Goal: Task Accomplishment & Management: Complete application form

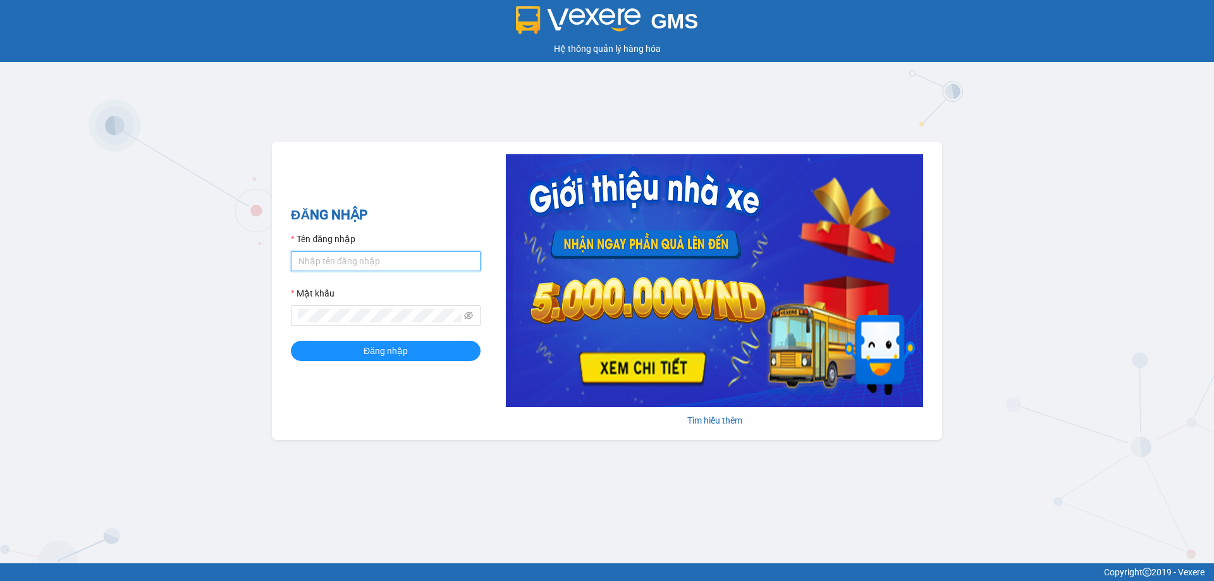
click at [366, 263] on input "Tên đăng nhập" at bounding box center [386, 261] width 190 height 20
type input "ntquynh.anhhuyvip"
click at [291, 341] on button "Đăng nhập" at bounding box center [386, 351] width 190 height 20
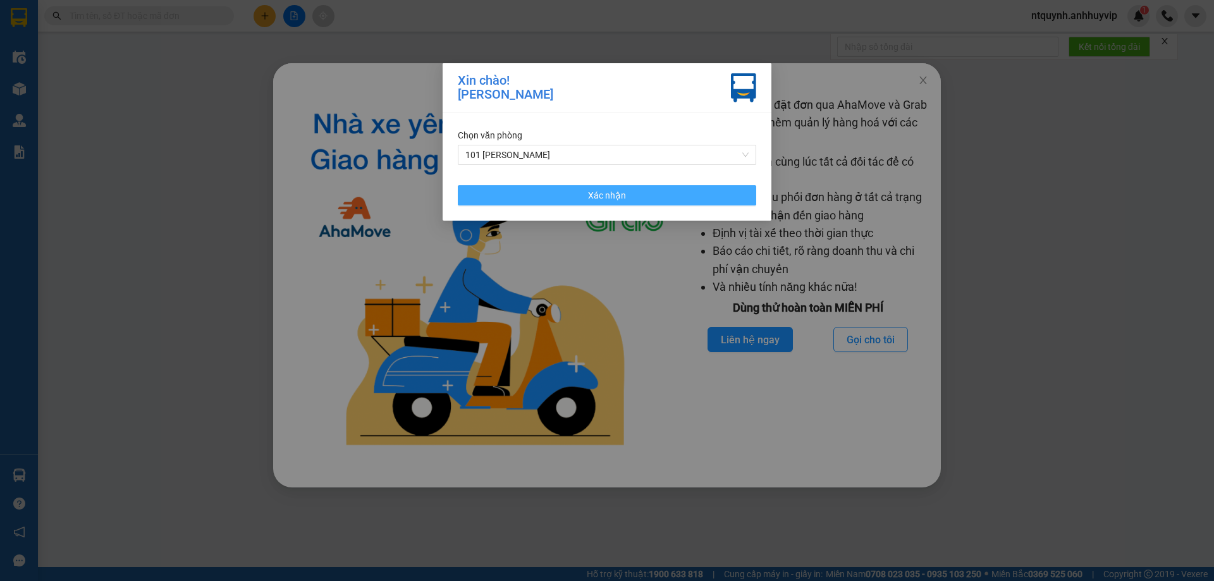
click at [578, 195] on button "Xác nhận" at bounding box center [607, 195] width 299 height 20
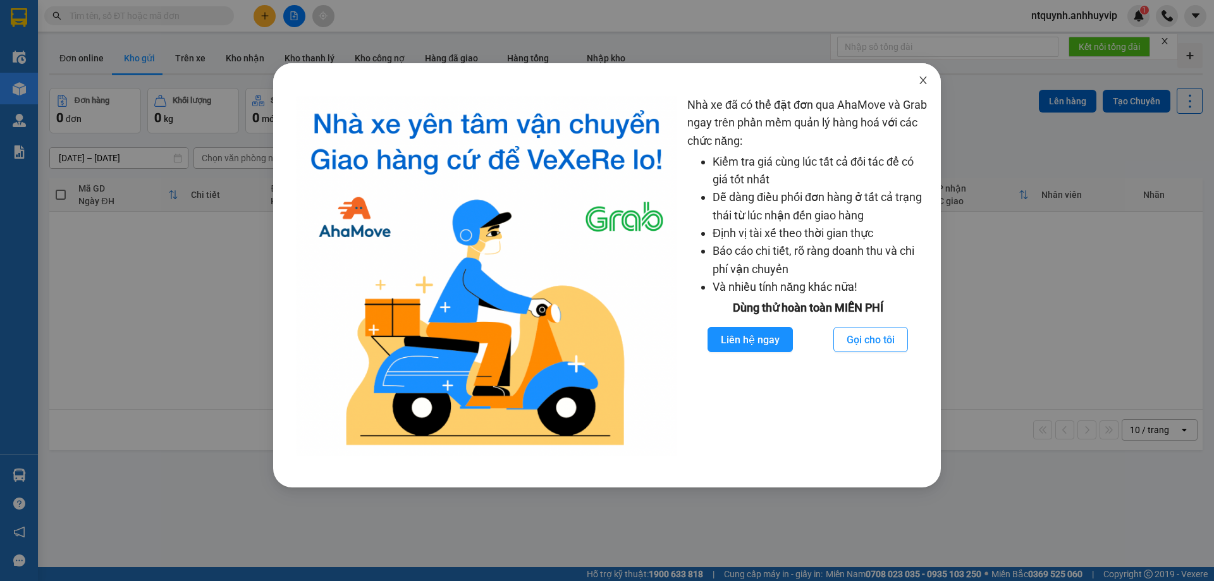
click at [922, 83] on icon "close" at bounding box center [923, 81] width 7 height 8
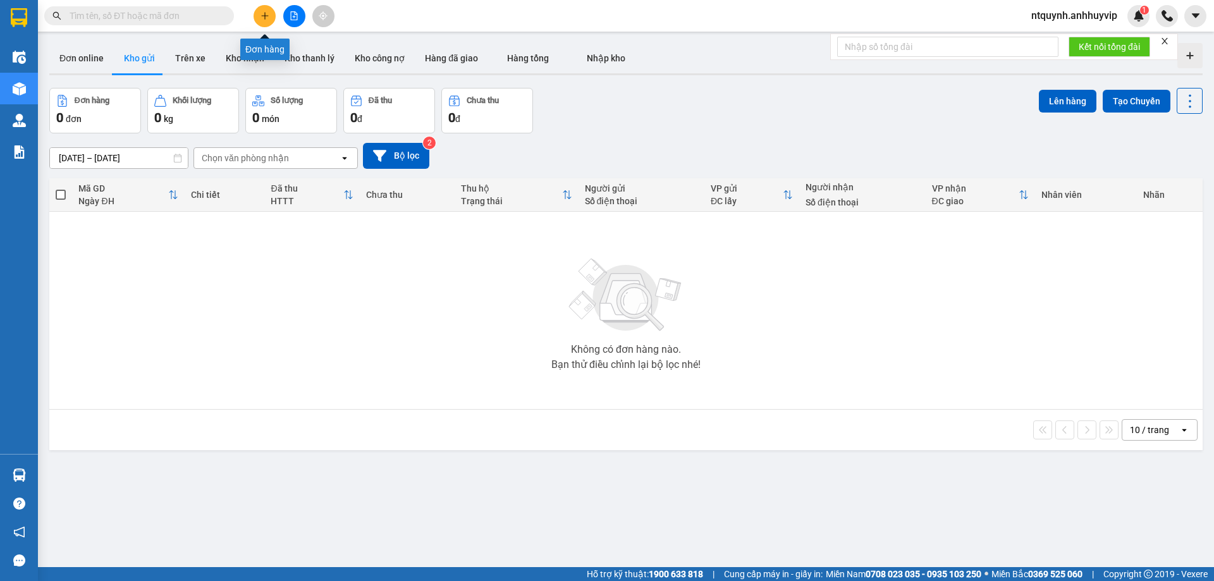
click at [269, 11] on button at bounding box center [265, 16] width 22 height 22
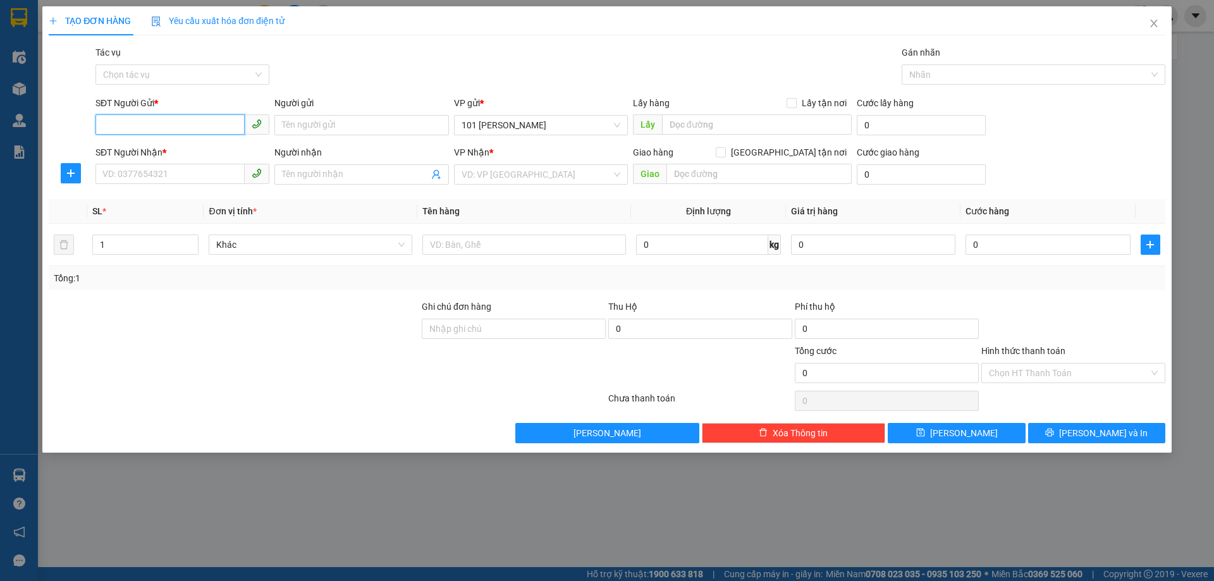
click at [160, 122] on input "SĐT Người Gửi *" at bounding box center [170, 124] width 149 height 20
type input "0911863914"
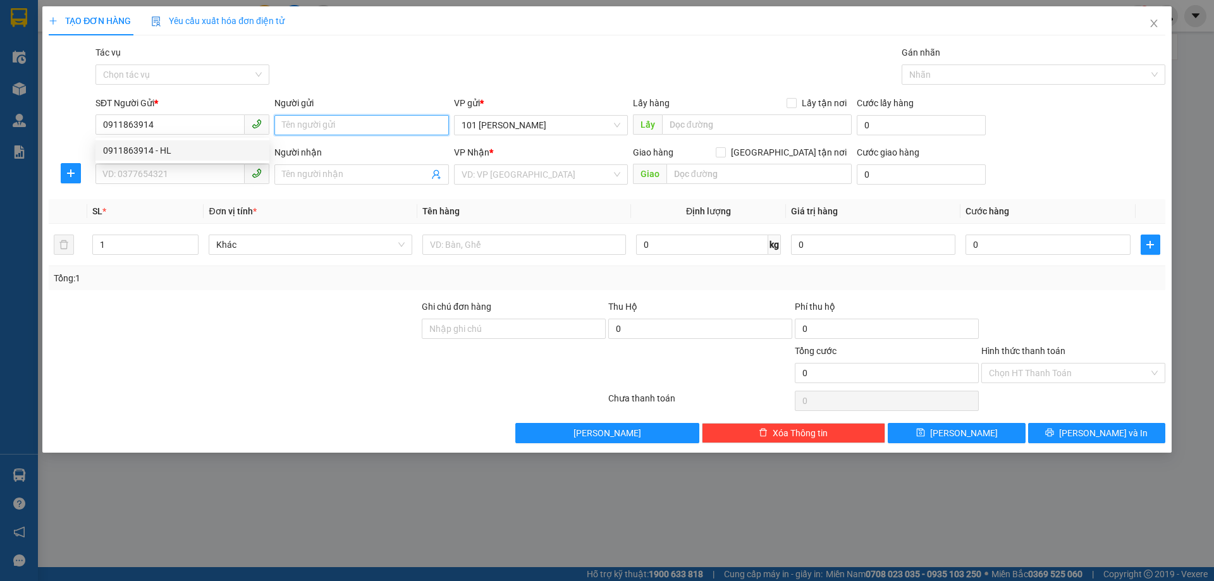
click at [283, 124] on input "Người gửi" at bounding box center [362, 125] width 174 height 20
click at [187, 149] on div "SĐT Người Nhận *" at bounding box center [183, 152] width 174 height 14
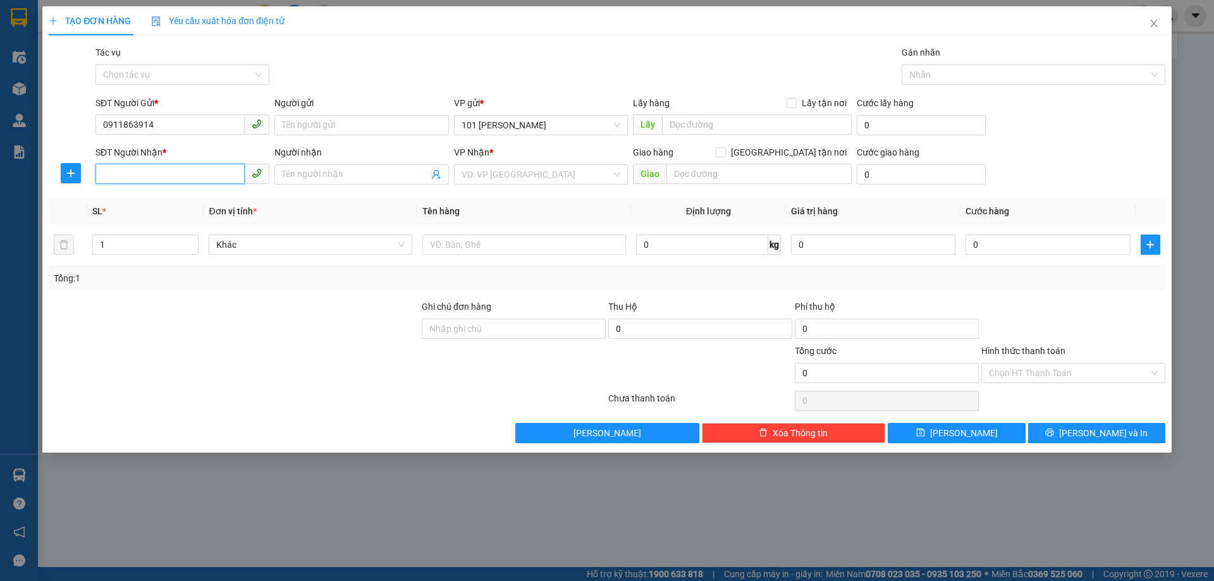
click at [187, 164] on input "SĐT Người Nhận *" at bounding box center [170, 174] width 149 height 20
click at [324, 123] on input "Người gửi" at bounding box center [362, 125] width 174 height 20
type input "v"
type input "VAH Hạ Long"
click at [171, 175] on input "SĐT Người Nhận *" at bounding box center [170, 174] width 149 height 20
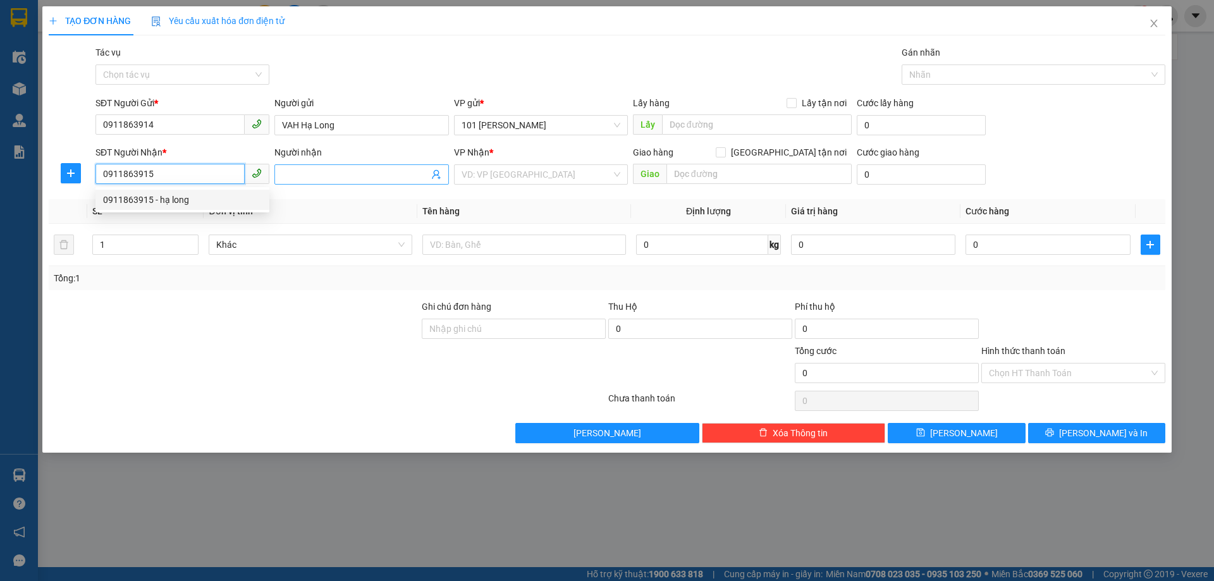
type input "0911863915"
click at [374, 170] on input "Người nhận" at bounding box center [355, 175] width 146 height 14
type input "VAH HẠ LONG"
click at [499, 176] on input "search" at bounding box center [537, 174] width 150 height 19
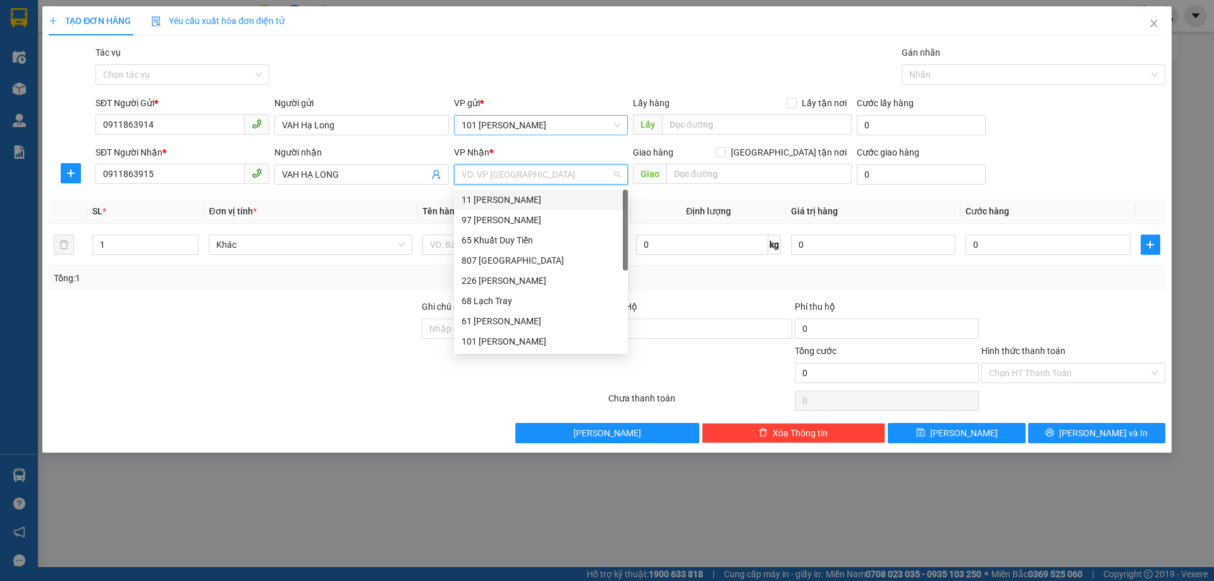
click at [516, 120] on span "101 [PERSON_NAME]" at bounding box center [541, 125] width 159 height 19
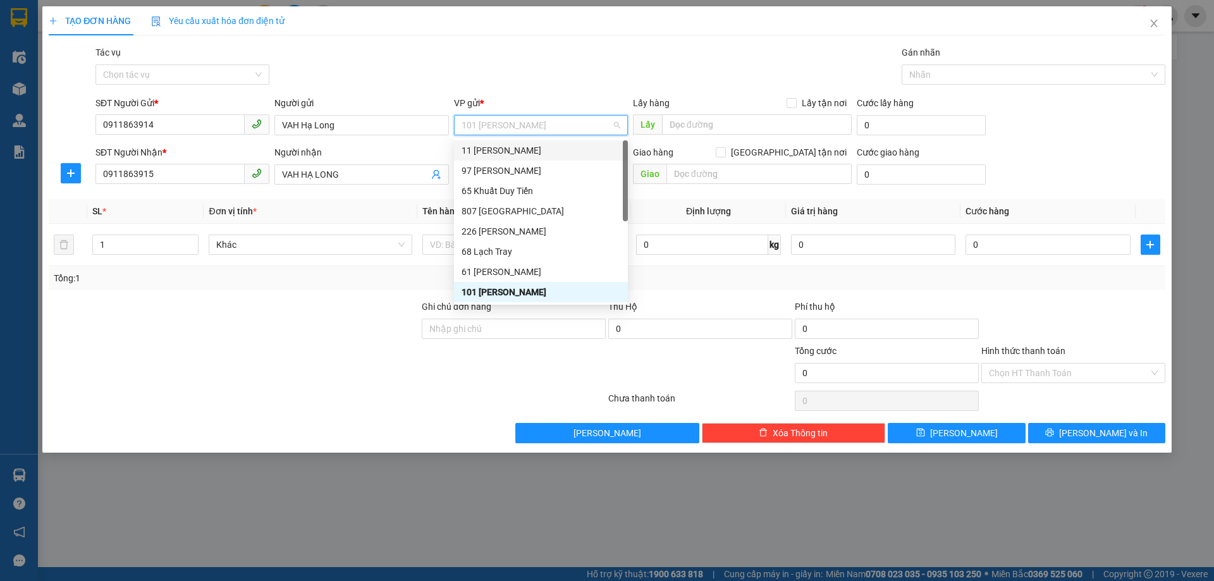
click at [522, 159] on div "11 [PERSON_NAME]" at bounding box center [541, 150] width 174 height 20
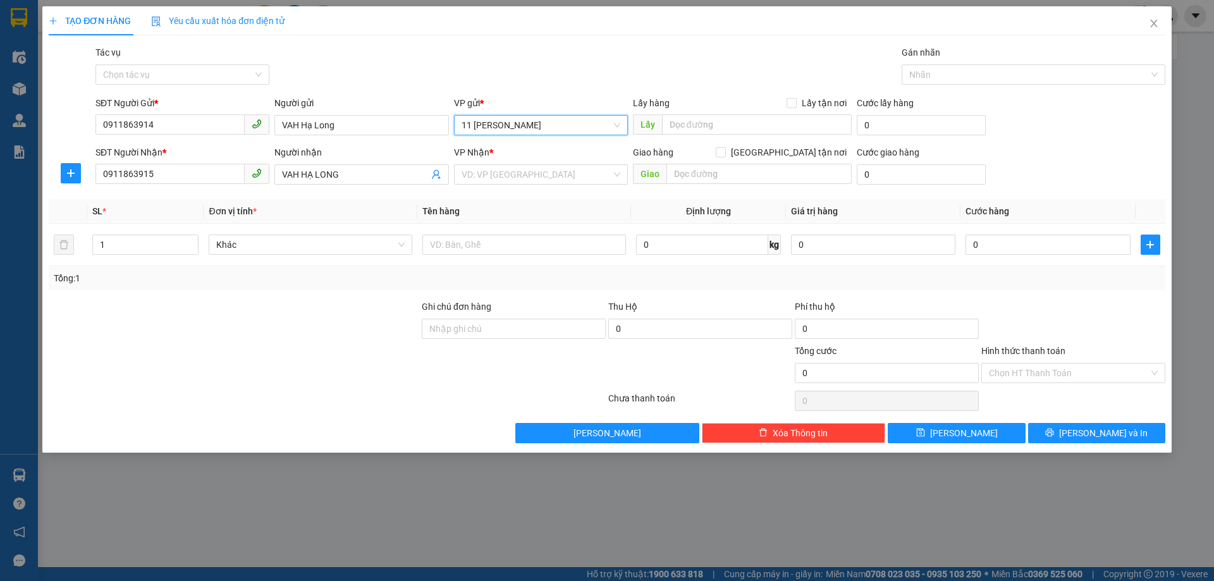
click at [528, 125] on span "11 [PERSON_NAME]" at bounding box center [541, 125] width 159 height 19
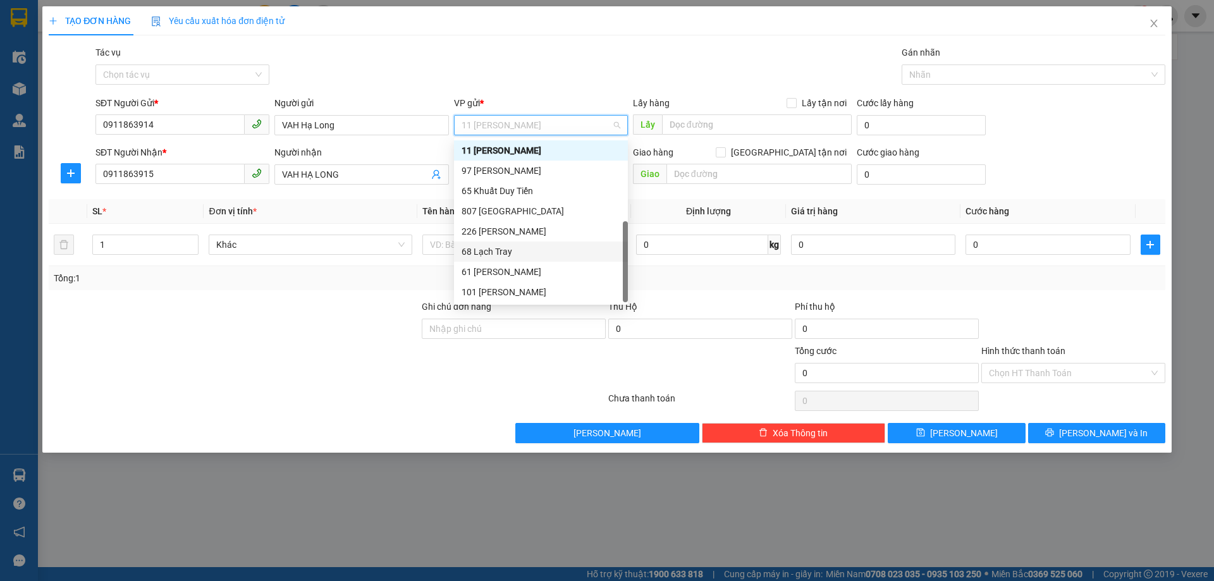
scroll to position [20, 0]
click at [501, 297] on div "26 Láng Hạ" at bounding box center [541, 292] width 159 height 14
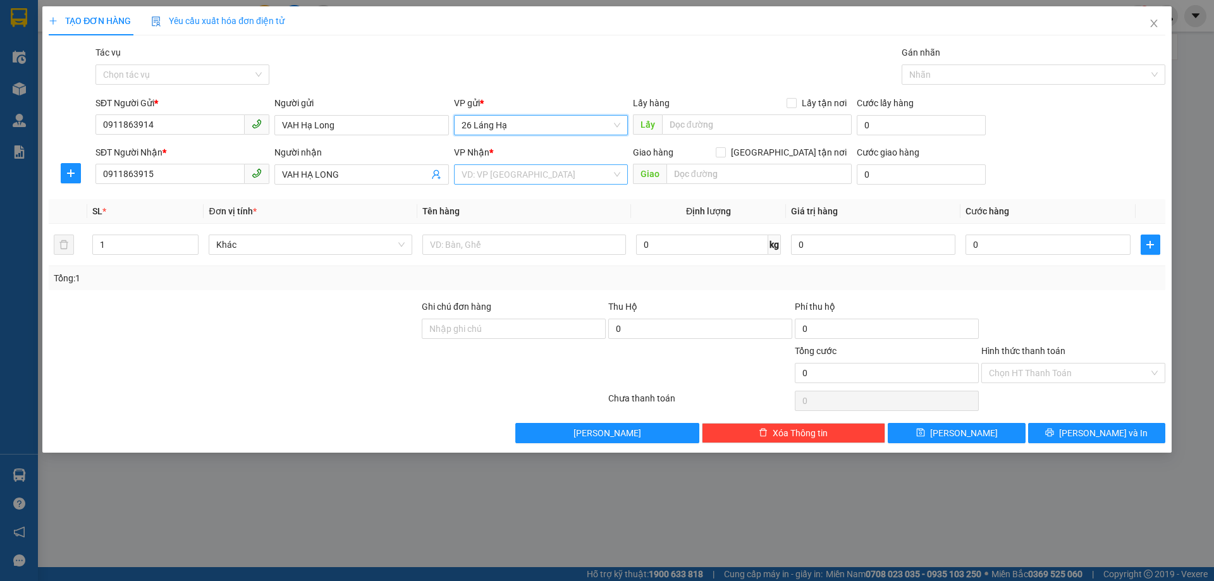
click at [527, 178] on input "search" at bounding box center [537, 174] width 150 height 19
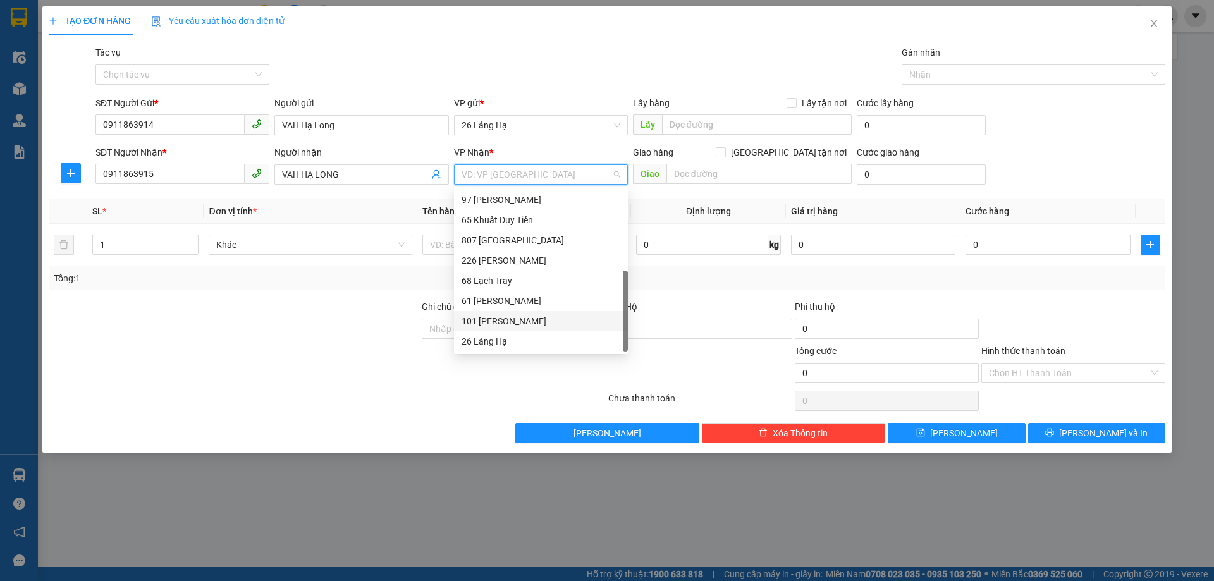
click at [518, 323] on div "101 [PERSON_NAME]" at bounding box center [541, 321] width 159 height 14
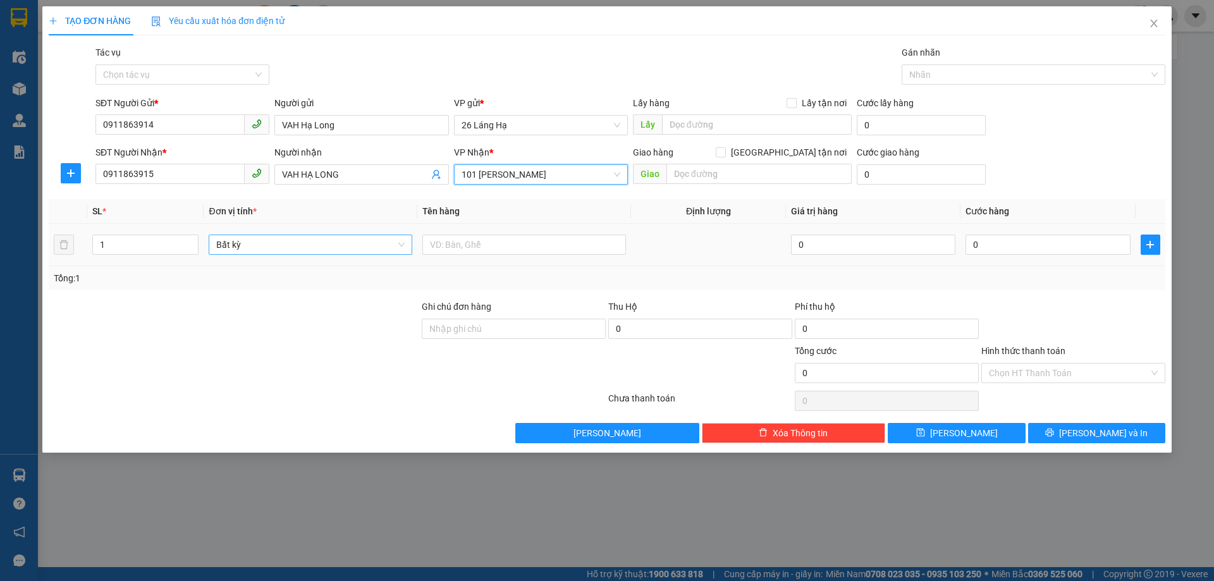
click at [264, 240] on span "Bất kỳ" at bounding box center [310, 244] width 188 height 19
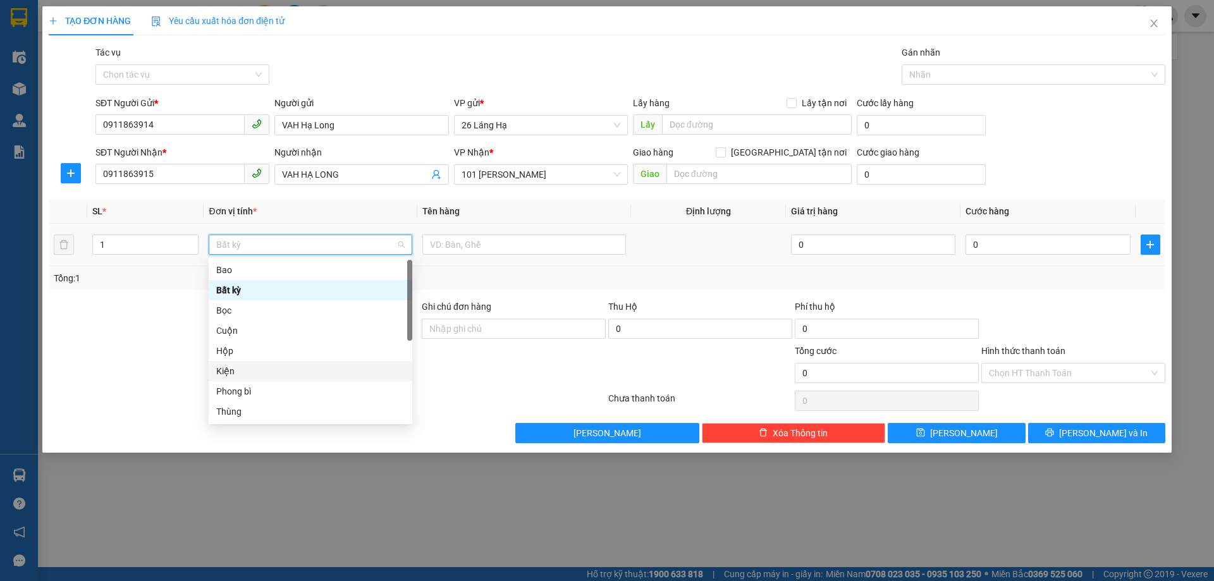
scroll to position [61, 0]
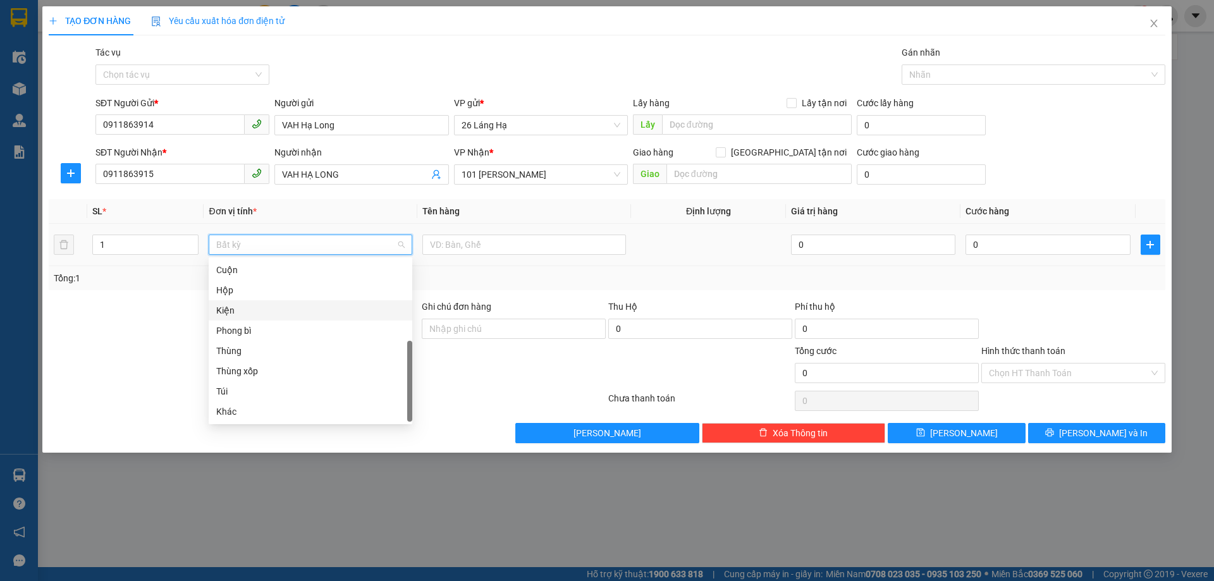
click at [288, 312] on div "Kiện" at bounding box center [310, 311] width 188 height 14
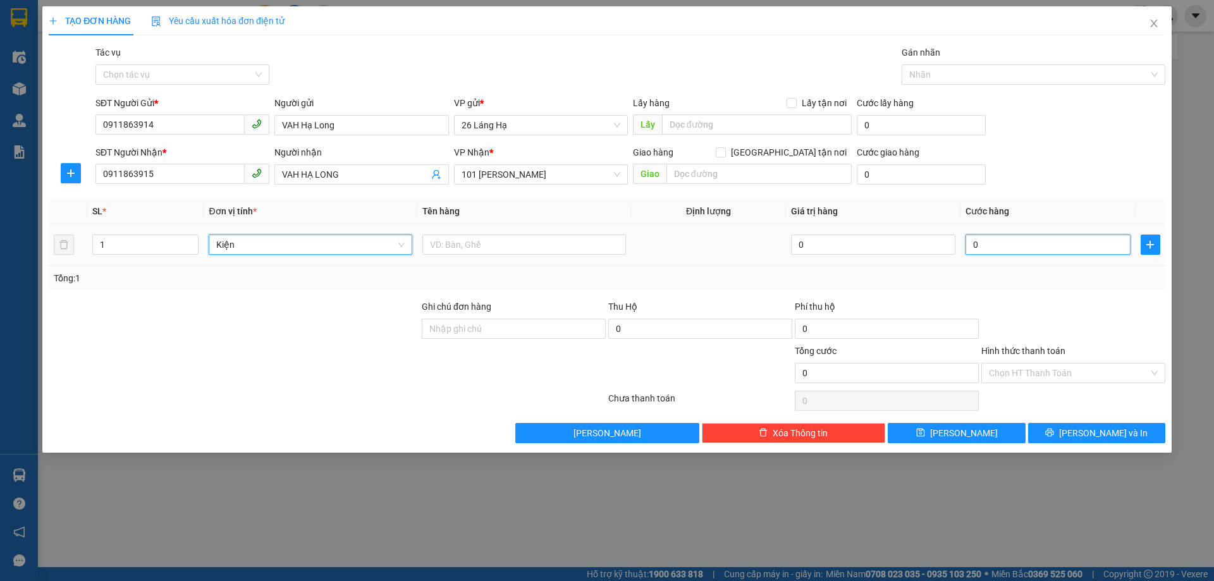
click at [1032, 247] on input "0" at bounding box center [1048, 245] width 164 height 20
type input "40.000"
type input "400.007"
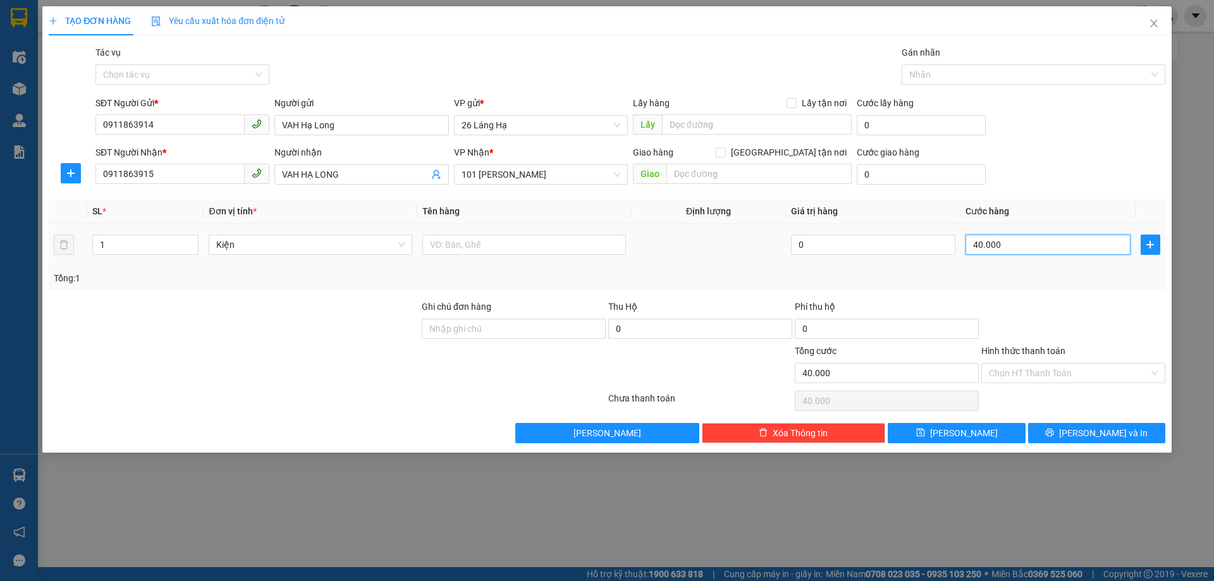
type input "400.007"
type input "4.000.070"
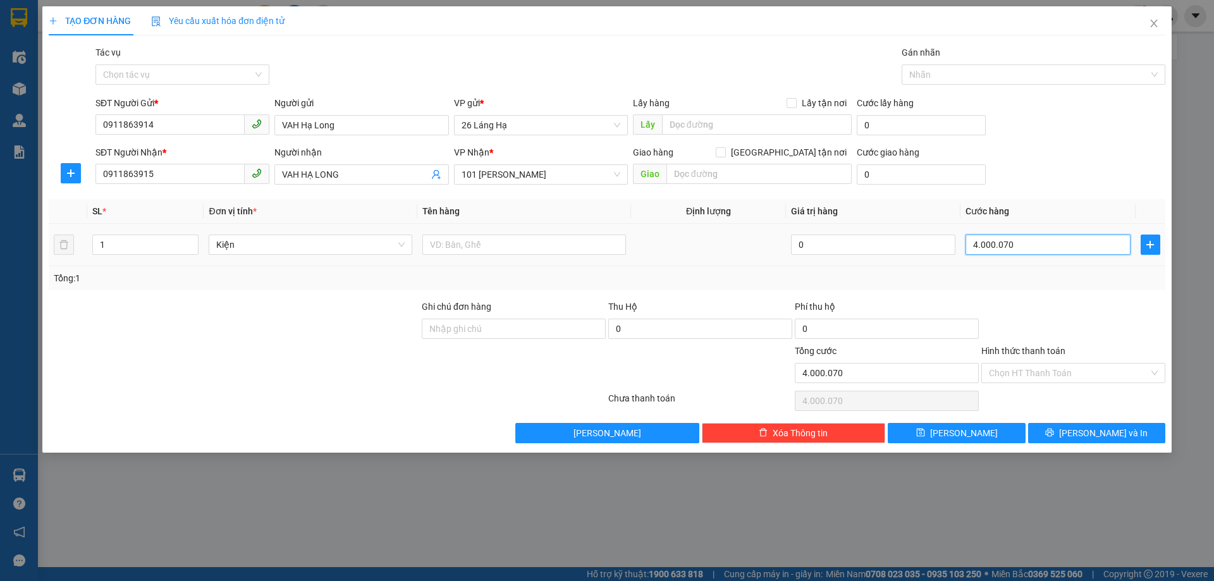
type input "400.007"
type input "40.000"
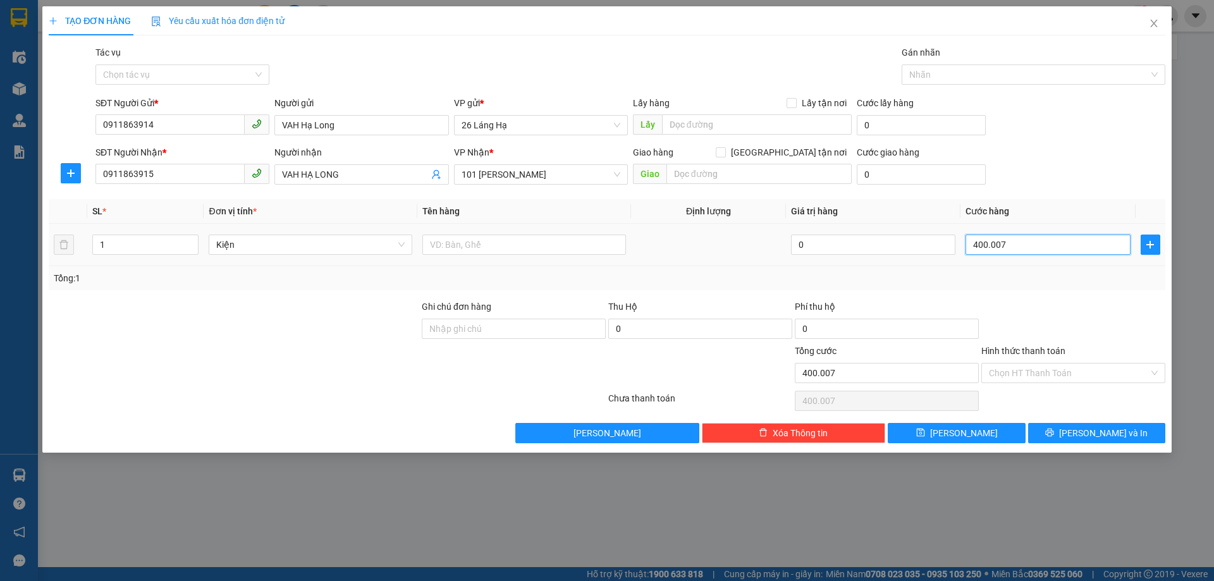
type input "40.000"
type input "4.000"
type input "400"
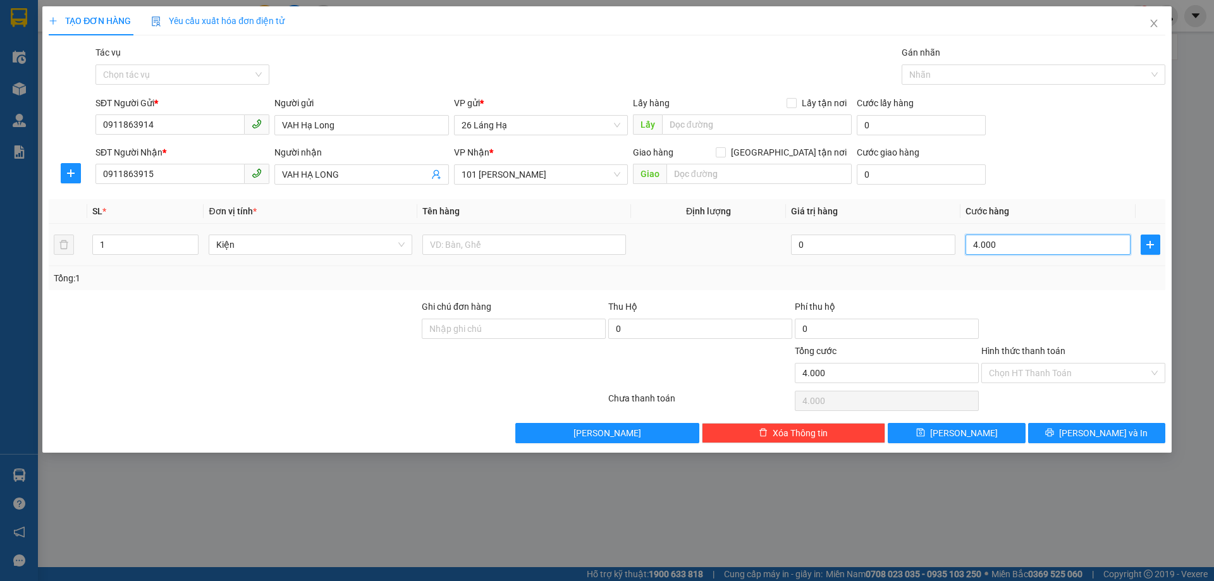
type input "400"
type input "40"
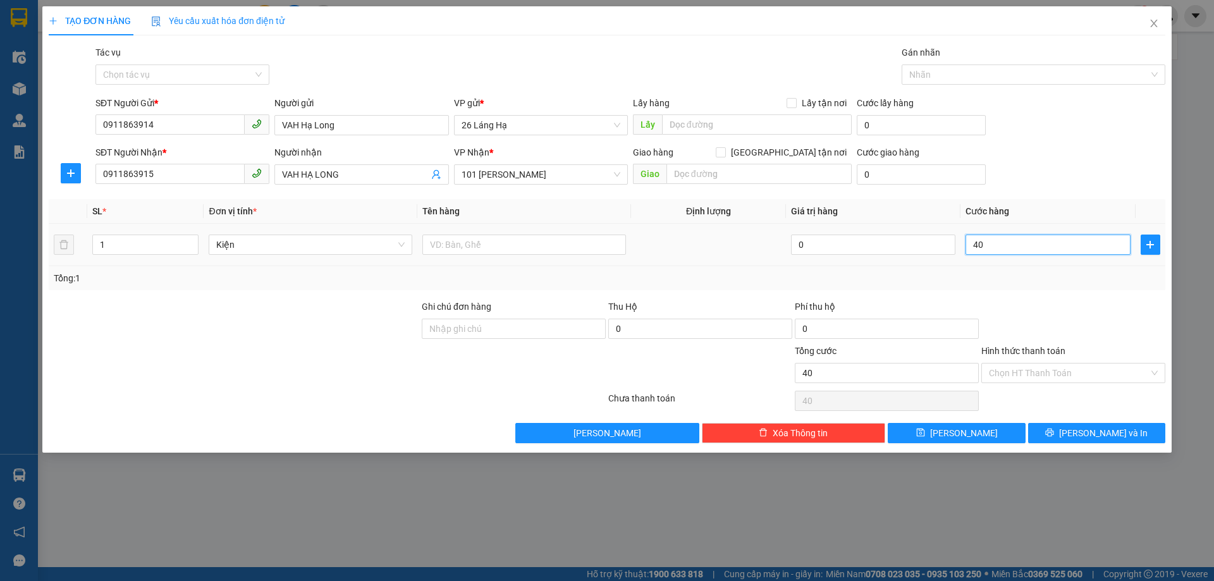
type input "4"
type input "0"
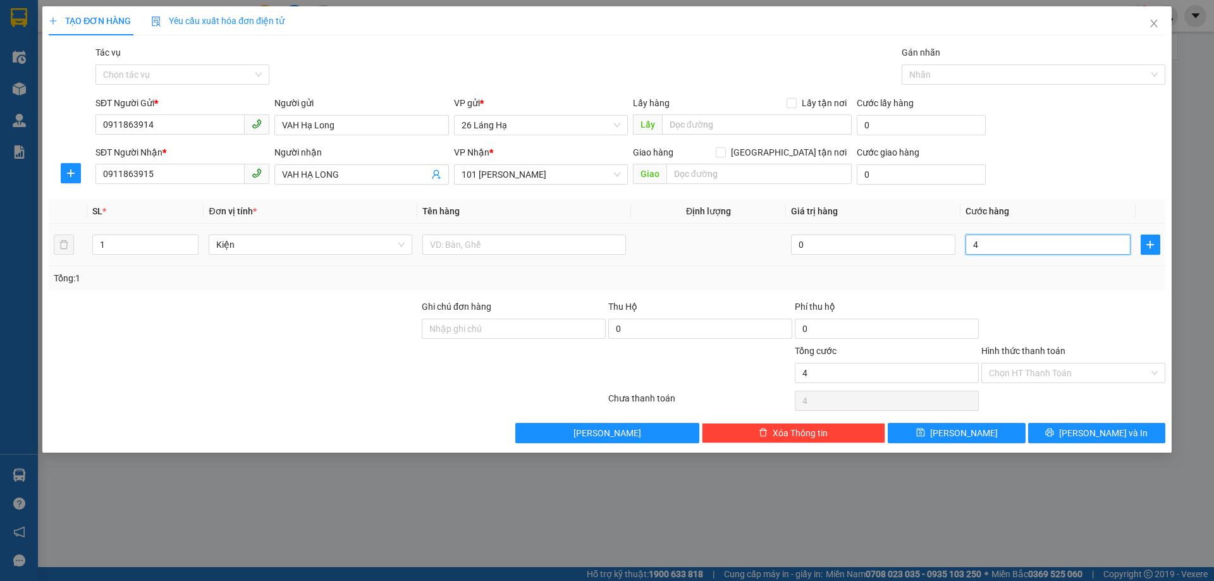
type input "0"
type input "07"
type input "7"
type input "070"
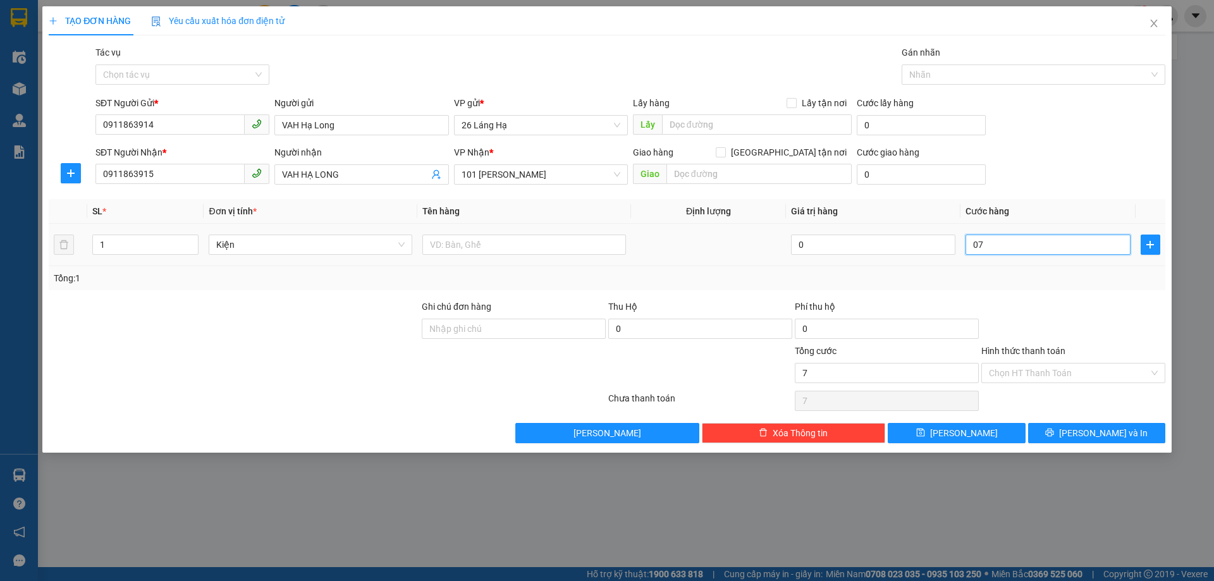
type input "70"
type input "0.700"
type input "700"
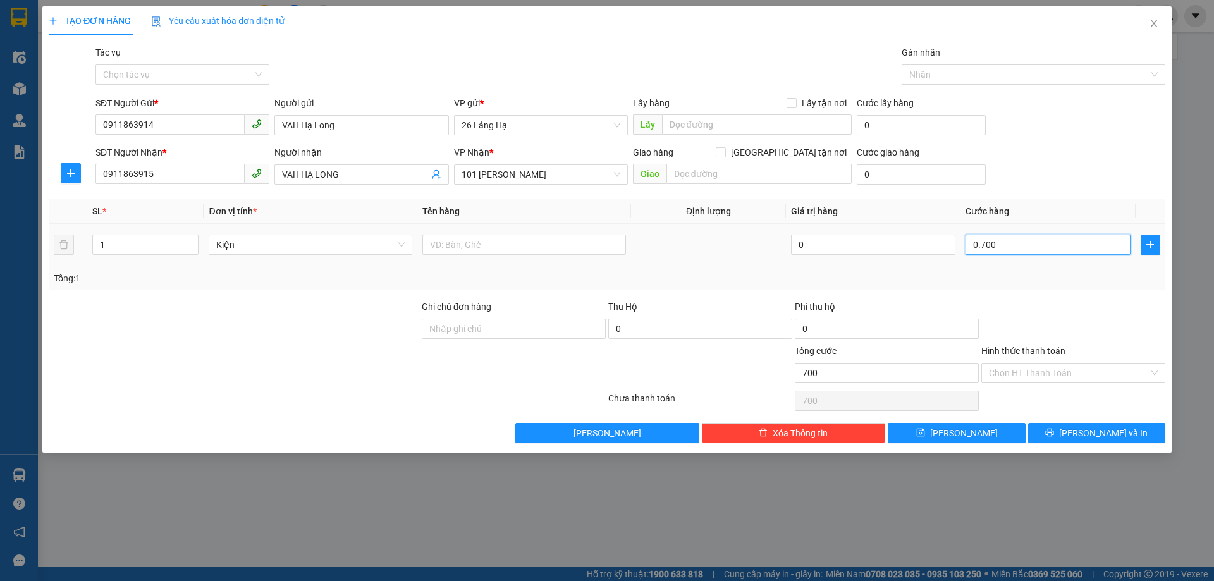
type input "07.000"
type input "7.000"
type input "070.000"
type input "70.000"
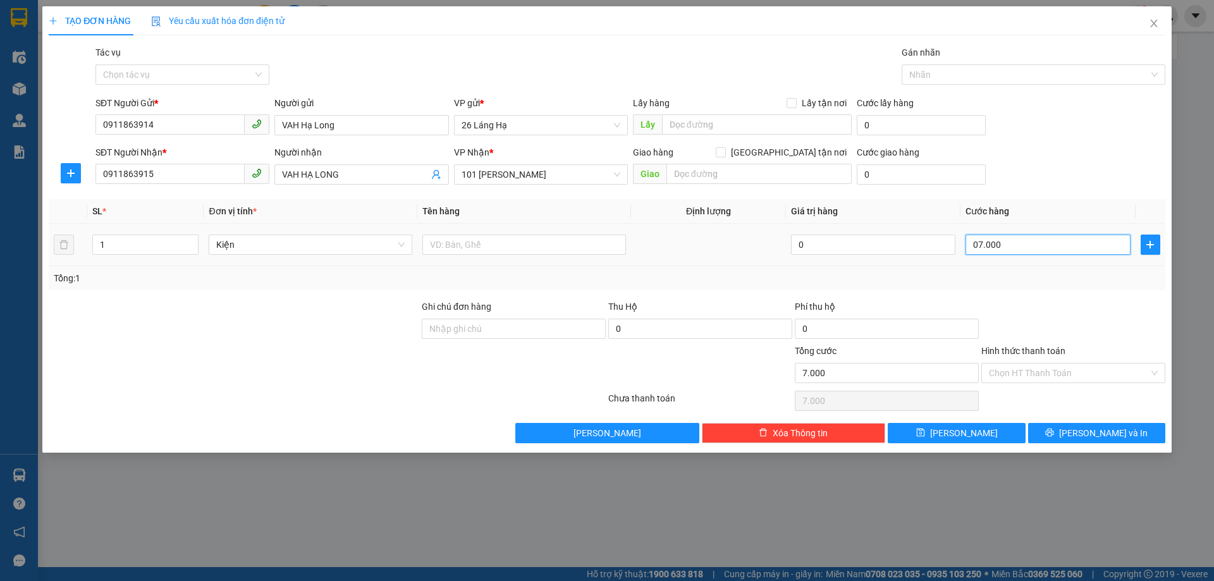
type input "70.000"
click at [1001, 250] on input "070.000" at bounding box center [1048, 245] width 164 height 20
click at [980, 245] on input "070.000" at bounding box center [1048, 245] width 164 height 20
type input "70.000"
click at [1152, 247] on icon "plus" at bounding box center [1151, 245] width 10 height 10
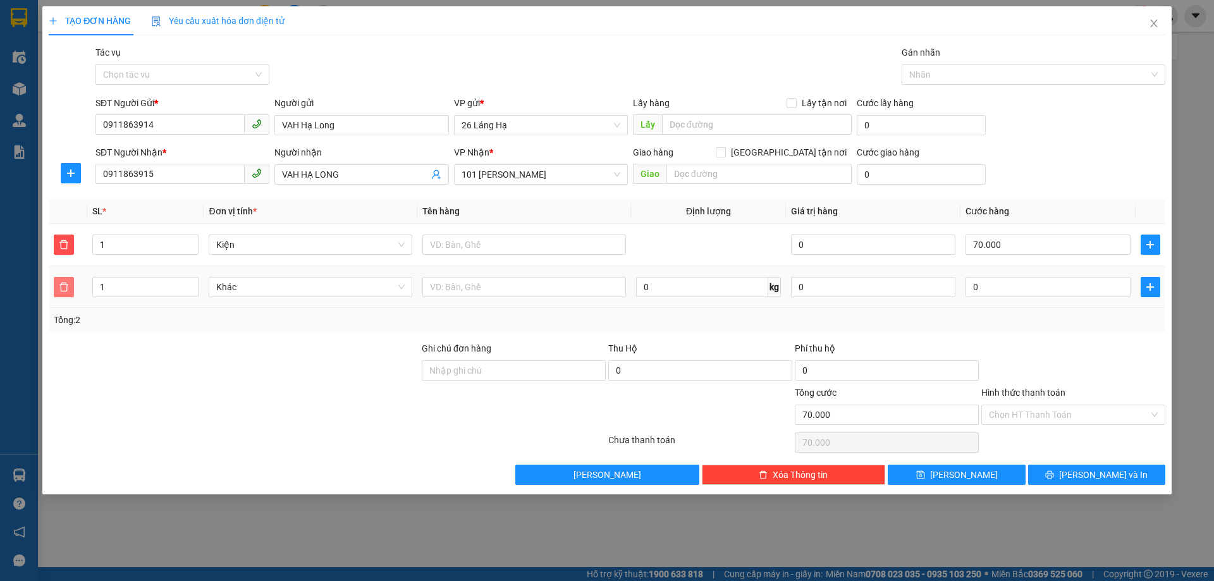
click at [67, 285] on icon "delete" at bounding box center [63, 286] width 9 height 9
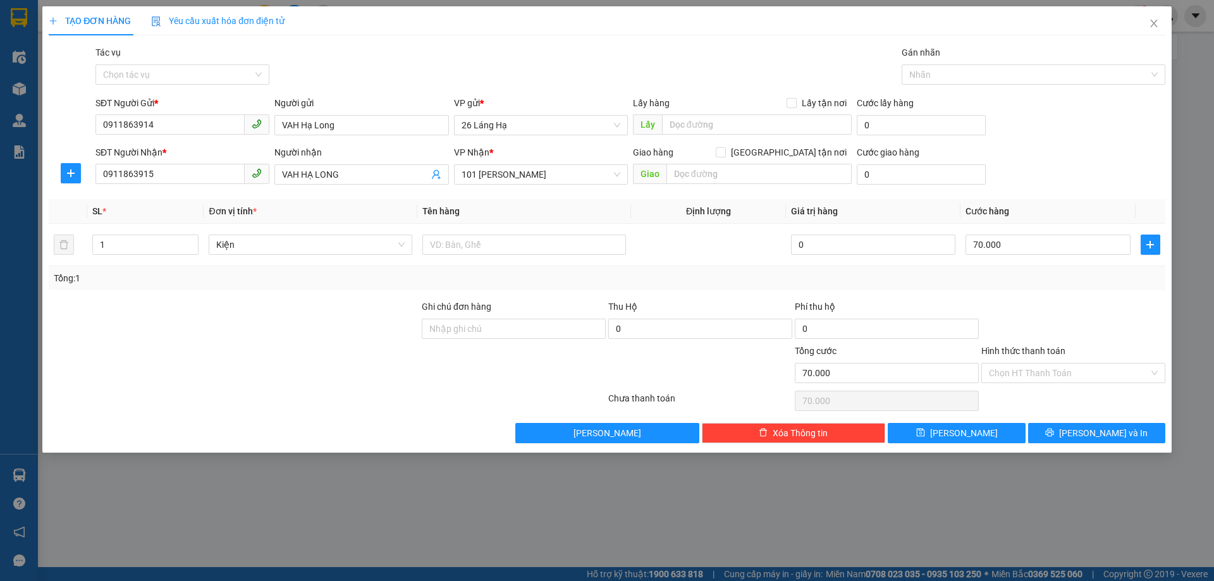
click at [1047, 384] on div "Hình thức thanh toán Chọn HT Thanh Toán" at bounding box center [1074, 366] width 184 height 44
click at [1046, 376] on input "Hình thức thanh toán" at bounding box center [1069, 373] width 160 height 19
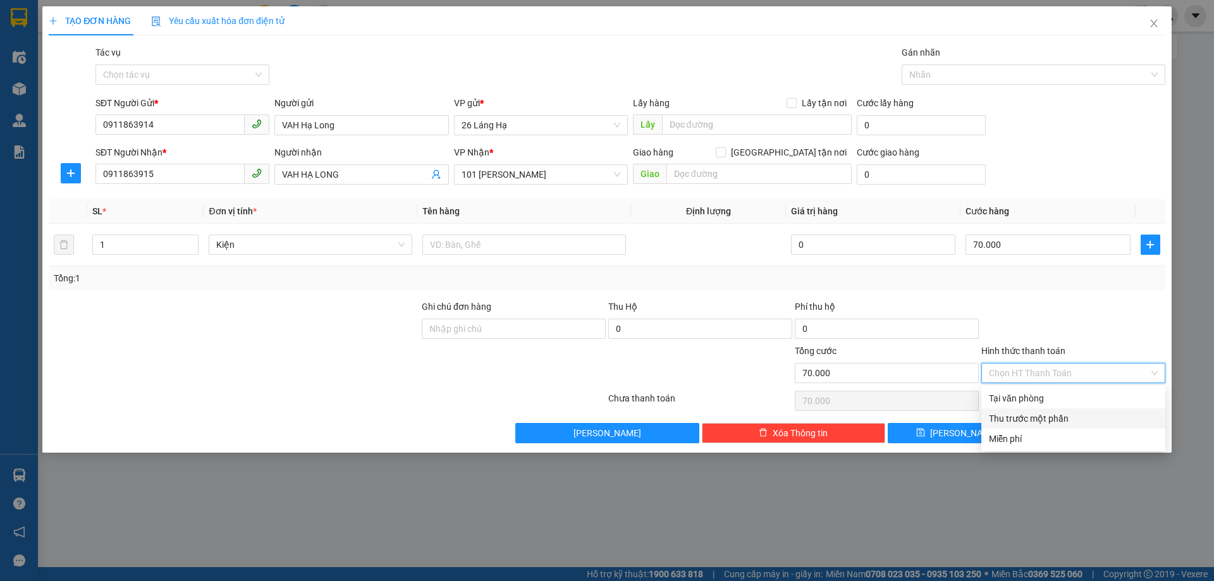
drag, startPoint x: 1028, startPoint y: 417, endPoint x: 1049, endPoint y: 410, distance: 22.6
click at [1028, 417] on div "Thu trước một phần" at bounding box center [1073, 419] width 169 height 14
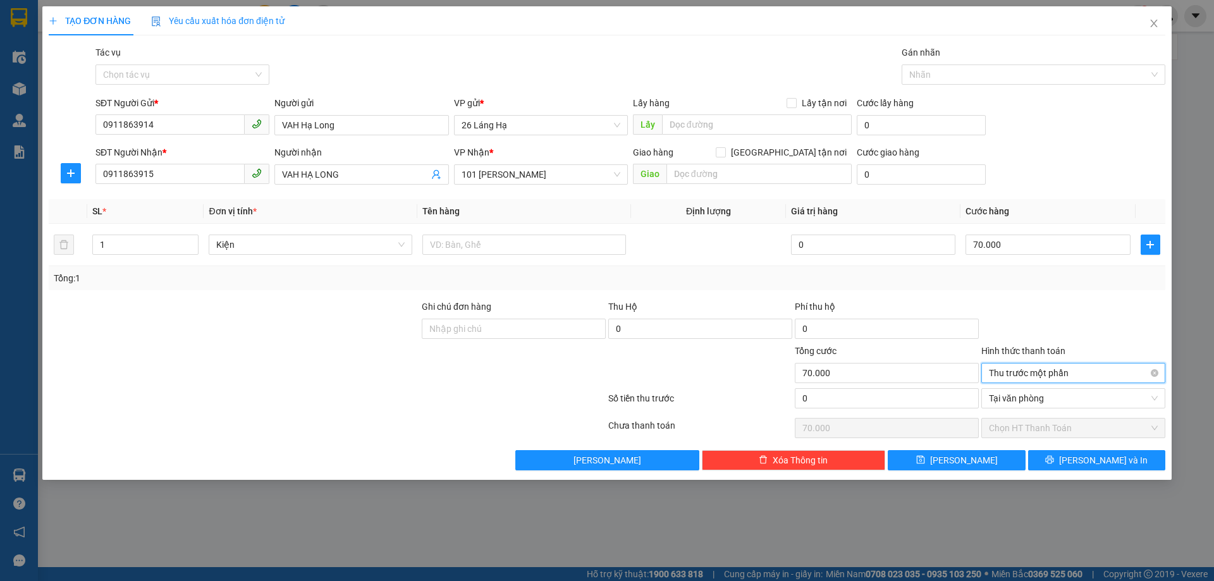
click at [1051, 374] on span "Thu trước một phần" at bounding box center [1073, 373] width 169 height 19
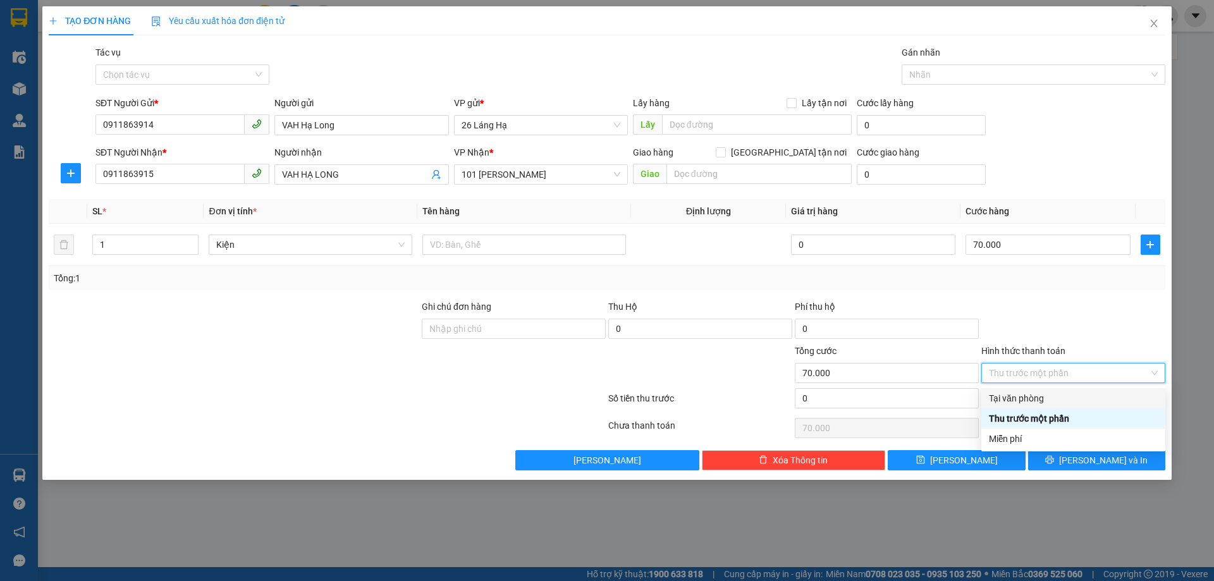
click at [1041, 400] on div "Tại văn phòng" at bounding box center [1073, 399] width 169 height 14
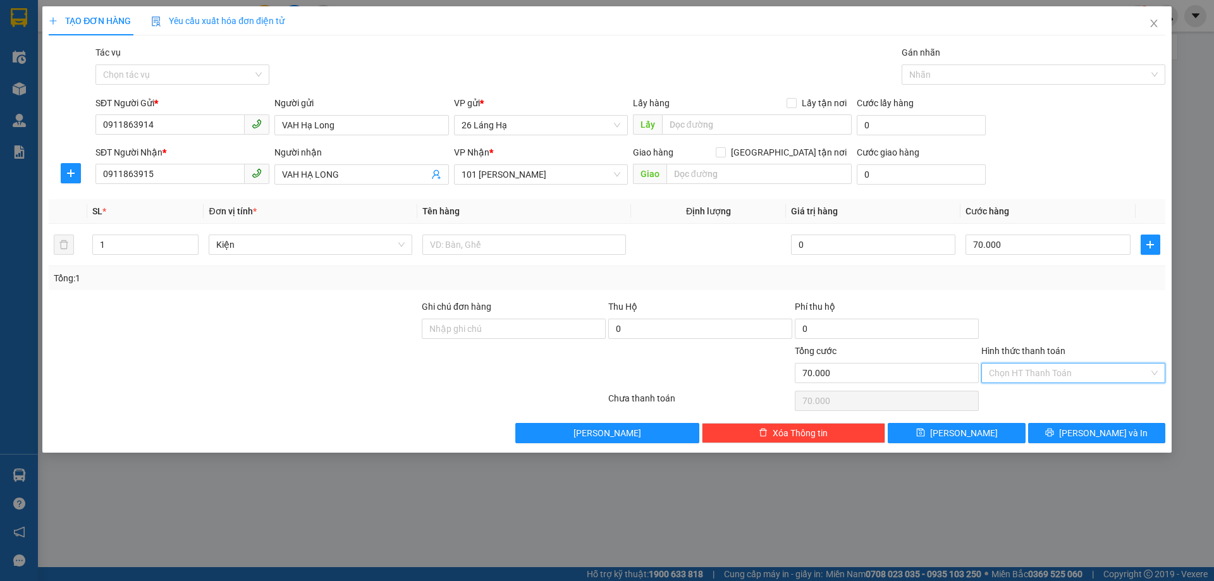
click at [1099, 371] on input "Hình thức thanh toán" at bounding box center [1069, 373] width 160 height 19
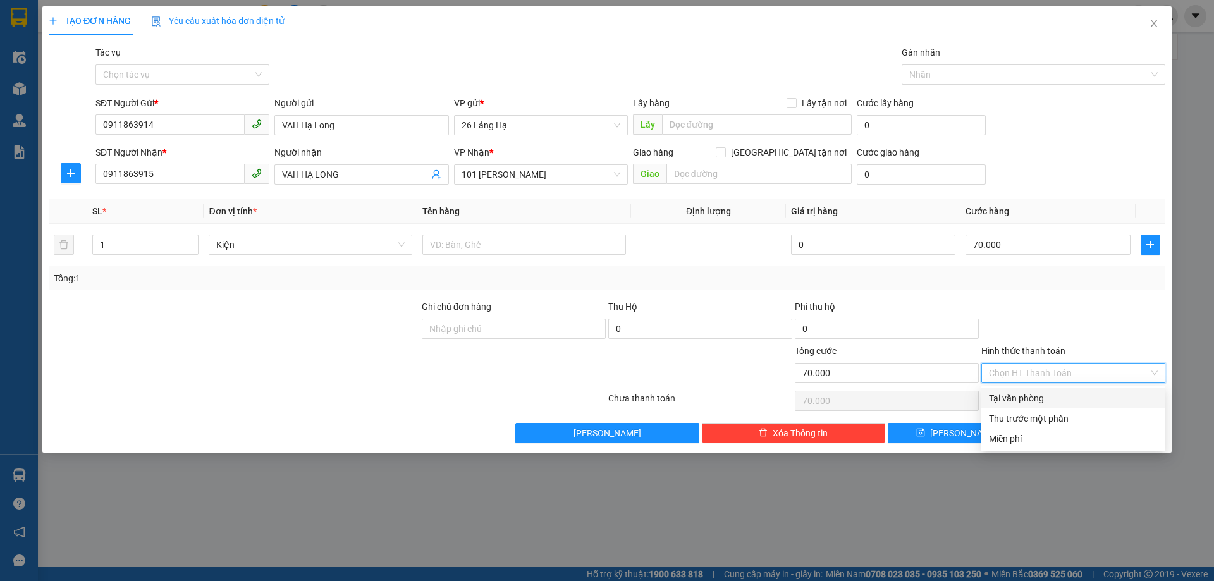
click at [1037, 395] on div "Tại văn phòng" at bounding box center [1073, 399] width 169 height 14
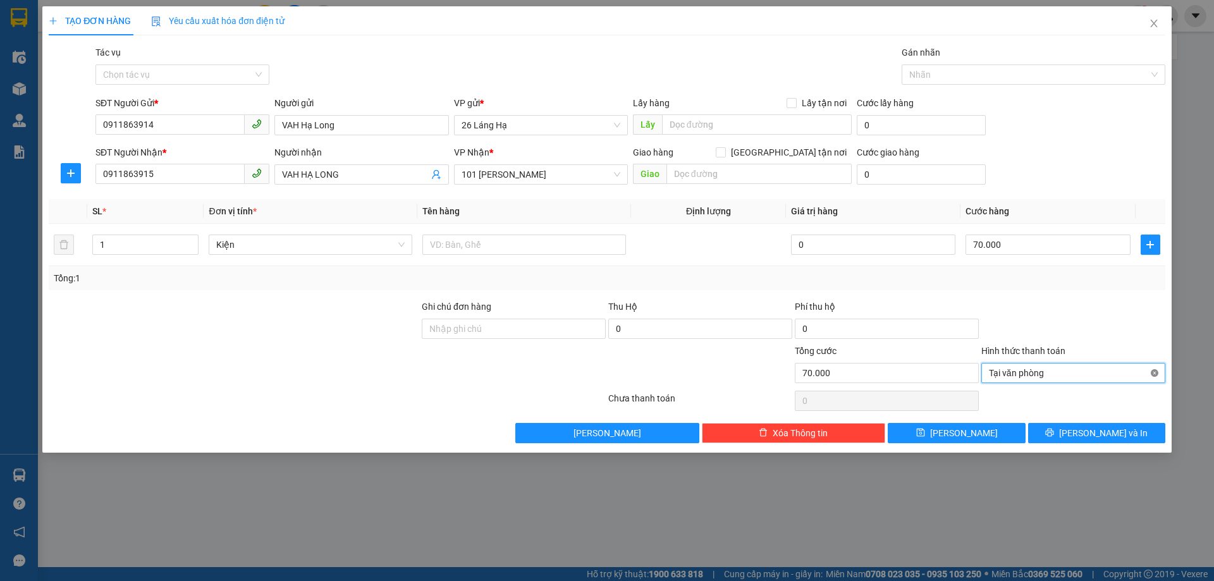
type input "70.000"
click at [1063, 376] on input "Hình thức thanh toán" at bounding box center [1069, 373] width 160 height 19
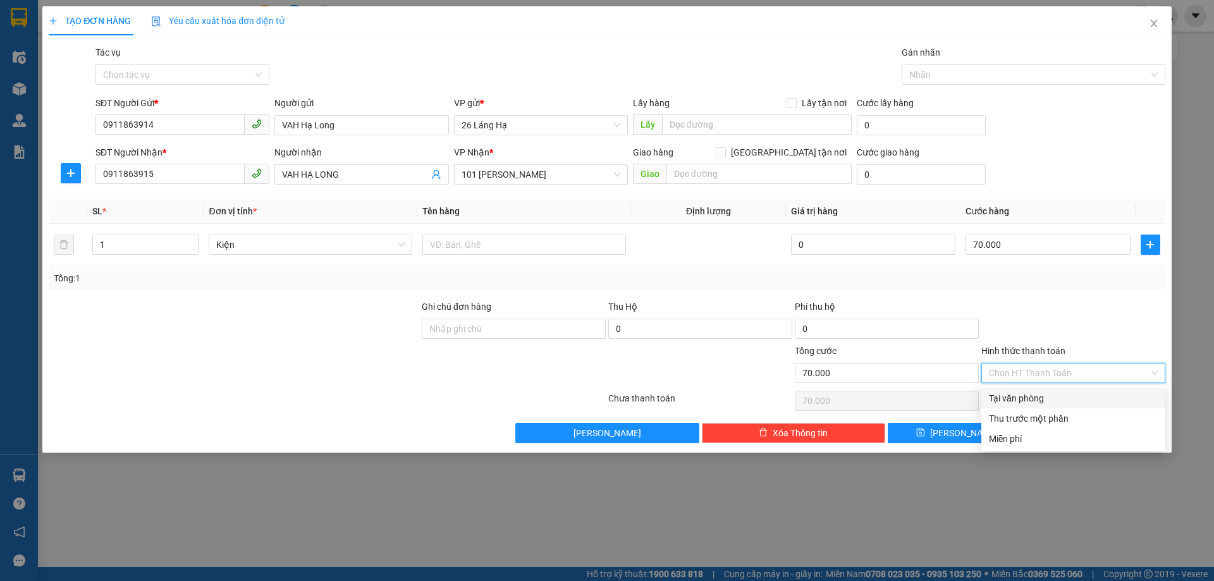
click at [1059, 311] on div at bounding box center [1073, 322] width 187 height 44
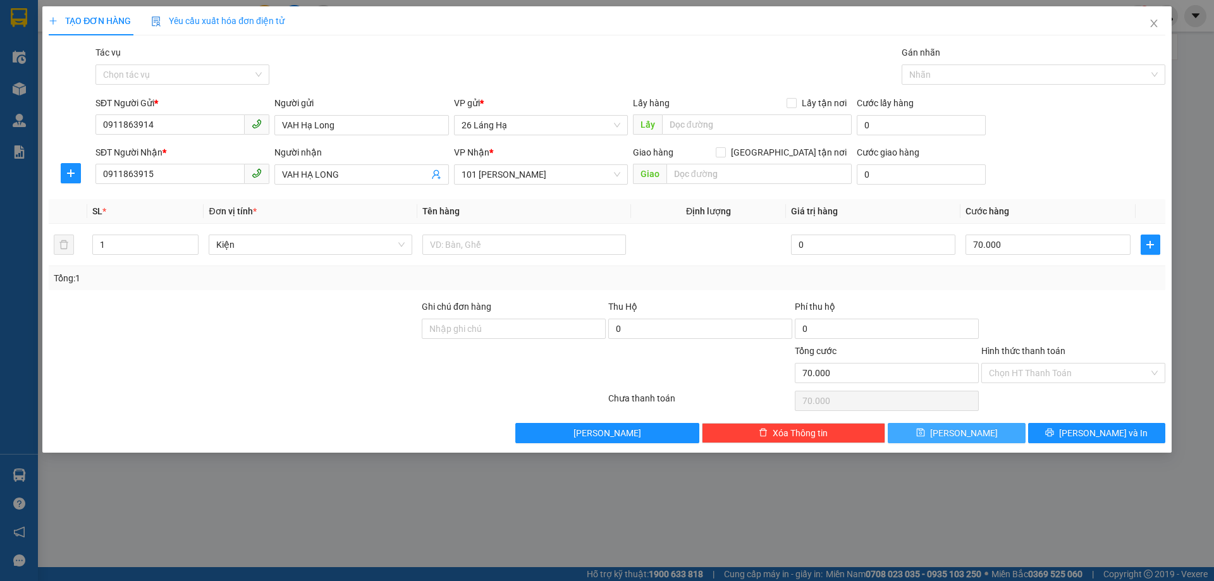
click at [980, 436] on button "[PERSON_NAME]" at bounding box center [956, 433] width 137 height 20
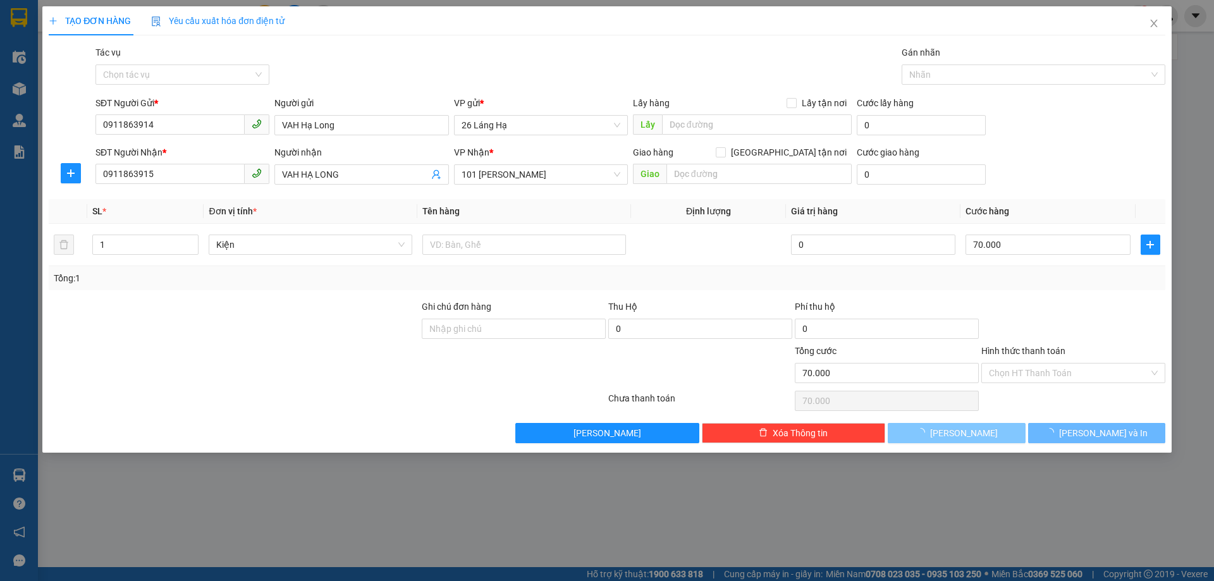
type input "0"
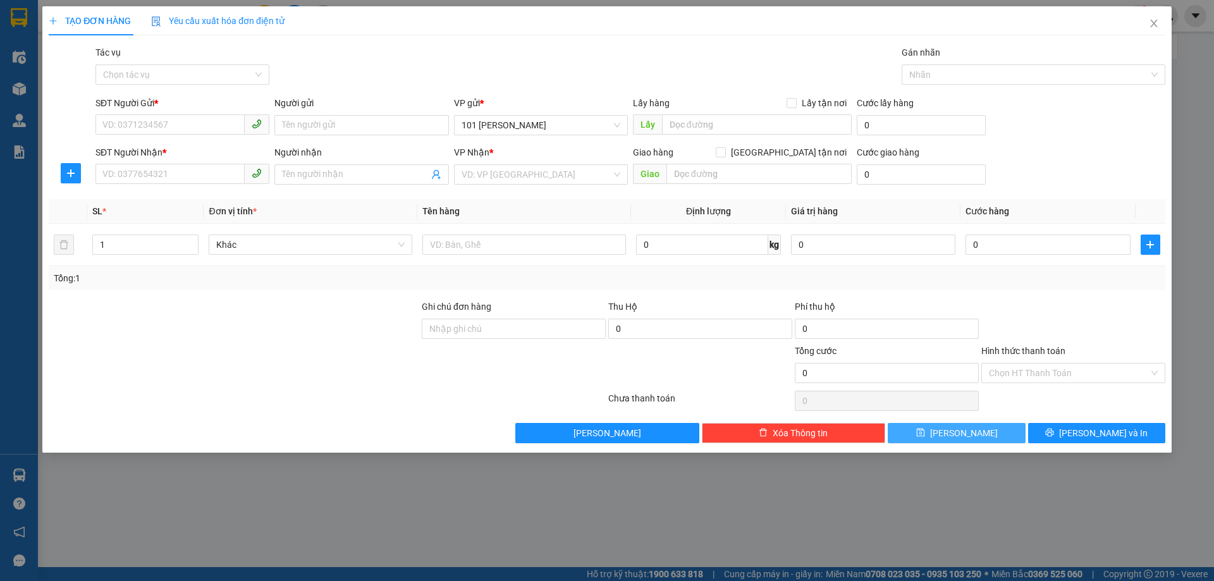
click at [973, 433] on button "[PERSON_NAME]" at bounding box center [956, 433] width 137 height 20
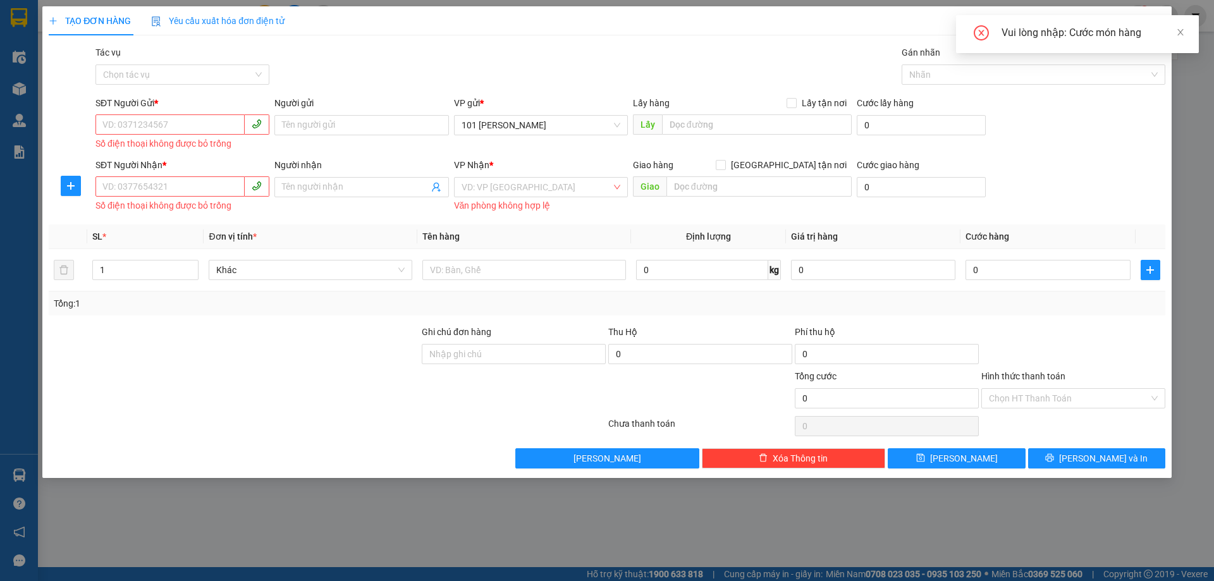
drag, startPoint x: 1181, startPoint y: 33, endPoint x: 1171, endPoint y: 30, distance: 9.8
click at [1181, 34] on icon "close" at bounding box center [1181, 32] width 9 height 9
click at [1157, 25] on icon "close" at bounding box center [1154, 23] width 10 height 10
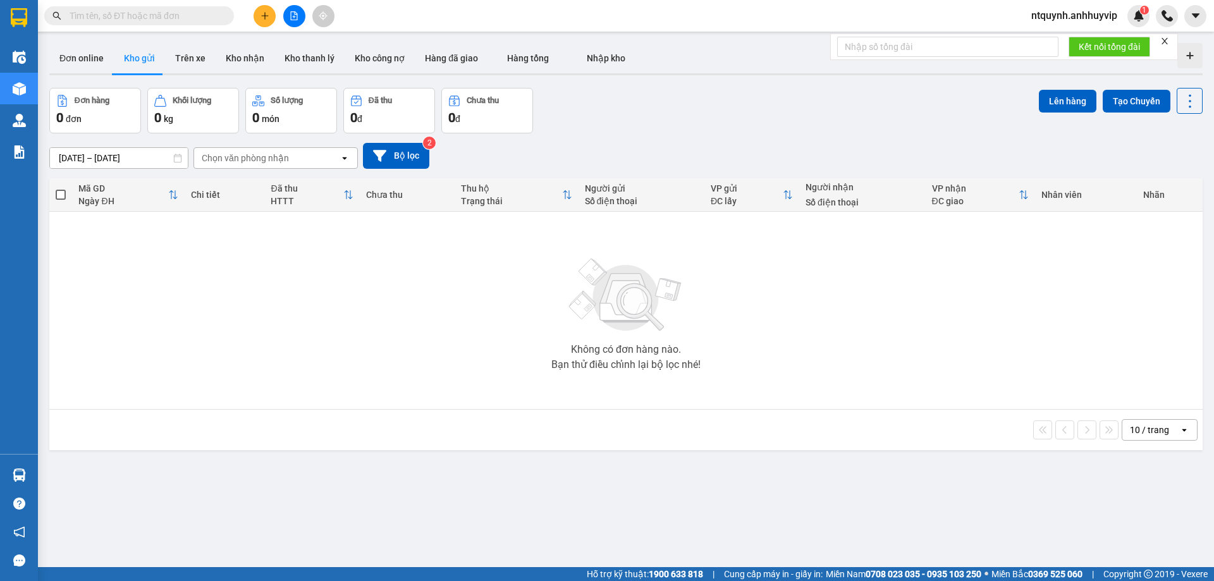
click at [254, 161] on div "Chọn văn phòng nhận" at bounding box center [245, 158] width 87 height 13
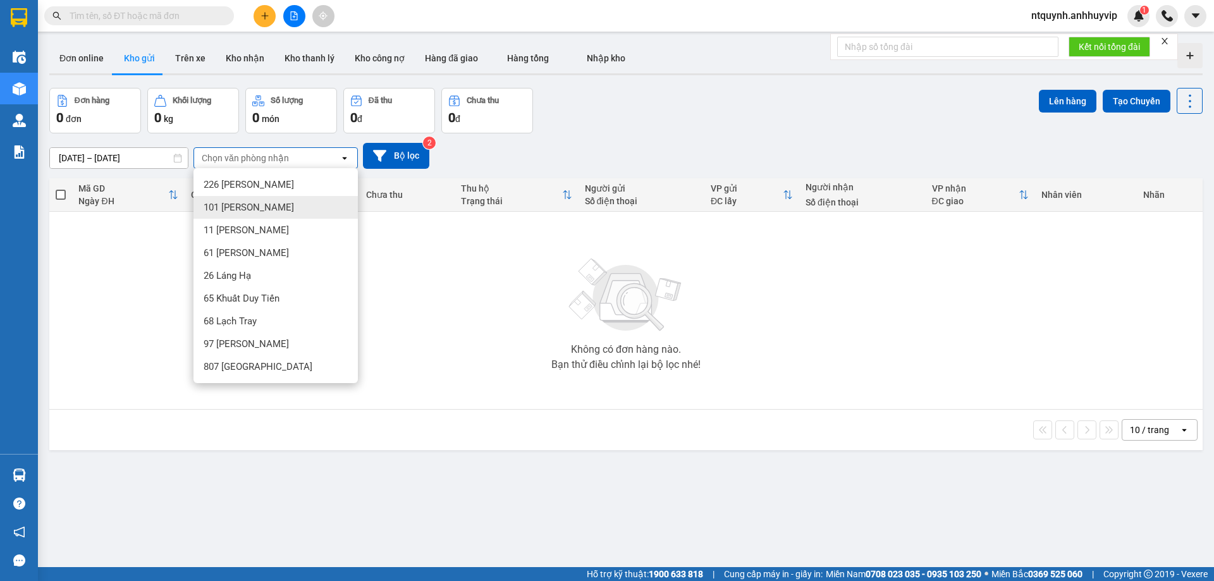
click at [256, 203] on span "101 [PERSON_NAME]" at bounding box center [249, 207] width 90 height 13
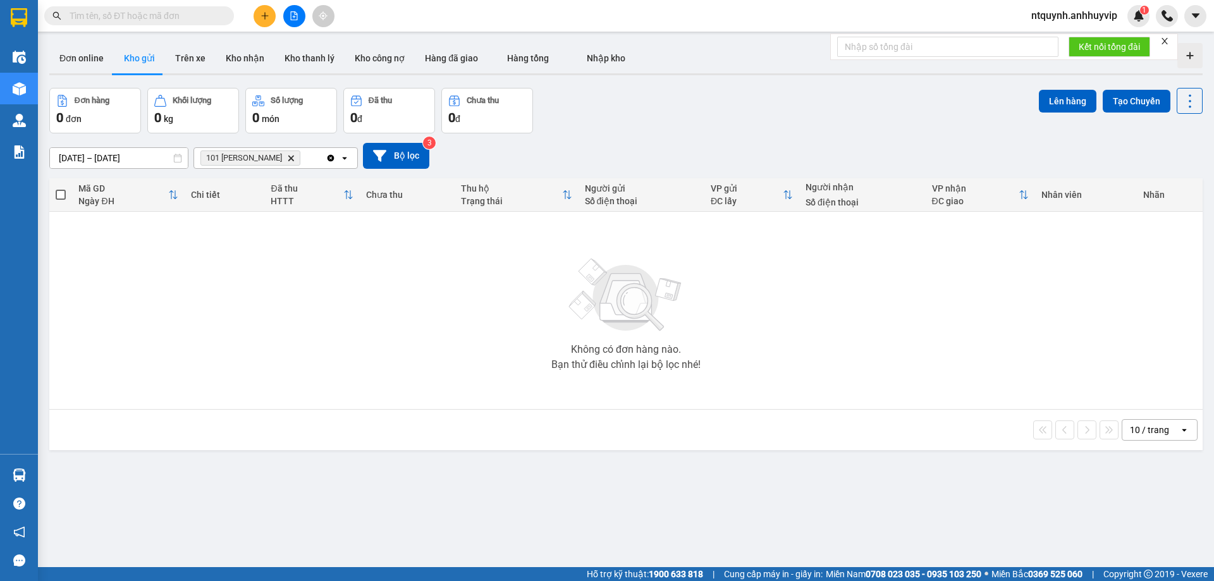
click at [140, 58] on button "Kho gửi" at bounding box center [139, 58] width 51 height 30
click at [290, 157] on icon "Delete" at bounding box center [291, 158] width 8 height 8
click at [197, 57] on button "Trên xe" at bounding box center [190, 58] width 51 height 30
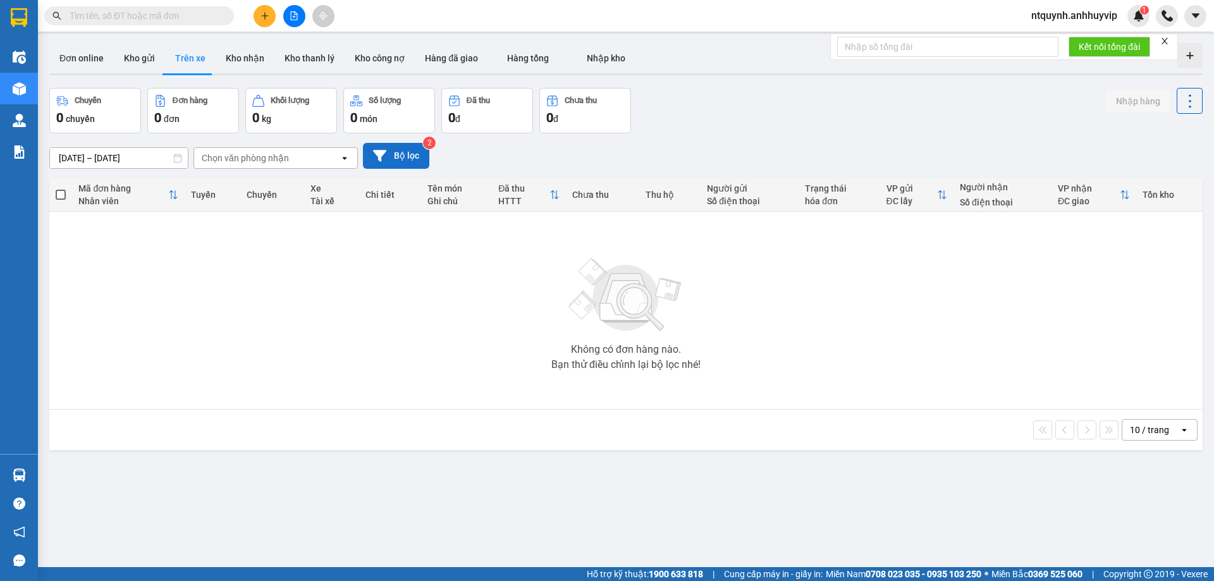
click at [402, 151] on button "Bộ lọc" at bounding box center [396, 156] width 66 height 26
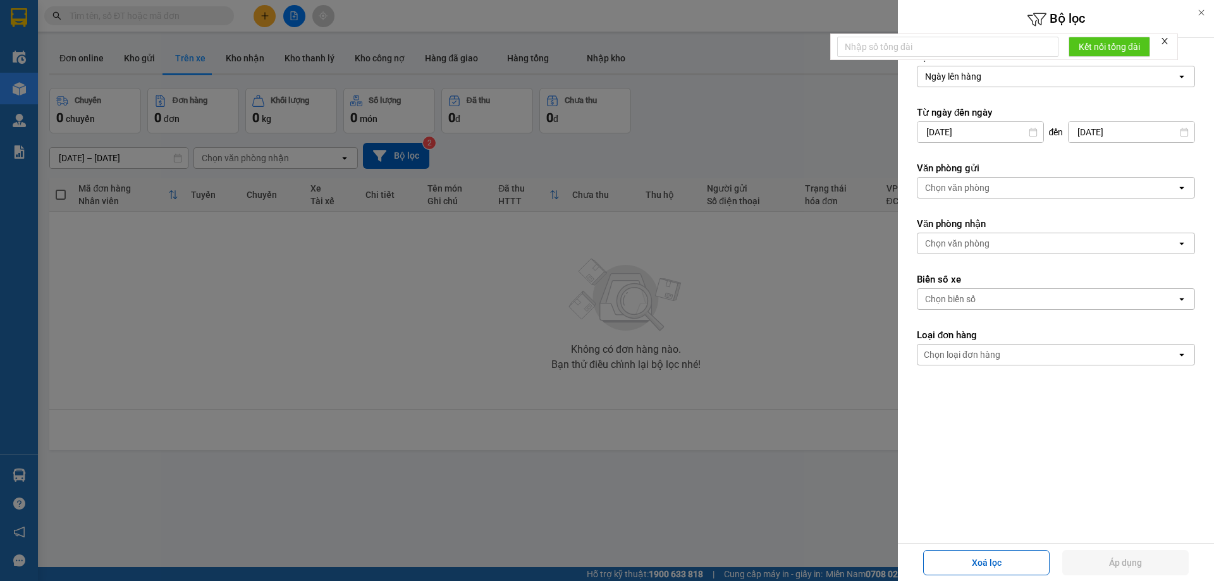
click at [1008, 186] on div "Chọn văn phòng" at bounding box center [1047, 188] width 259 height 20
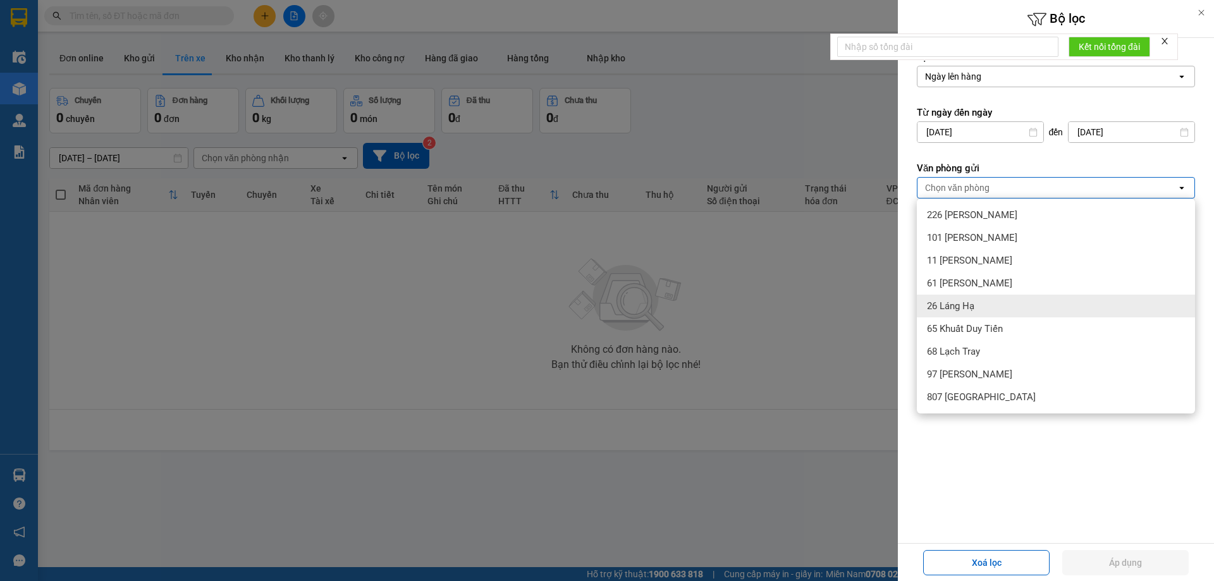
click at [963, 299] on div "26 Láng Hạ" at bounding box center [1056, 306] width 278 height 23
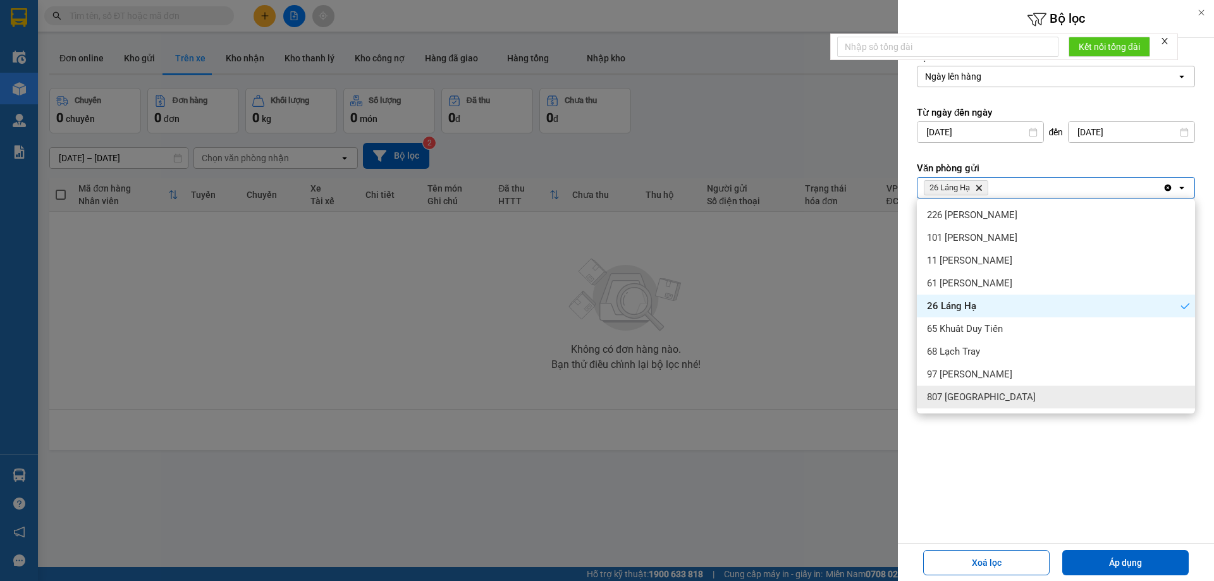
click at [1018, 483] on div "Lọc theo Ngày lên hàng open Từ ngày đến [DATE] Press the down arrow key to inte…" at bounding box center [1056, 265] width 316 height 454
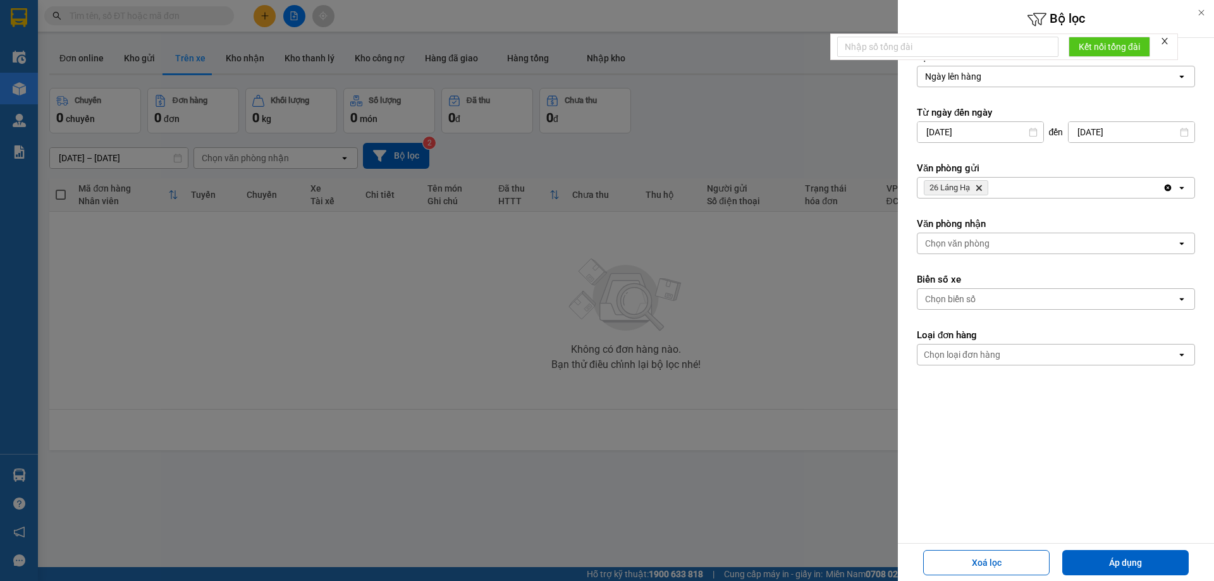
click at [960, 242] on div "Chọn văn phòng" at bounding box center [957, 243] width 65 height 13
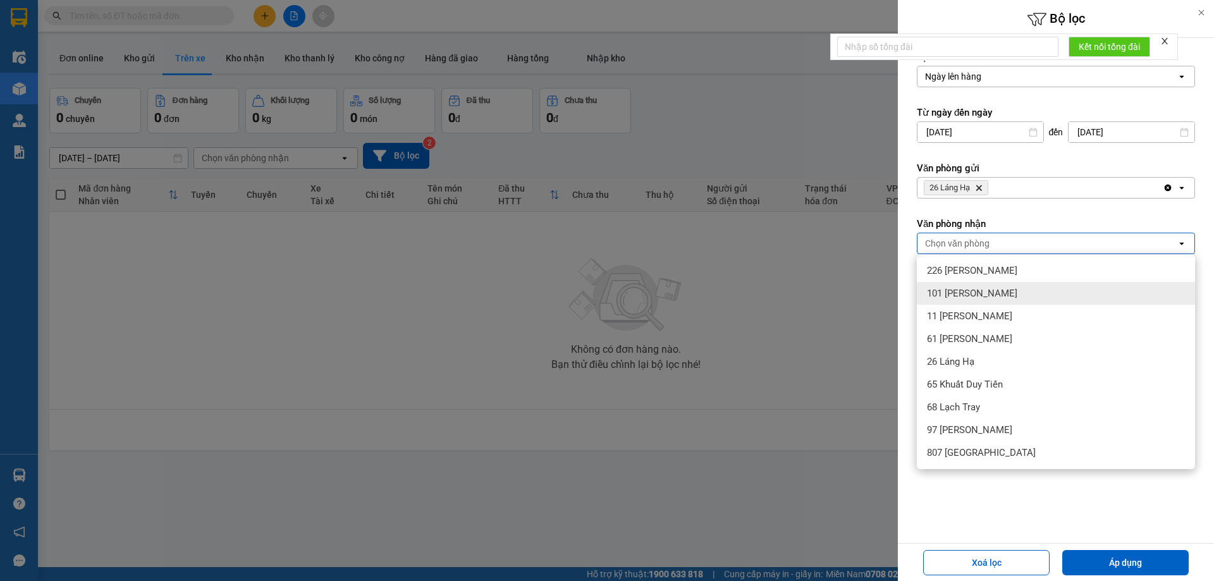
click at [965, 304] on div "101 [PERSON_NAME]" at bounding box center [1056, 293] width 278 height 23
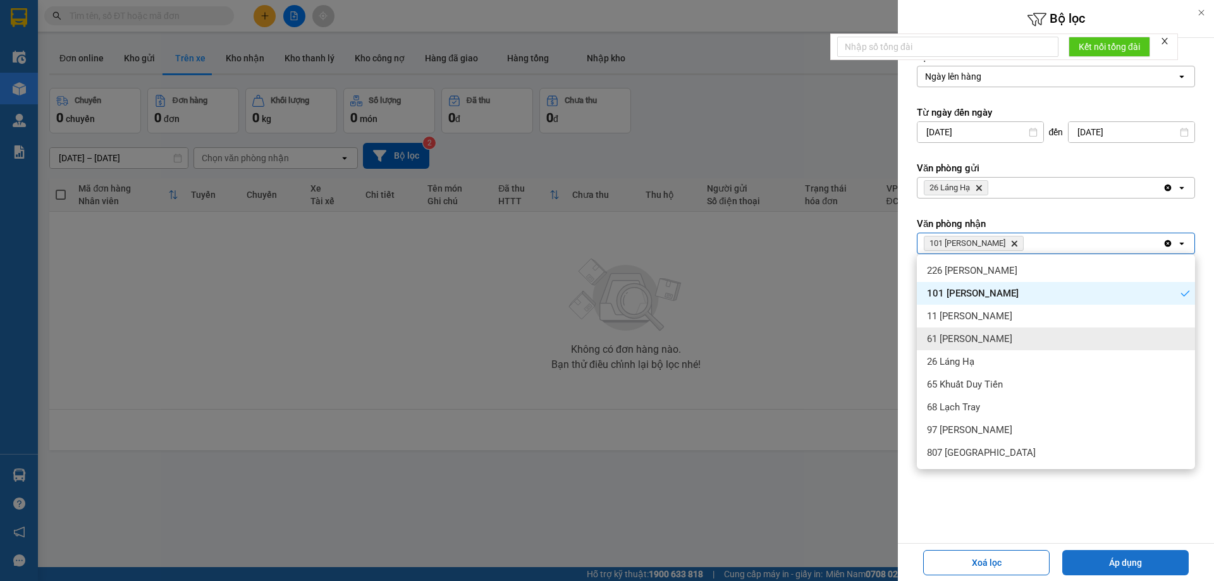
click at [1126, 559] on button "Áp dụng" at bounding box center [1126, 562] width 127 height 25
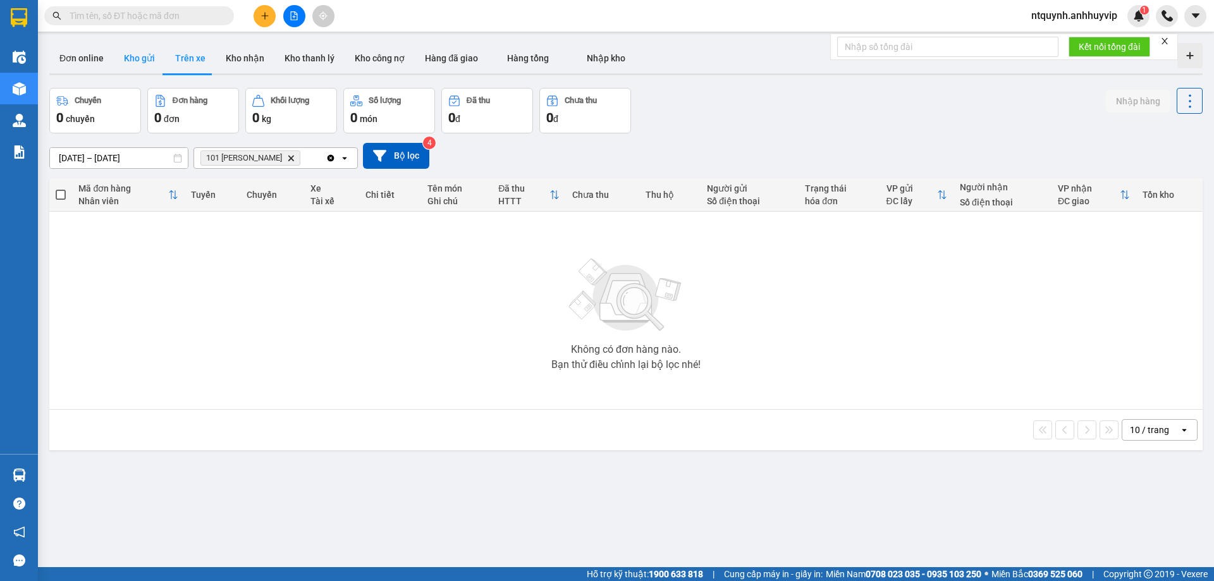
click at [125, 62] on button "Kho gửi" at bounding box center [139, 58] width 51 height 30
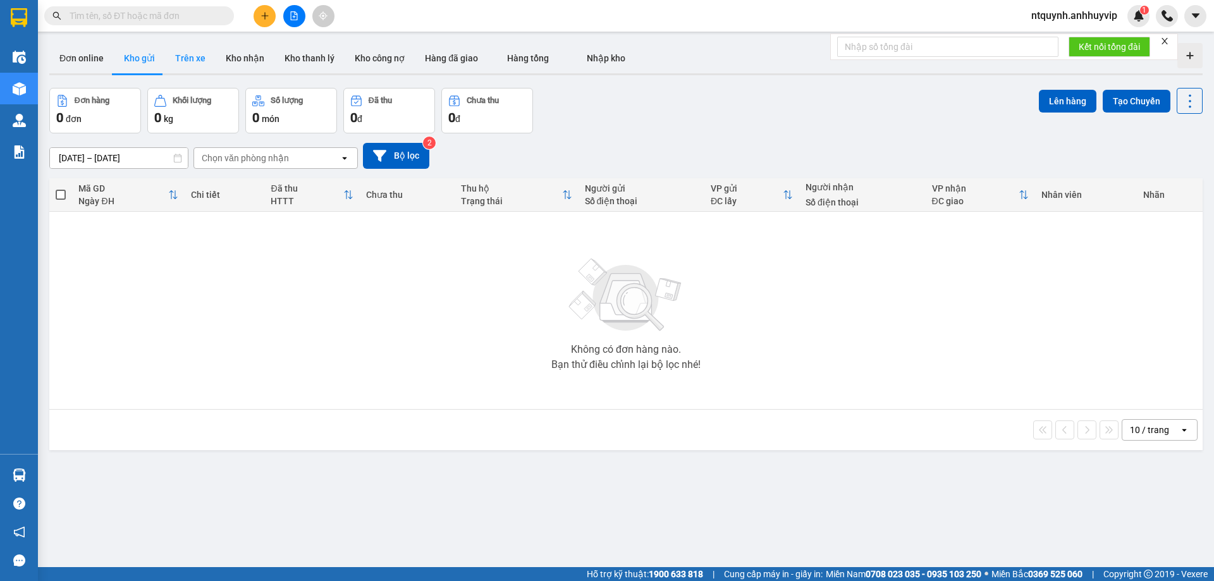
click at [182, 63] on button "Trên xe" at bounding box center [190, 58] width 51 height 30
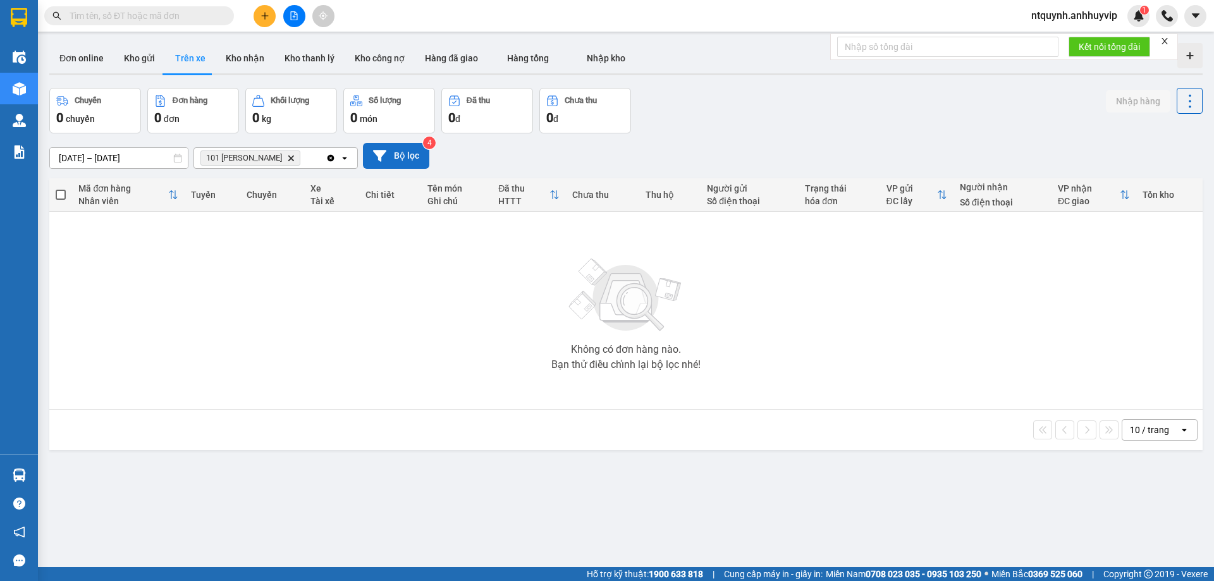
click at [387, 154] on button "Bộ lọc" at bounding box center [396, 156] width 66 height 26
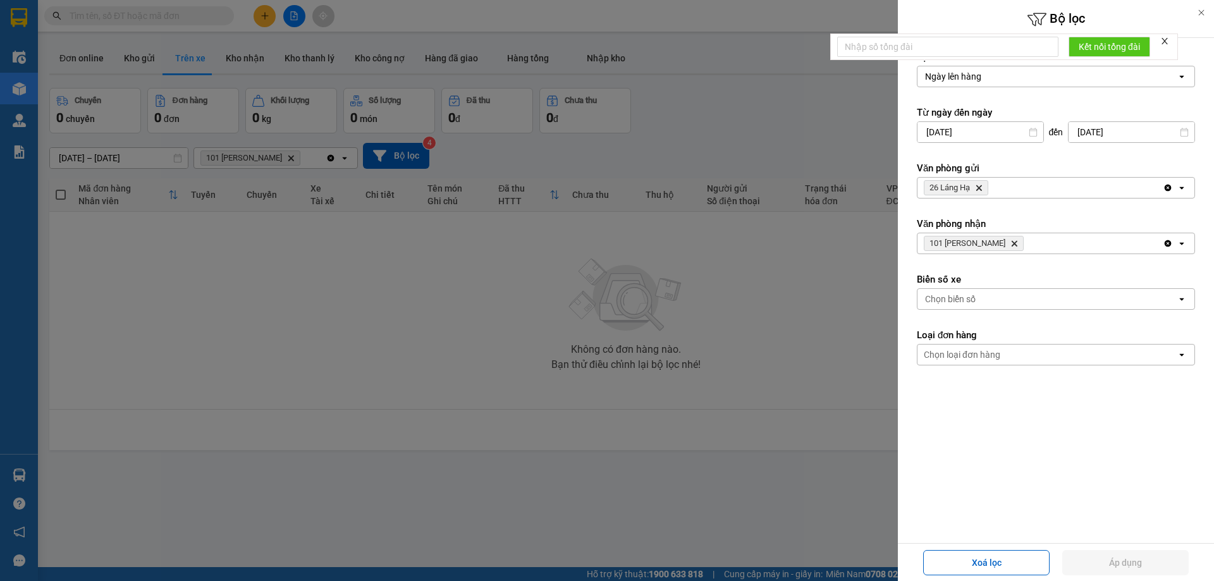
click at [979, 190] on icon "26 Láng Hạ, close by backspace" at bounding box center [980, 188] width 6 height 6
click at [979, 190] on div "Chọn văn phòng" at bounding box center [957, 188] width 65 height 13
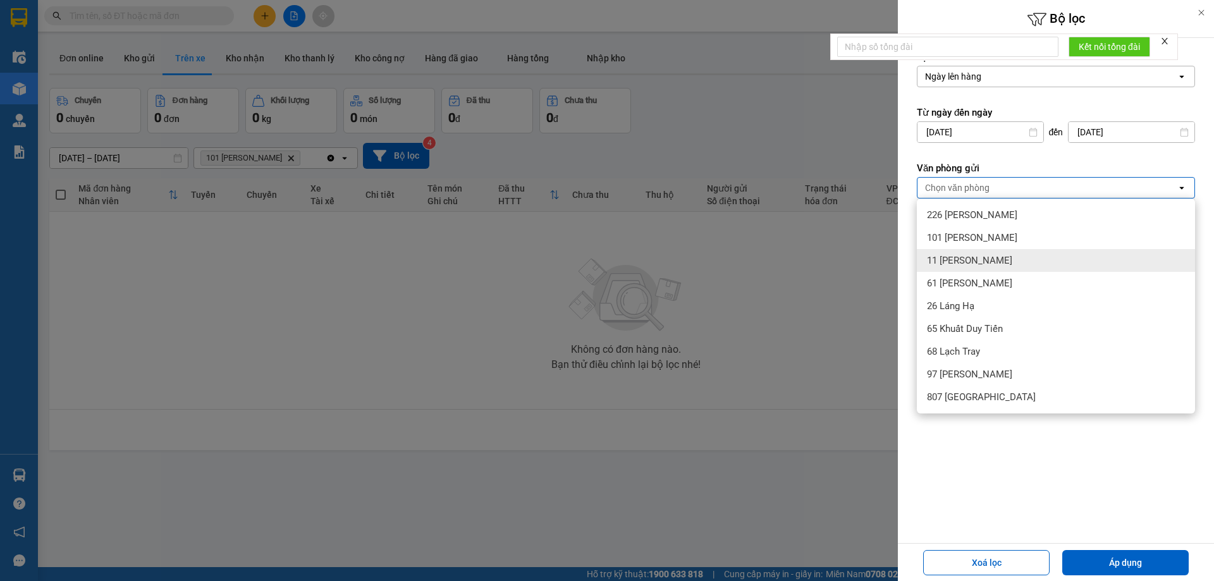
click at [949, 264] on span "11 [PERSON_NAME]" at bounding box center [969, 260] width 85 height 13
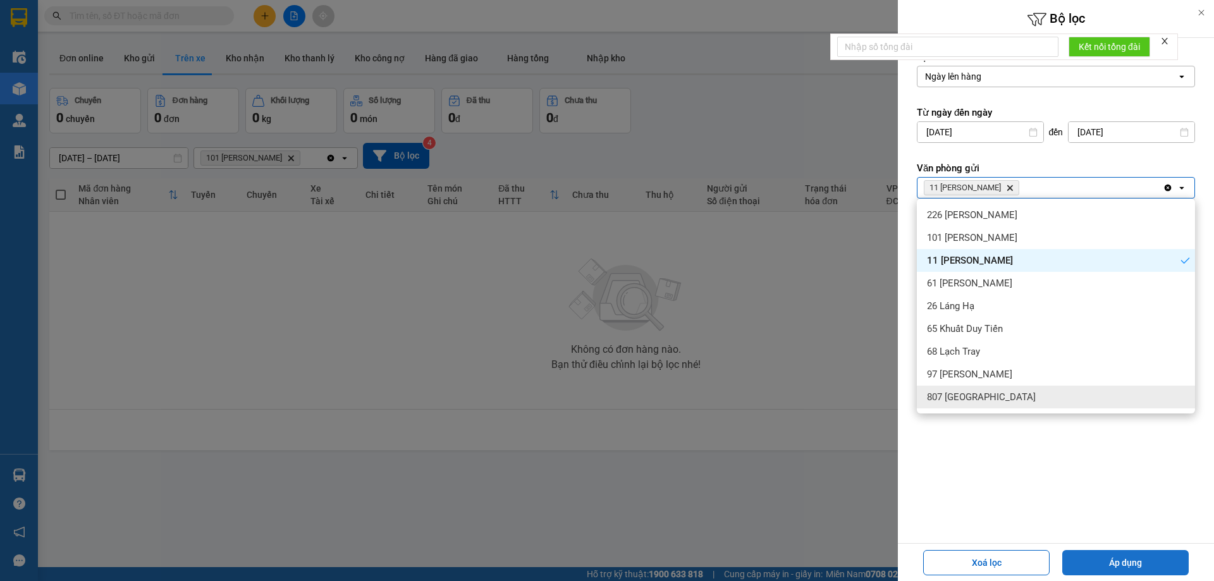
click at [1115, 559] on button "Áp dụng" at bounding box center [1126, 562] width 127 height 25
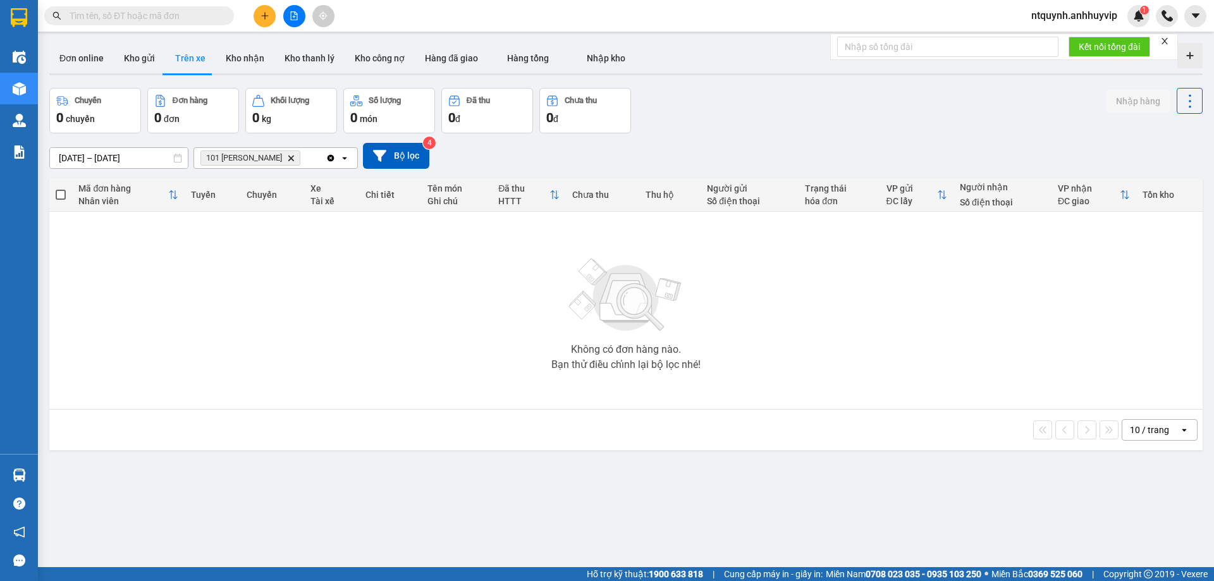
click at [290, 156] on icon "101 Nguyễn Văn Cừ, close by backspace" at bounding box center [291, 158] width 6 height 6
click at [400, 156] on button "Bộ lọc" at bounding box center [396, 156] width 66 height 26
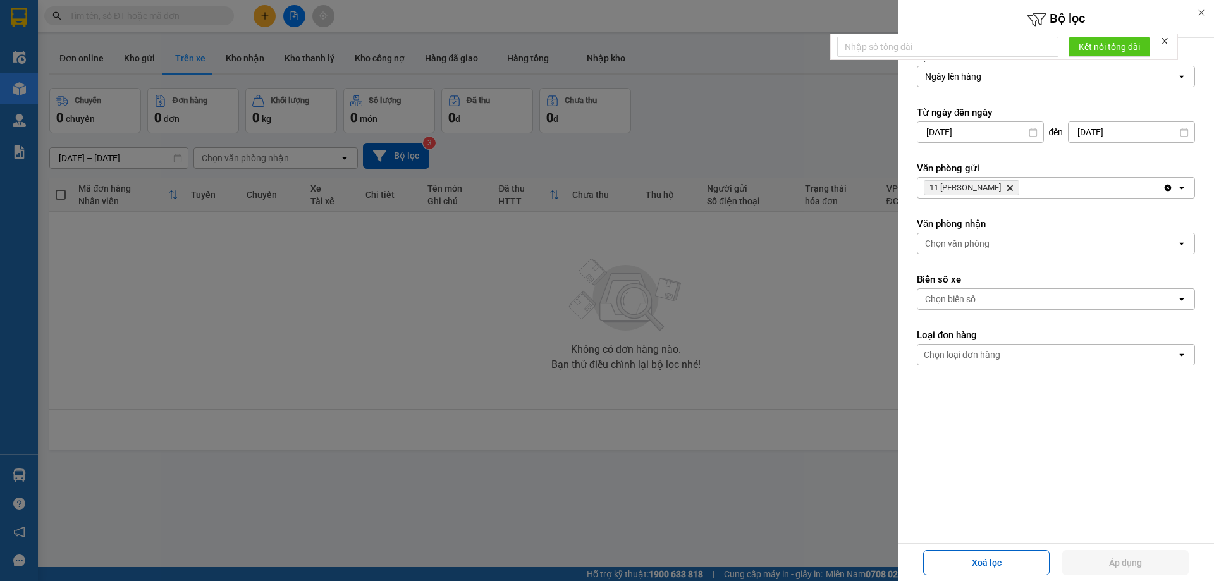
click at [1032, 242] on div "Chọn văn phòng" at bounding box center [1047, 243] width 259 height 20
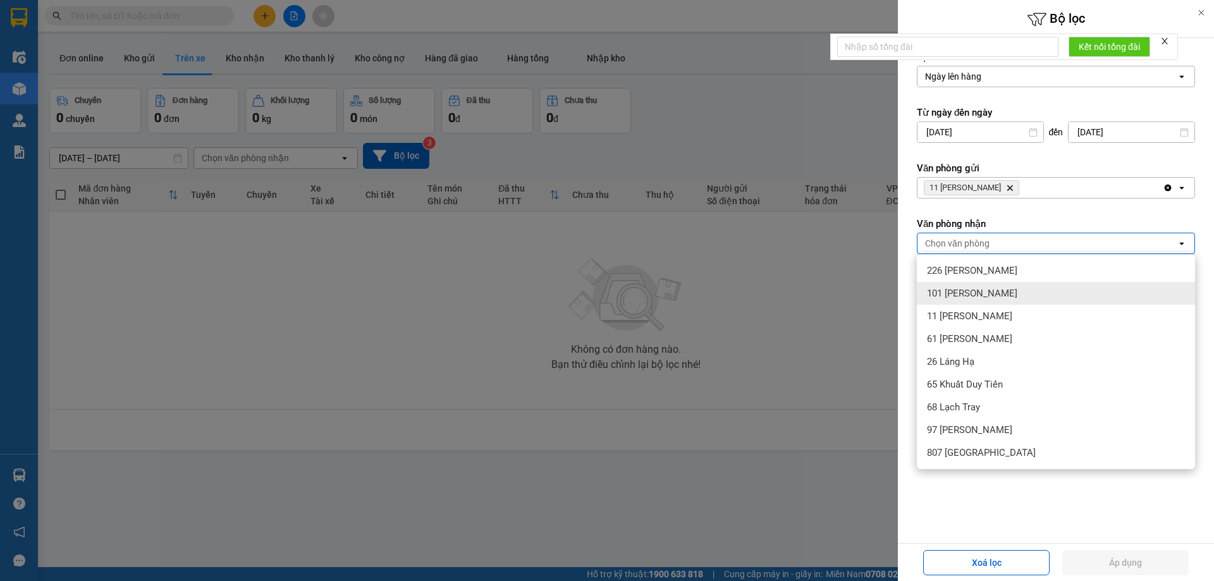
click at [960, 299] on span "101 [PERSON_NAME]" at bounding box center [972, 293] width 90 height 13
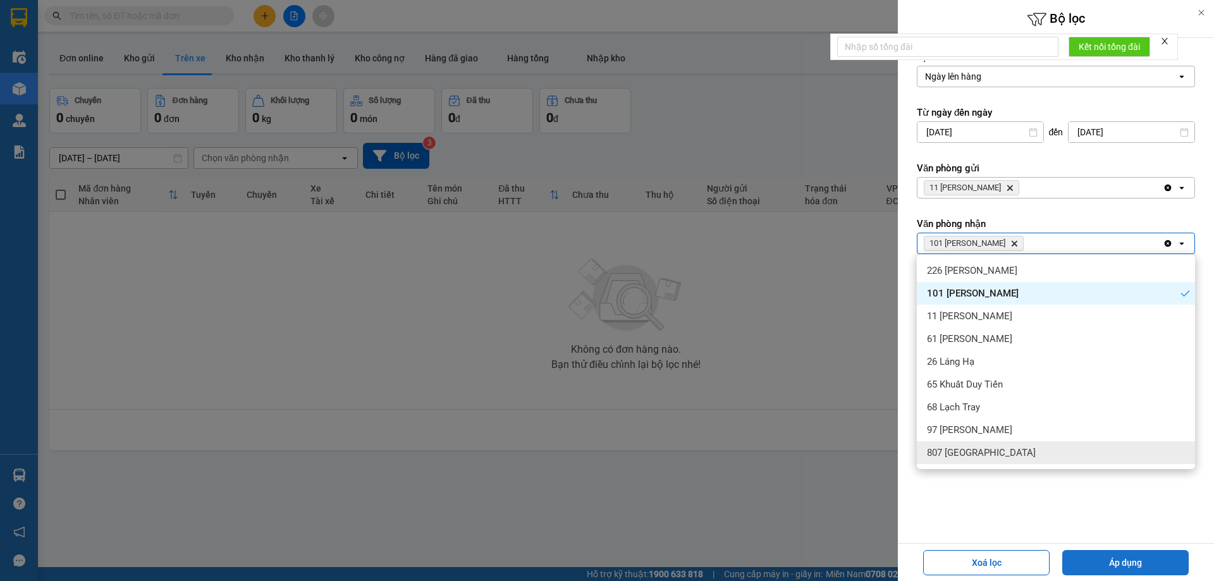
click at [1111, 564] on button "Áp dụng" at bounding box center [1126, 562] width 127 height 25
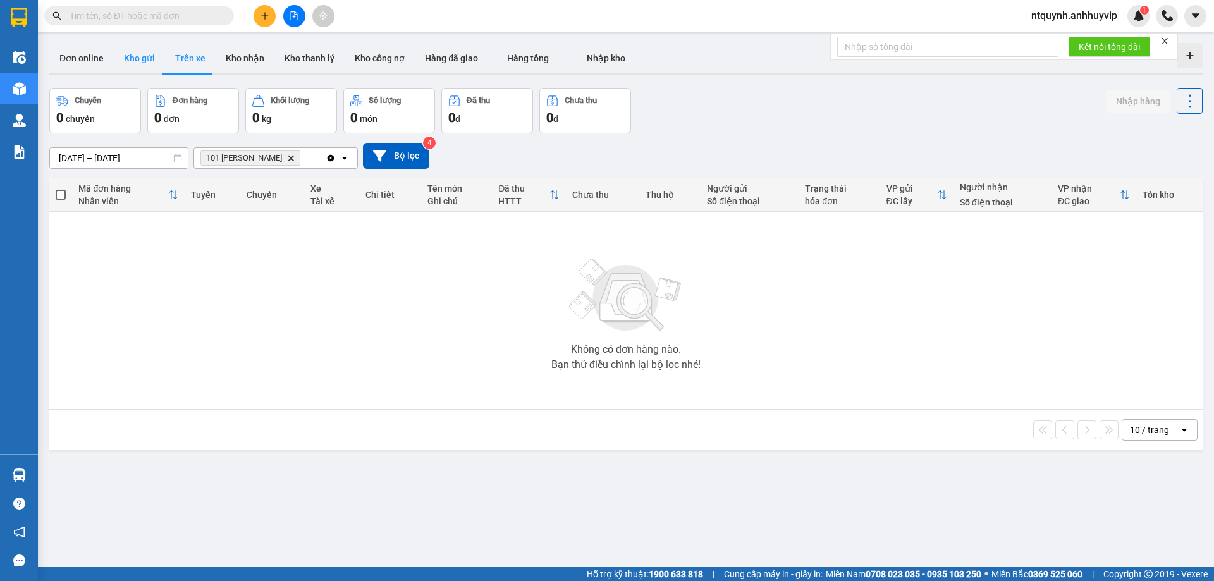
click at [148, 60] on button "Kho gửi" at bounding box center [139, 58] width 51 height 30
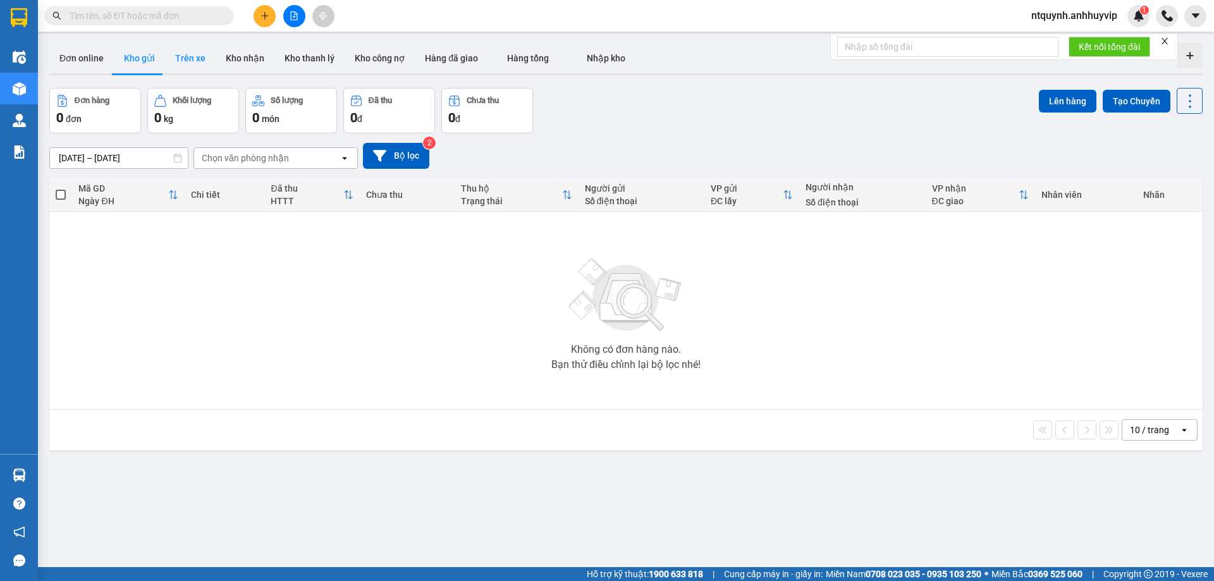
click at [178, 58] on button "Trên xe" at bounding box center [190, 58] width 51 height 30
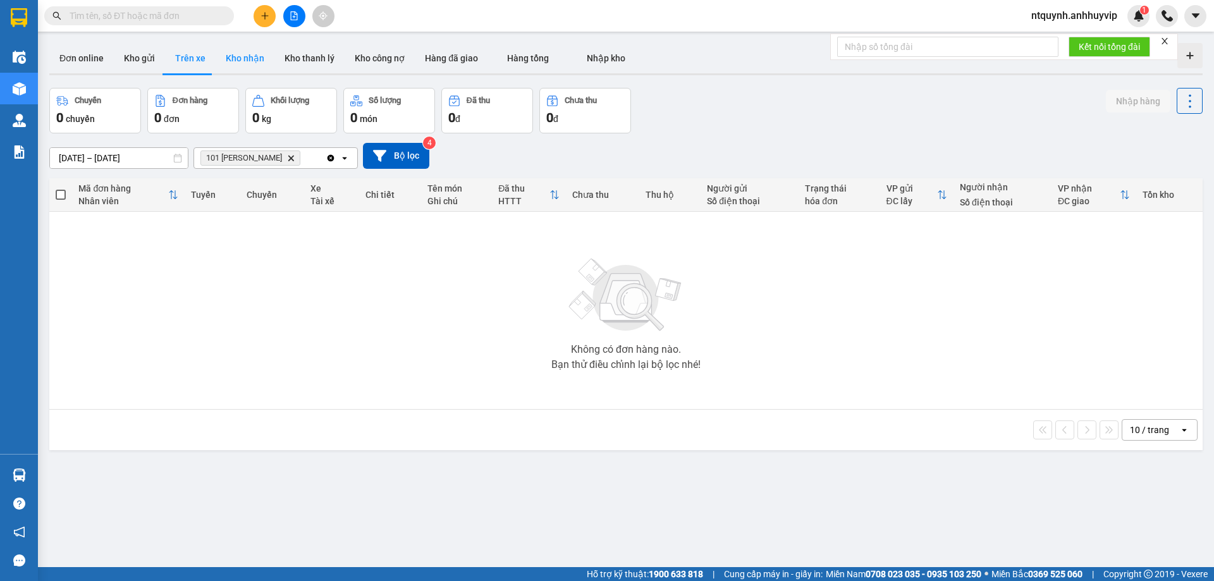
click at [240, 63] on button "Kho nhận" at bounding box center [245, 58] width 59 height 30
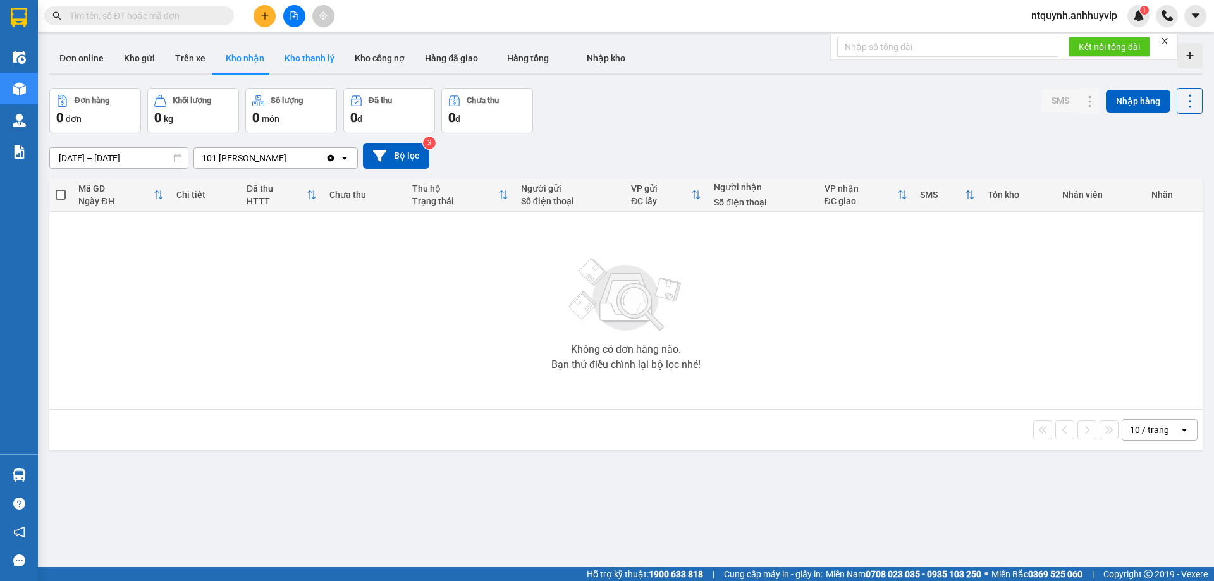
click at [300, 63] on button "Kho thanh lý" at bounding box center [310, 58] width 70 height 30
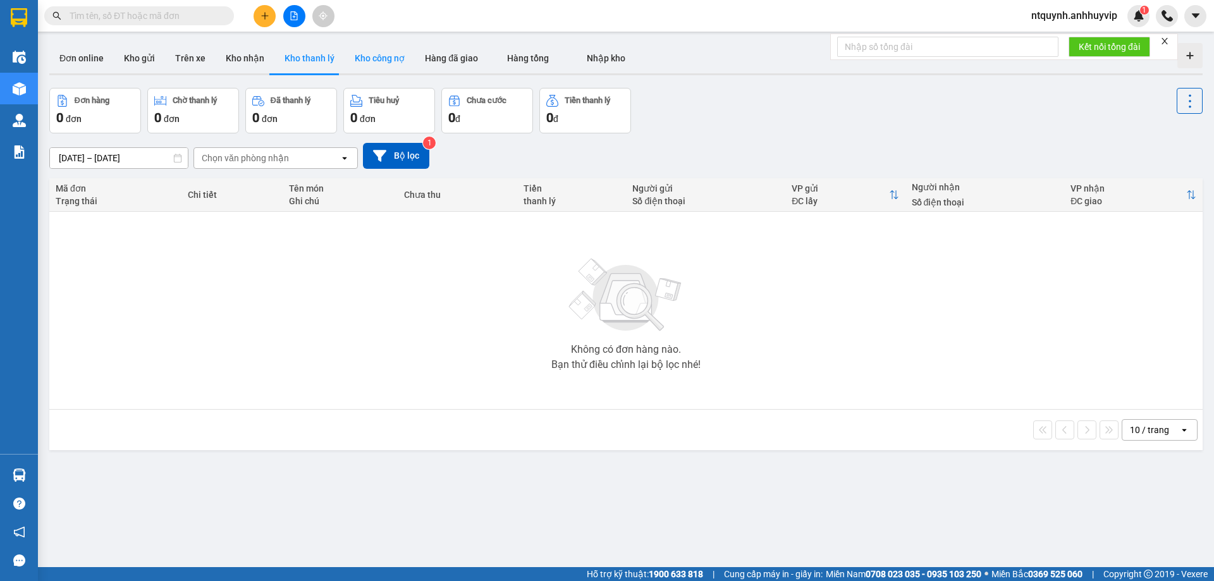
click at [366, 65] on button "Kho công nợ" at bounding box center [380, 58] width 70 height 30
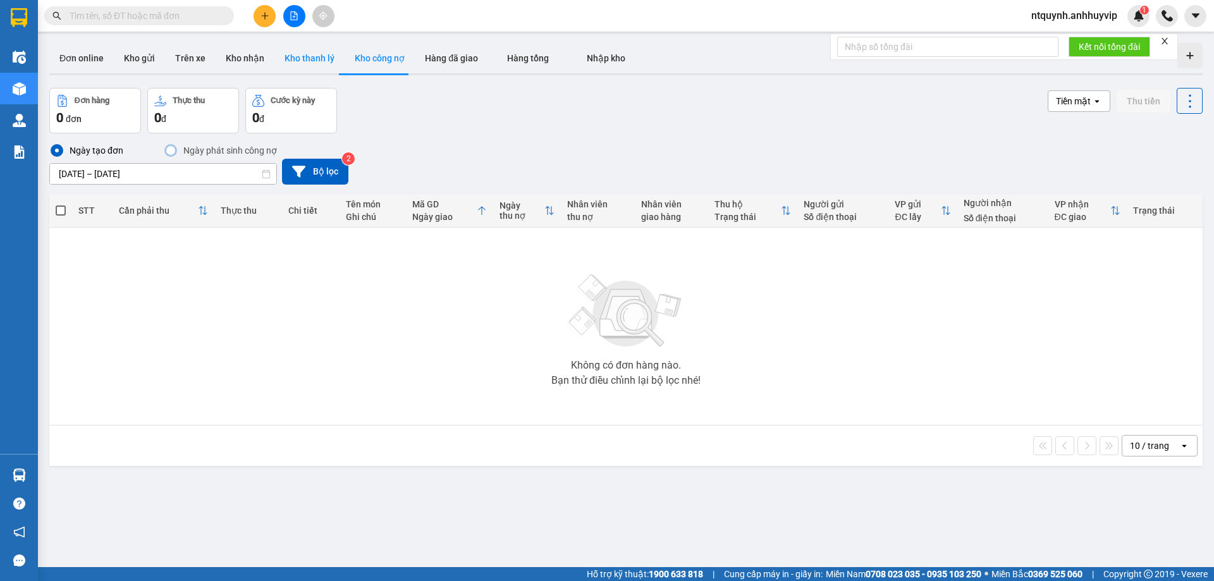
click at [327, 59] on button "Kho thanh lý" at bounding box center [310, 58] width 70 height 30
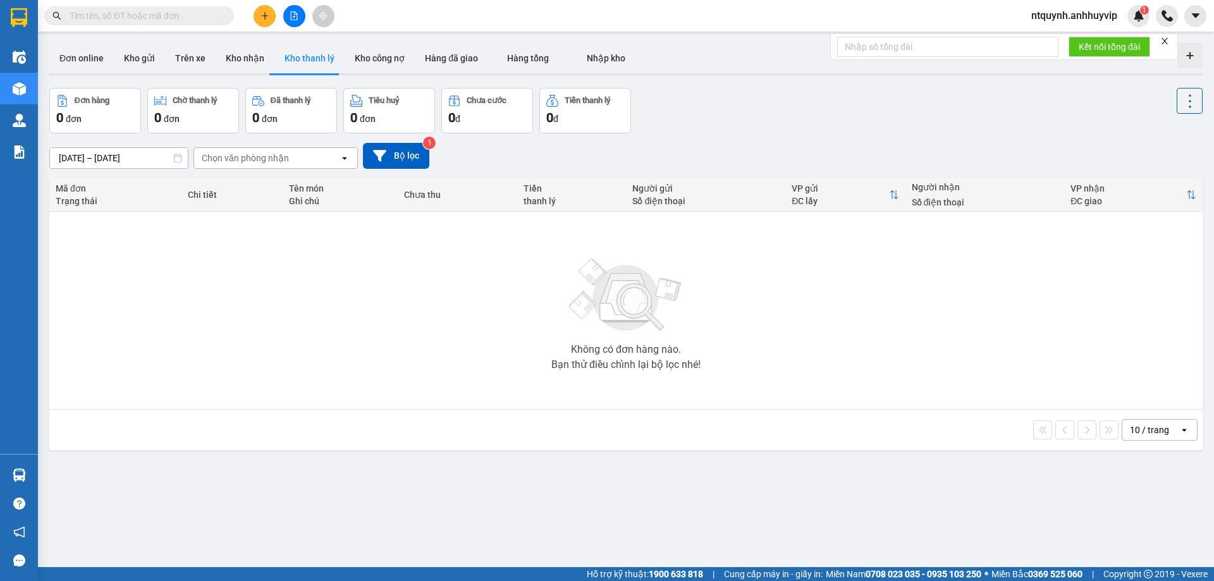
click at [97, 17] on input "text" at bounding box center [144, 16] width 149 height 14
click at [387, 153] on button "Bộ lọc" at bounding box center [396, 156] width 66 height 26
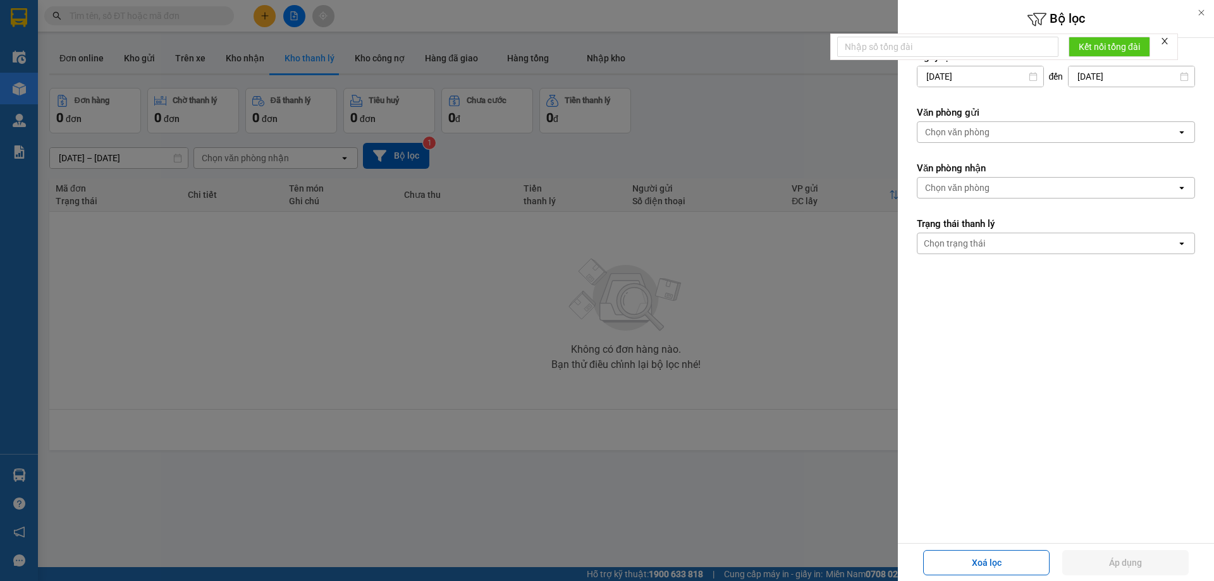
click at [1164, 38] on icon "close" at bounding box center [1165, 41] width 6 height 6
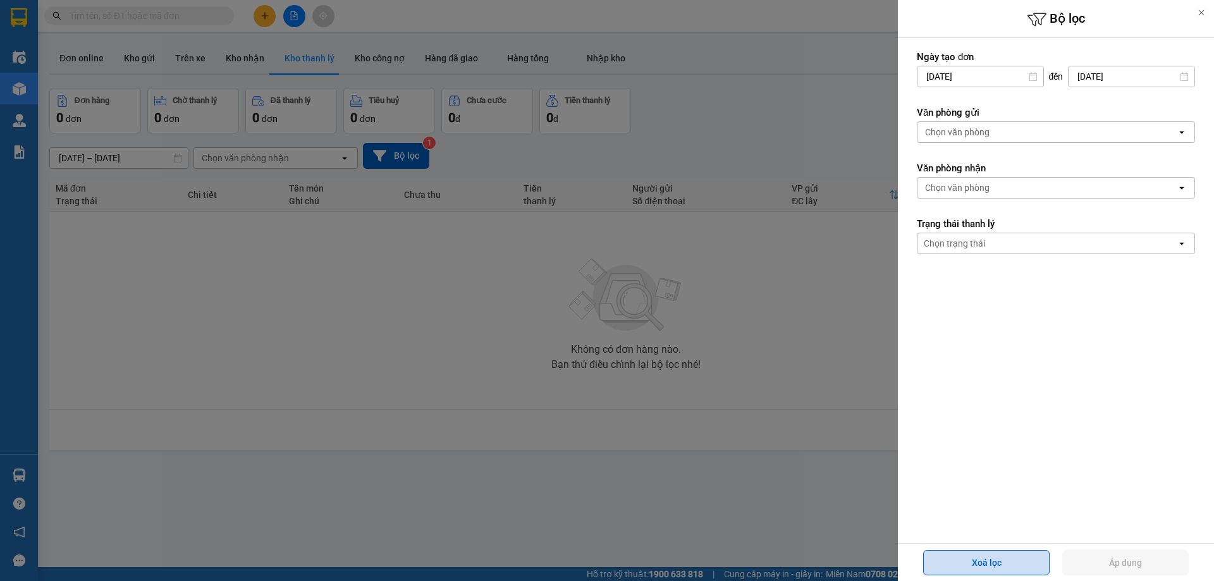
click at [986, 559] on button "Xoá lọc" at bounding box center [987, 562] width 127 height 25
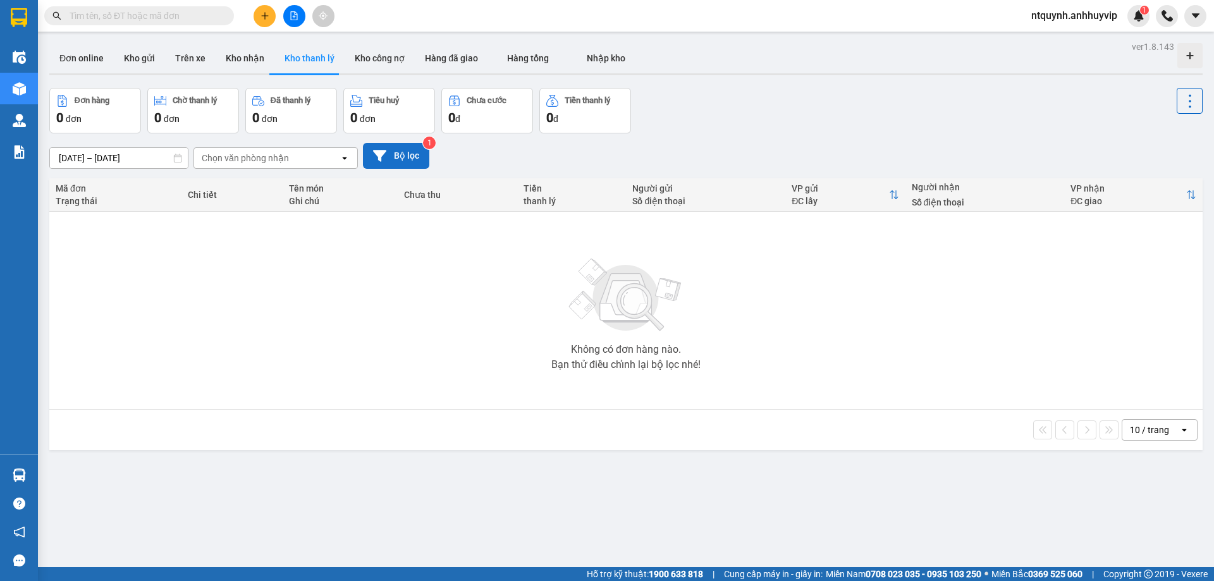
click at [402, 158] on button "Bộ lọc" at bounding box center [396, 156] width 66 height 26
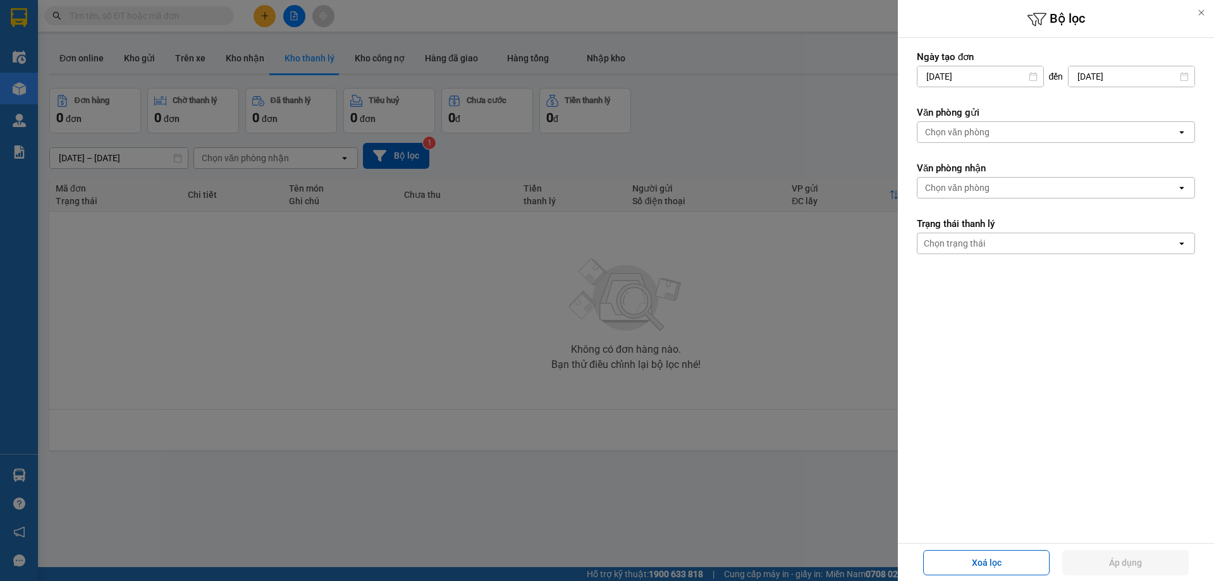
click at [983, 137] on div "Chọn văn phòng" at bounding box center [957, 132] width 65 height 13
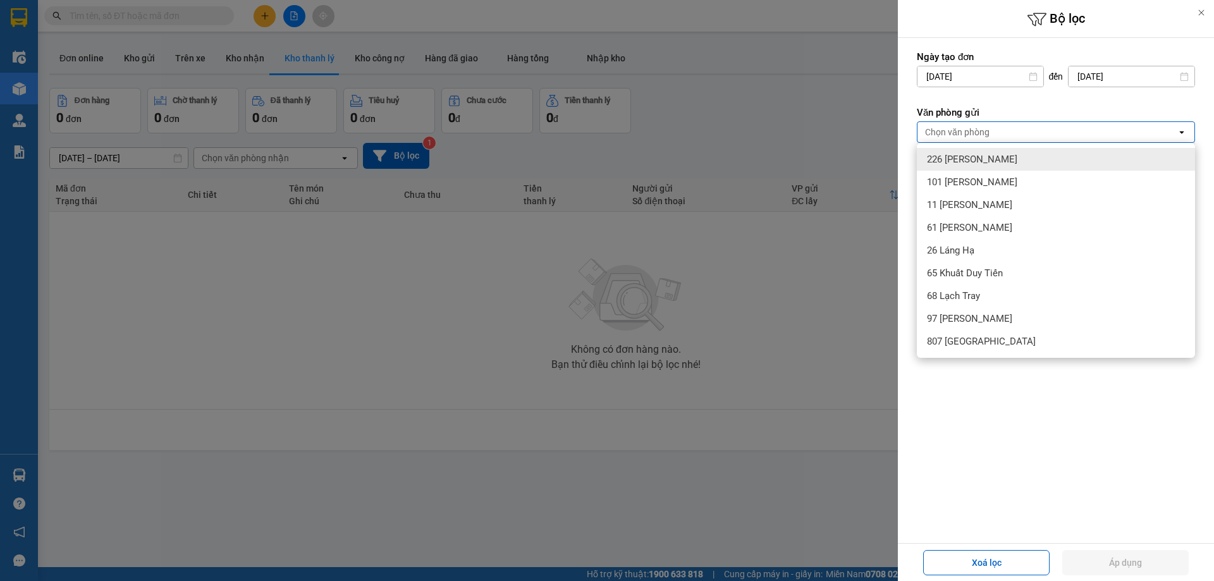
click at [822, 256] on div at bounding box center [607, 290] width 1214 height 581
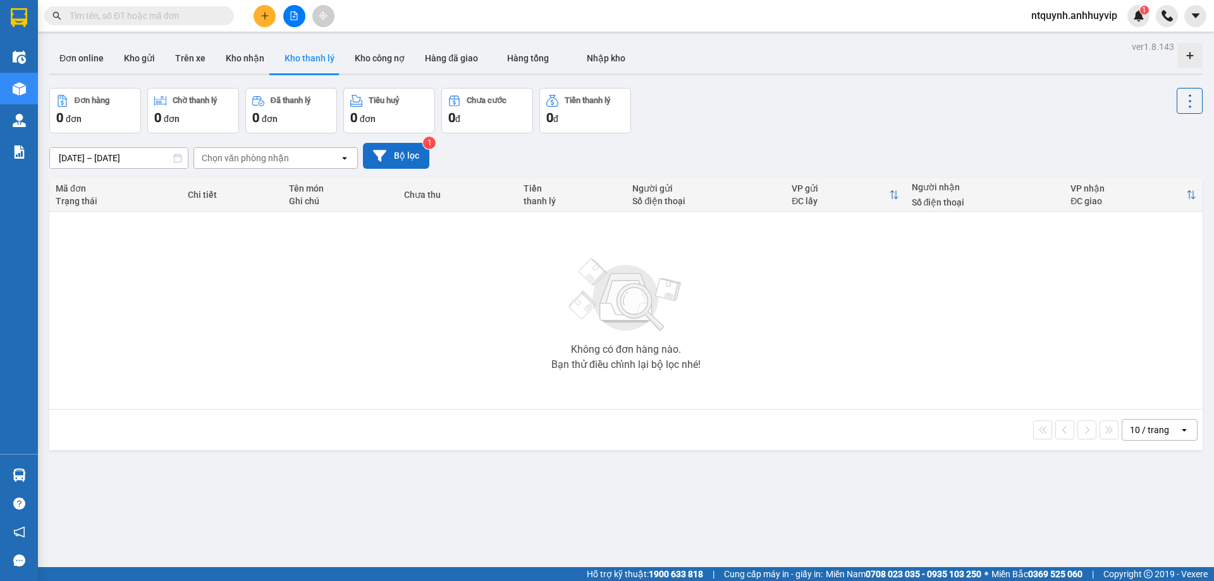
click at [400, 151] on button "Bộ lọc" at bounding box center [396, 156] width 66 height 26
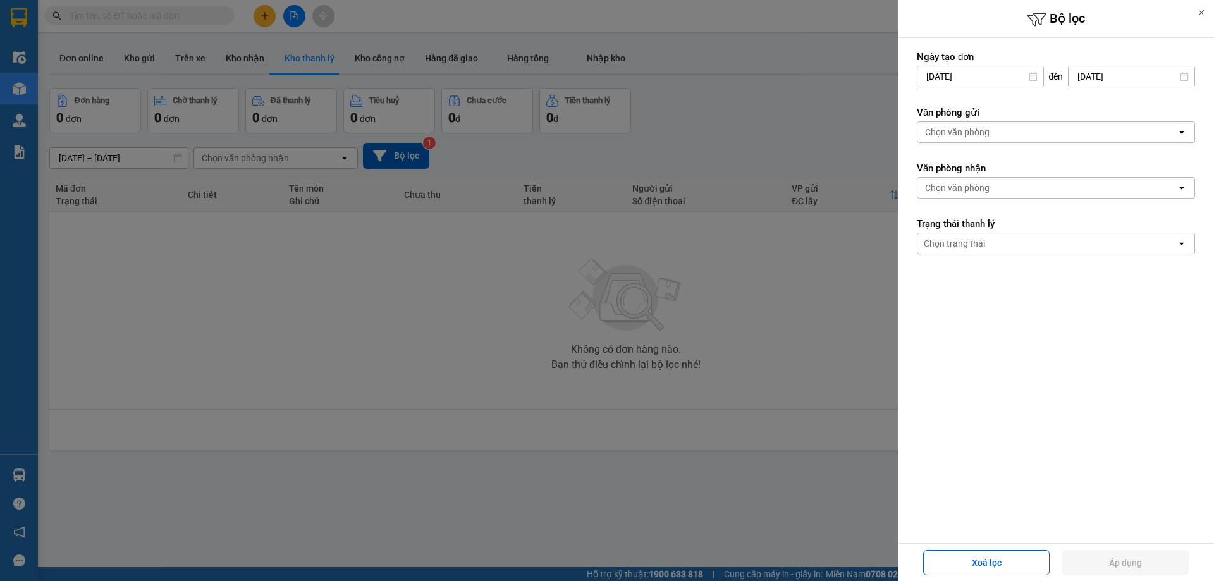
click at [993, 244] on div "Chọn trạng thái" at bounding box center [1047, 243] width 259 height 20
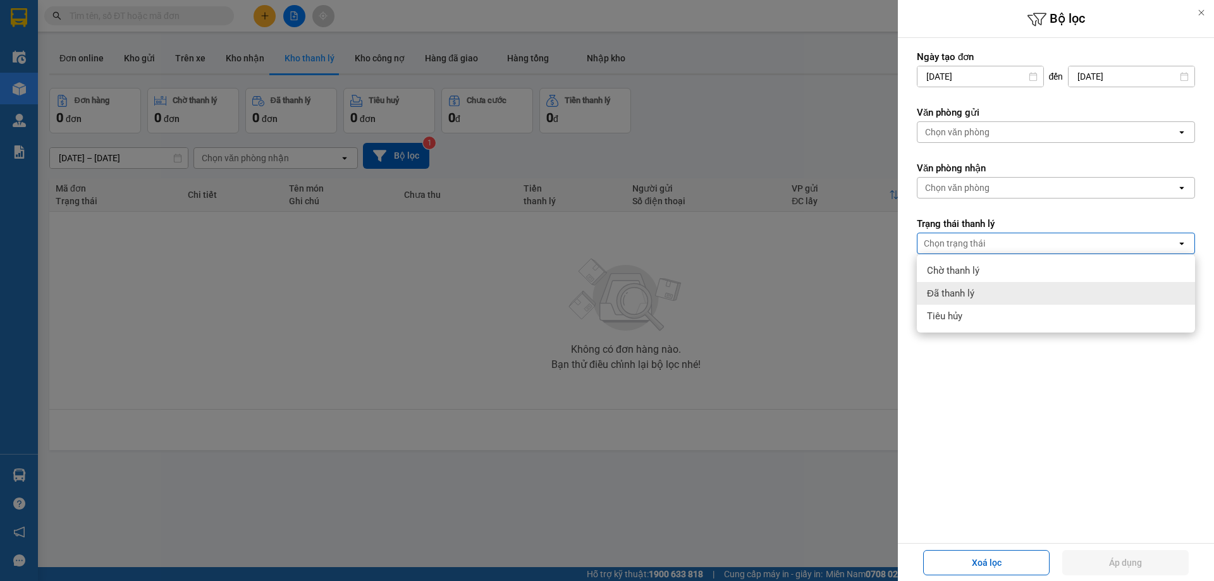
click at [845, 324] on div at bounding box center [607, 290] width 1214 height 581
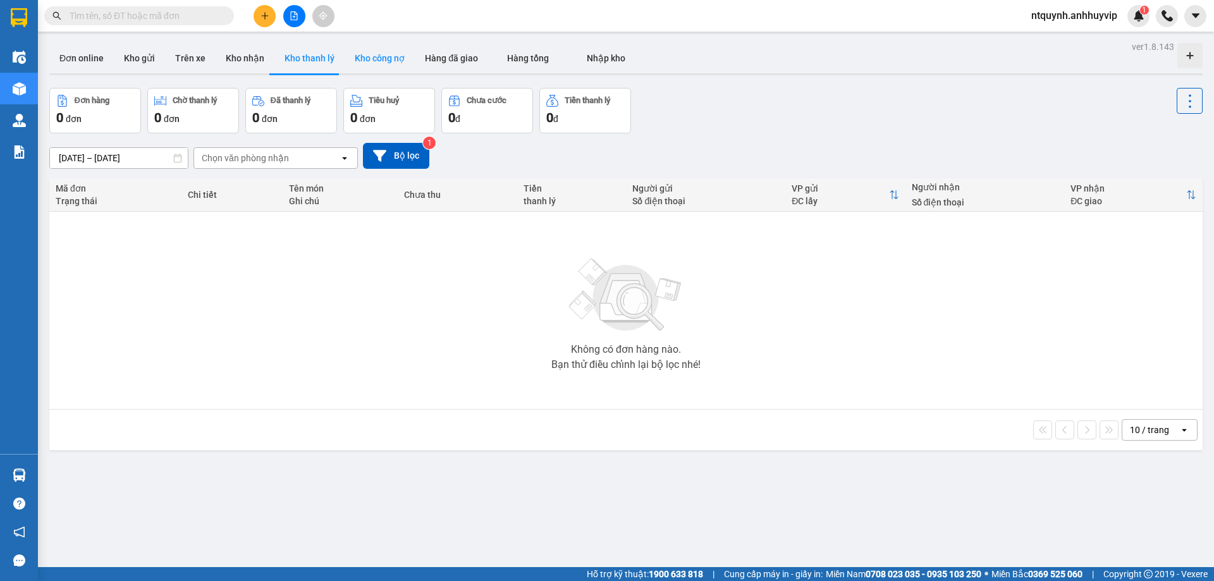
click at [402, 59] on button "Kho công nợ" at bounding box center [380, 58] width 70 height 30
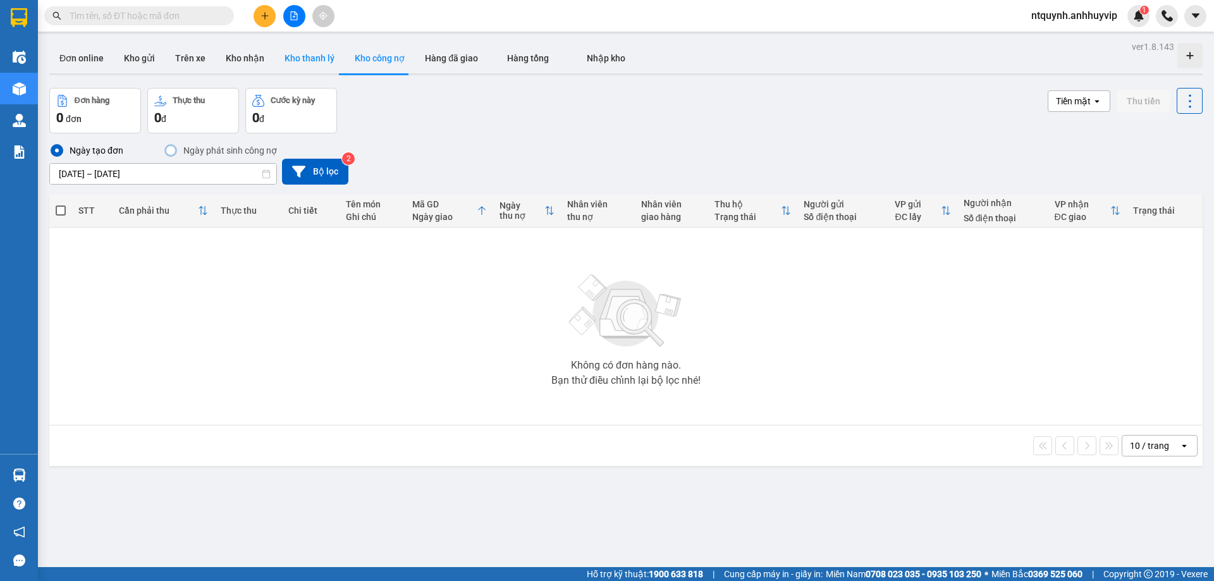
click at [298, 53] on button "Kho thanh lý" at bounding box center [310, 58] width 70 height 30
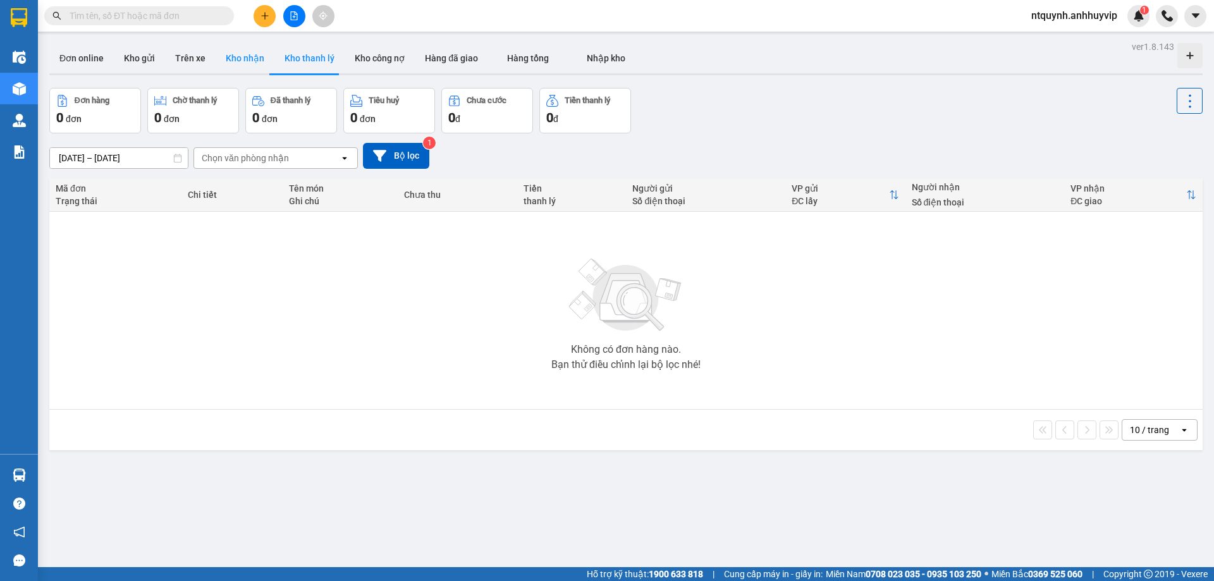
click at [254, 57] on button "Kho nhận" at bounding box center [245, 58] width 59 height 30
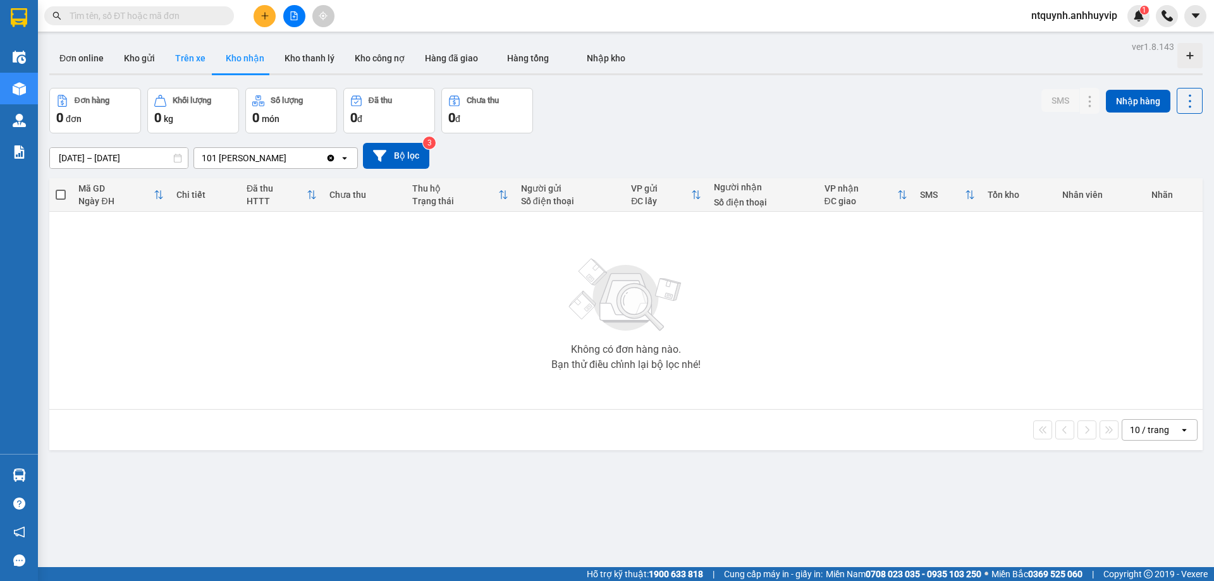
click at [165, 66] on button "Trên xe" at bounding box center [190, 58] width 51 height 30
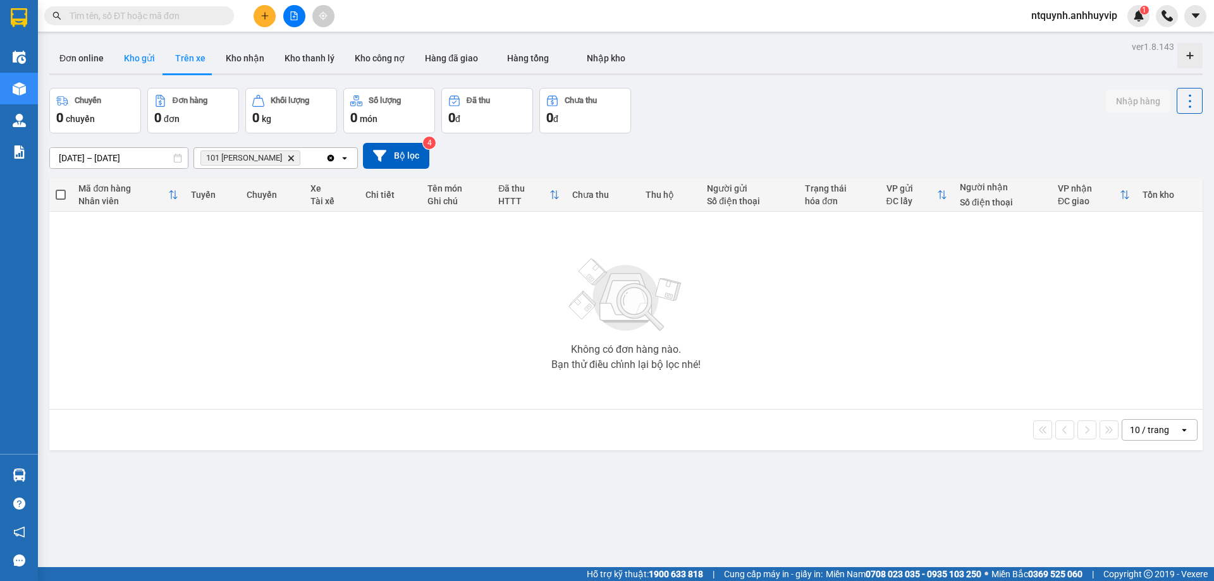
click at [142, 66] on button "Kho gửi" at bounding box center [139, 58] width 51 height 30
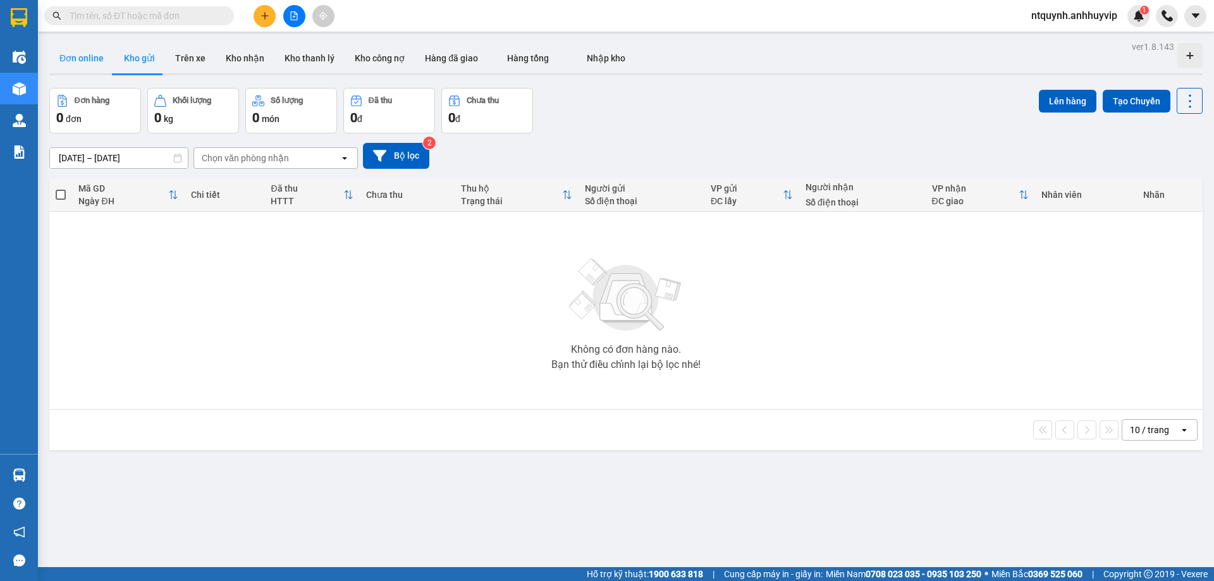
click at [101, 59] on button "Đơn online" at bounding box center [81, 58] width 65 height 30
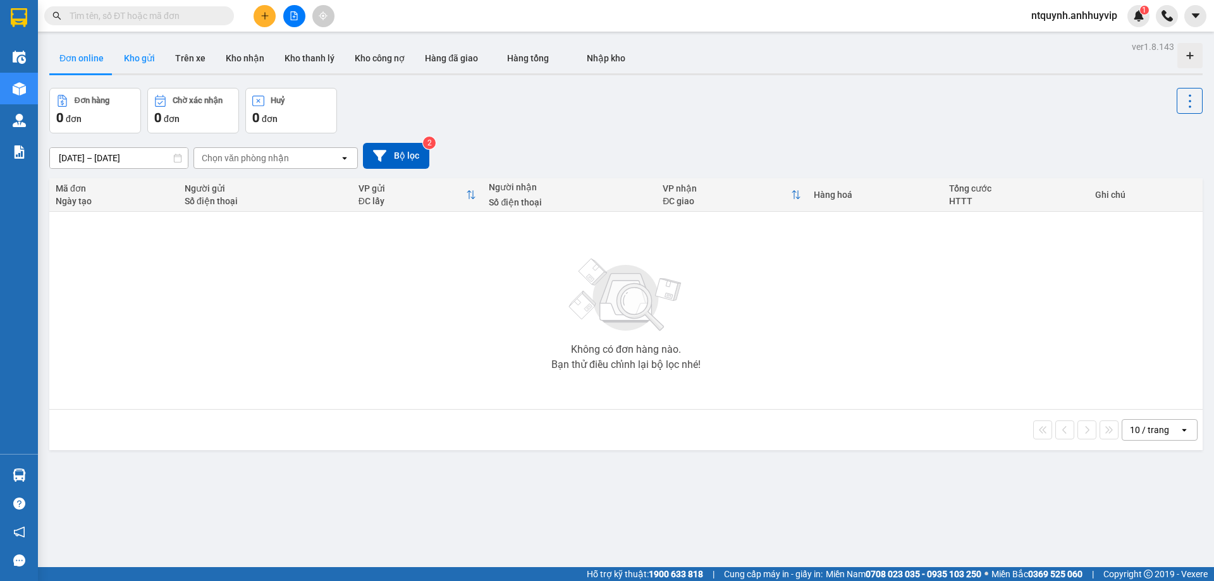
click at [126, 61] on button "Kho gửi" at bounding box center [139, 58] width 51 height 30
type input "[DATE] – [DATE]"
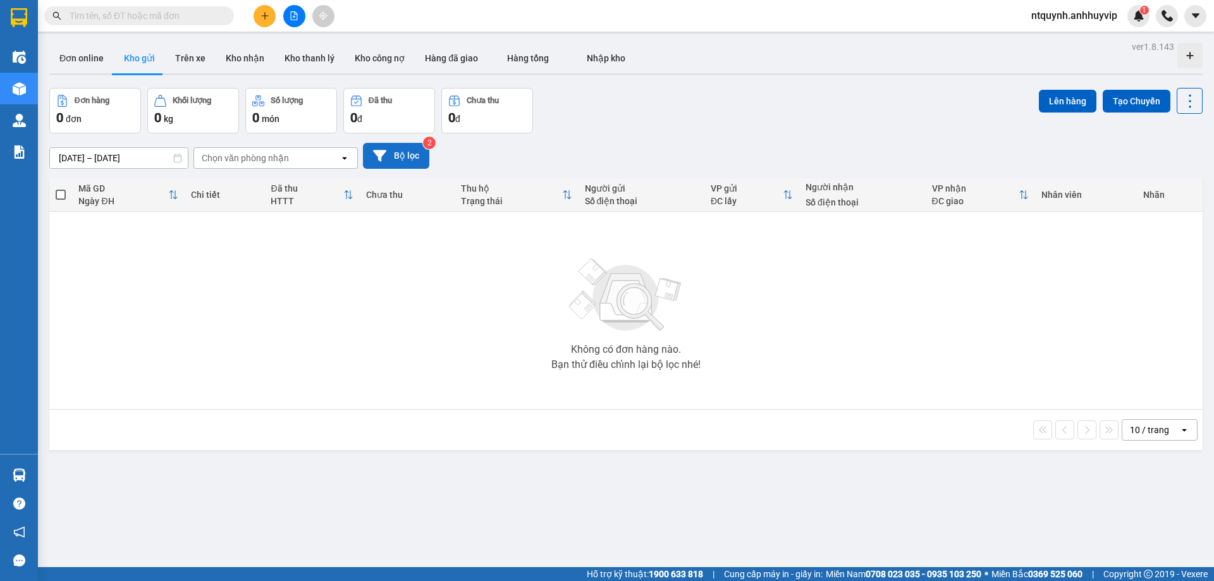
click at [398, 163] on button "Bộ lọc" at bounding box center [396, 156] width 66 height 26
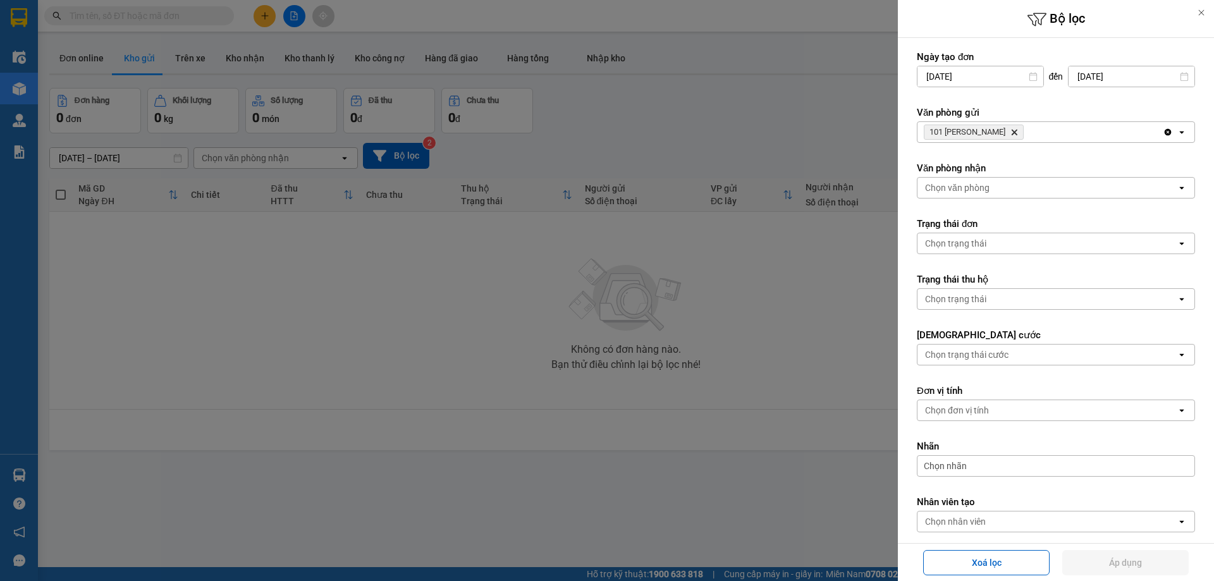
click at [980, 194] on div "Chọn văn phòng" at bounding box center [1047, 188] width 259 height 20
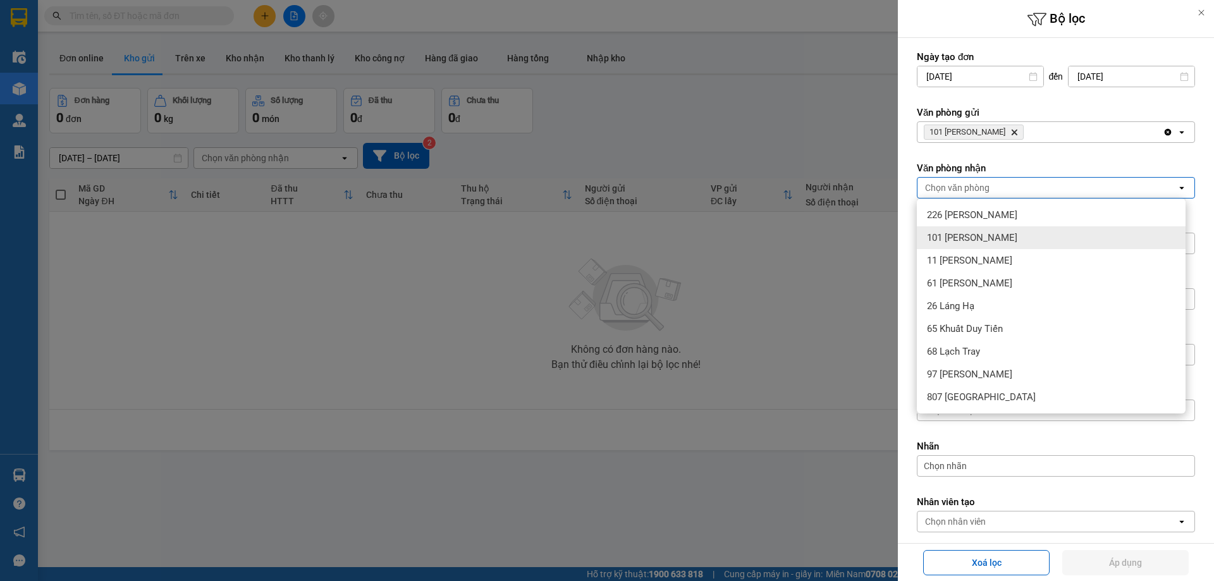
click at [1013, 237] on div "101 [PERSON_NAME]" at bounding box center [1051, 237] width 269 height 23
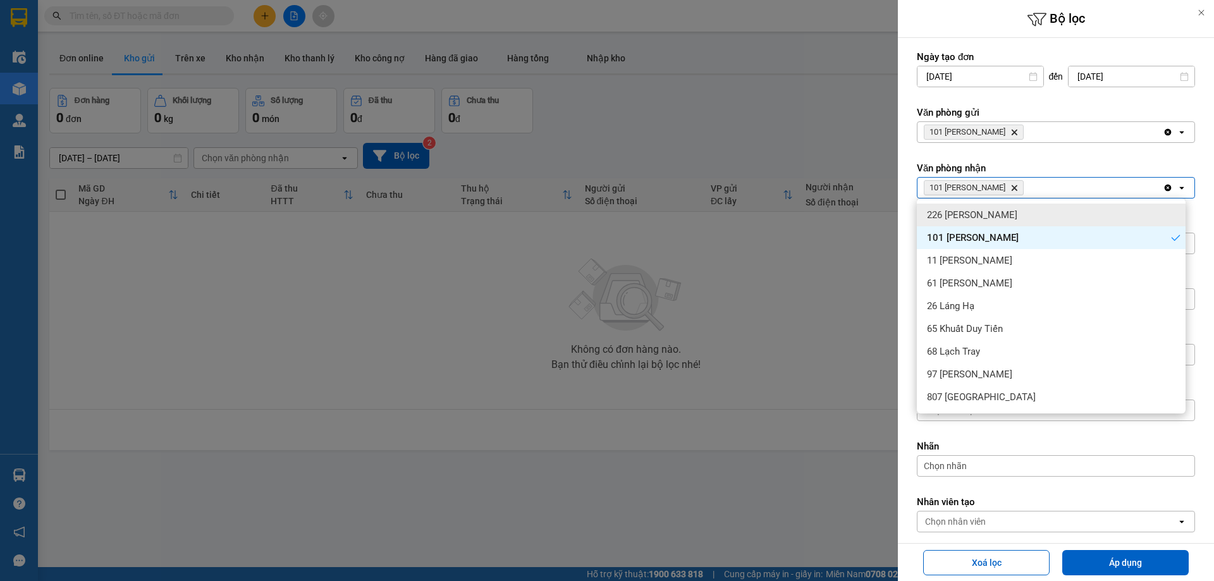
click at [1012, 132] on icon "101 Nguyễn Văn Cừ, close by backspace" at bounding box center [1015, 133] width 6 height 6
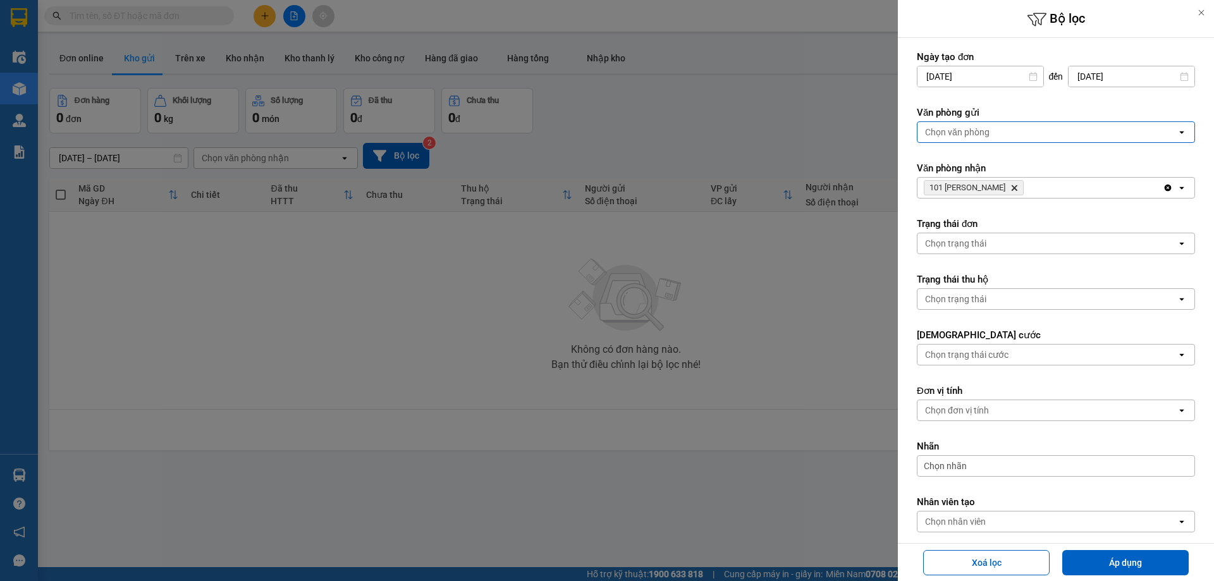
click at [1006, 135] on div "Chọn văn phòng" at bounding box center [1047, 132] width 259 height 20
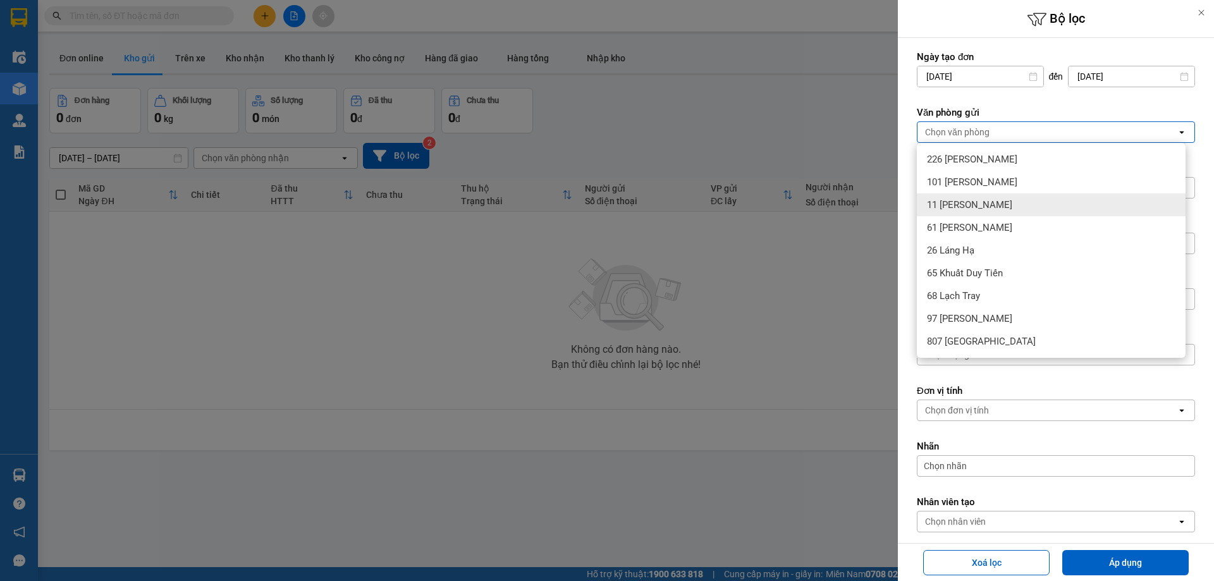
click at [965, 200] on span "11 [PERSON_NAME]" at bounding box center [969, 205] width 85 height 13
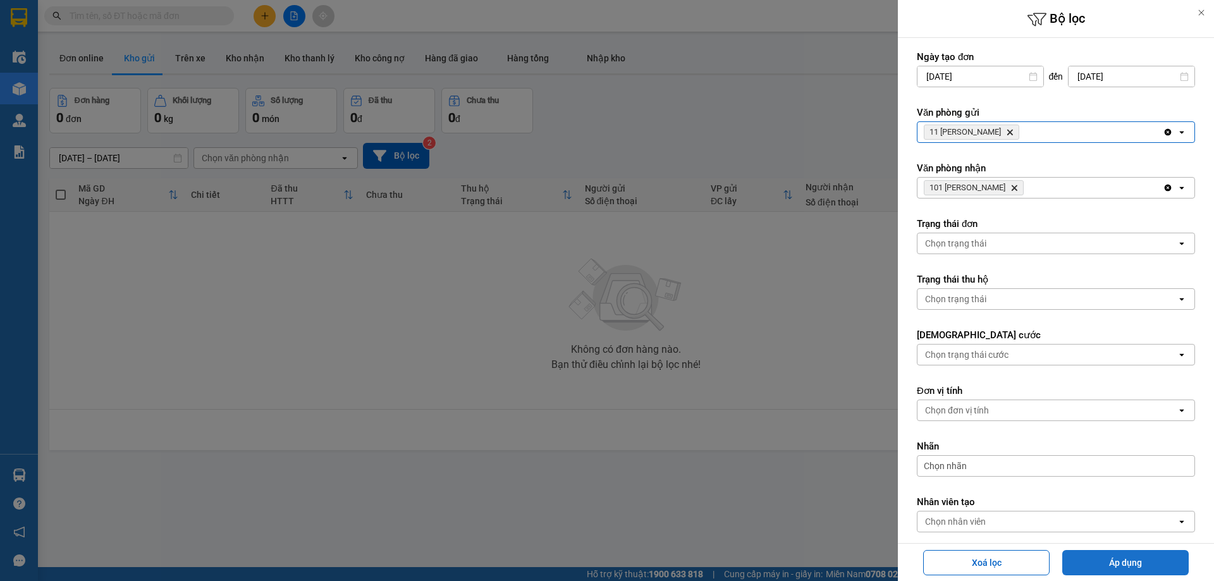
click at [1131, 568] on button "Áp dụng" at bounding box center [1126, 562] width 127 height 25
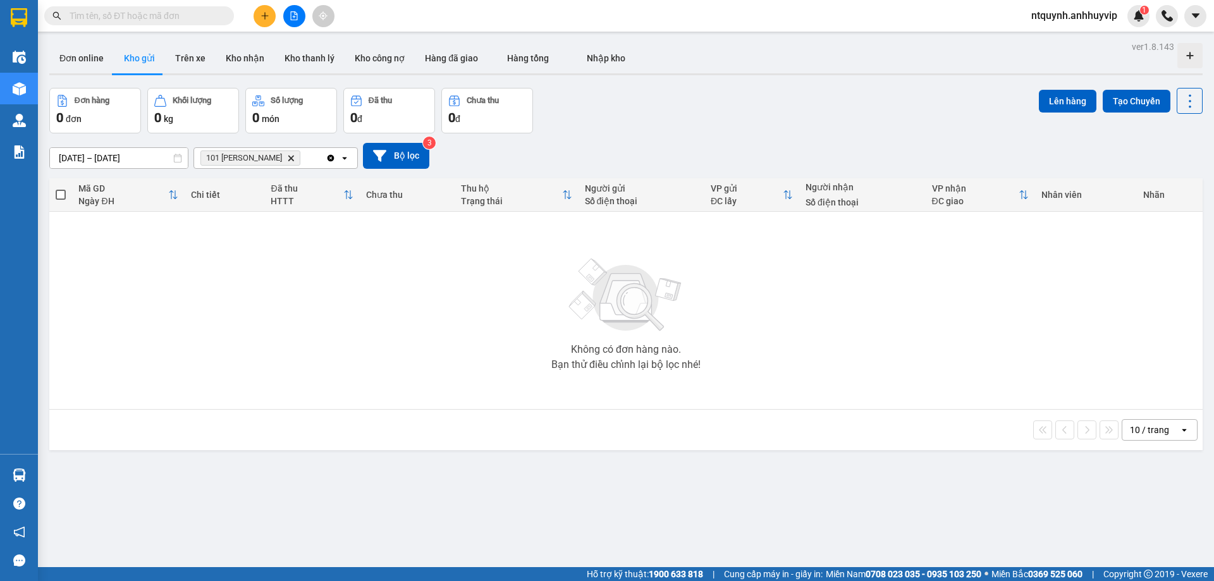
click at [433, 158] on div "[DATE] – [DATE] Press the down arrow key to interact with the calendar and sele…" at bounding box center [626, 156] width 1154 height 26
click at [405, 159] on button "Bộ lọc" at bounding box center [396, 156] width 66 height 26
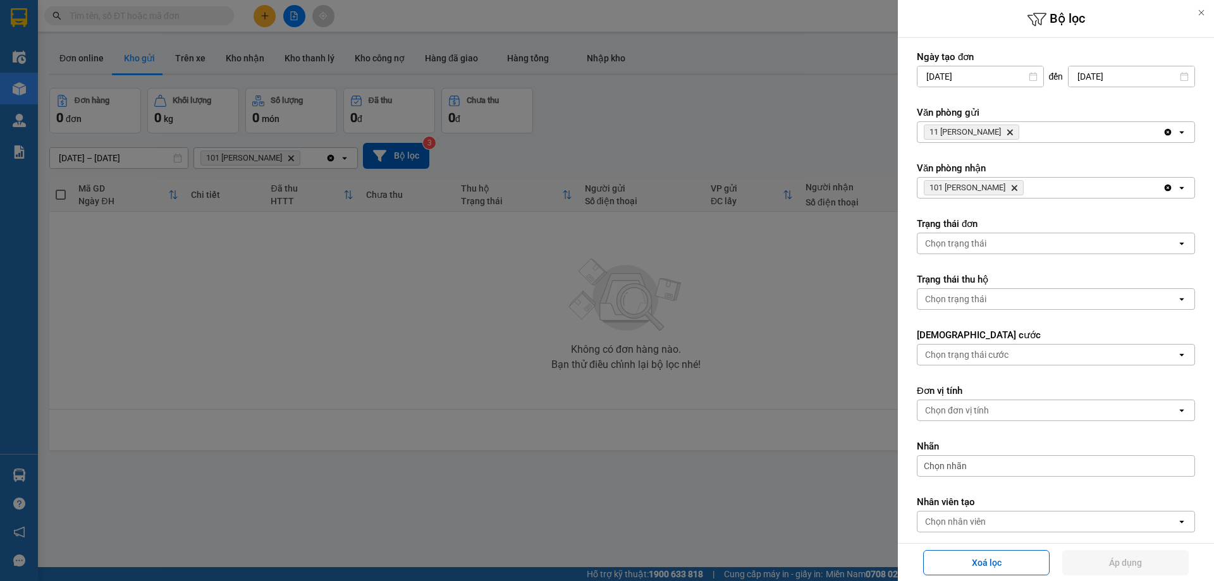
click at [940, 137] on span "11 [PERSON_NAME] Delete" at bounding box center [972, 132] width 96 height 15
click at [1010, 137] on span "11 [PERSON_NAME] Delete" at bounding box center [972, 132] width 96 height 15
click at [1009, 133] on icon "11 Nguyễn Quốc Trị, close by backspace" at bounding box center [1011, 133] width 6 height 6
click at [1155, 554] on button "Áp dụng" at bounding box center [1126, 562] width 127 height 25
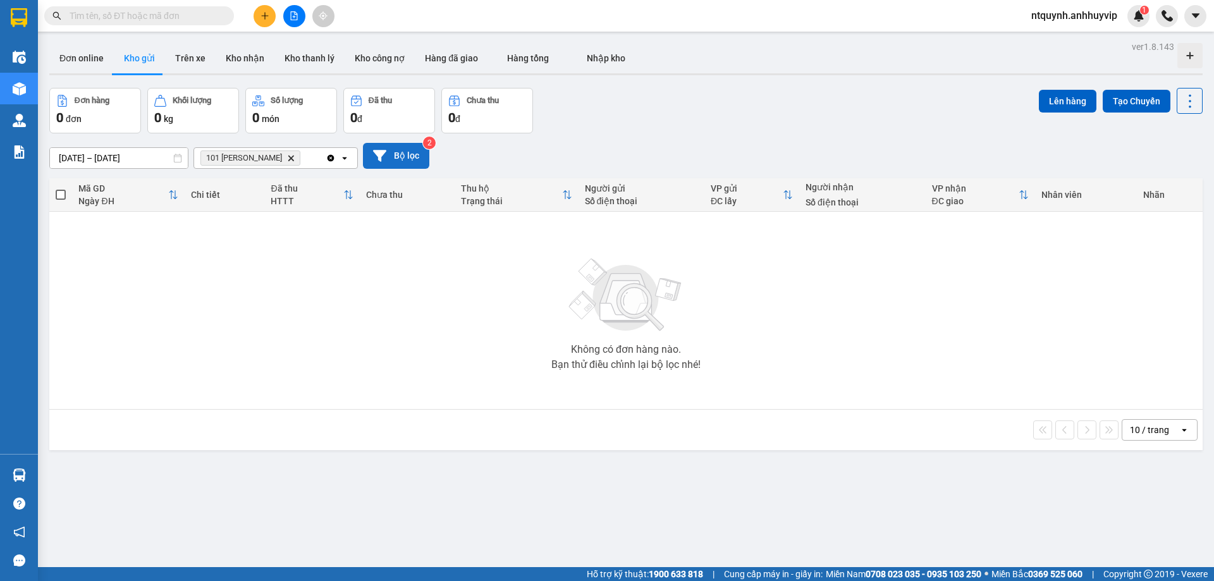
click at [395, 158] on button "Bộ lọc" at bounding box center [396, 156] width 66 height 26
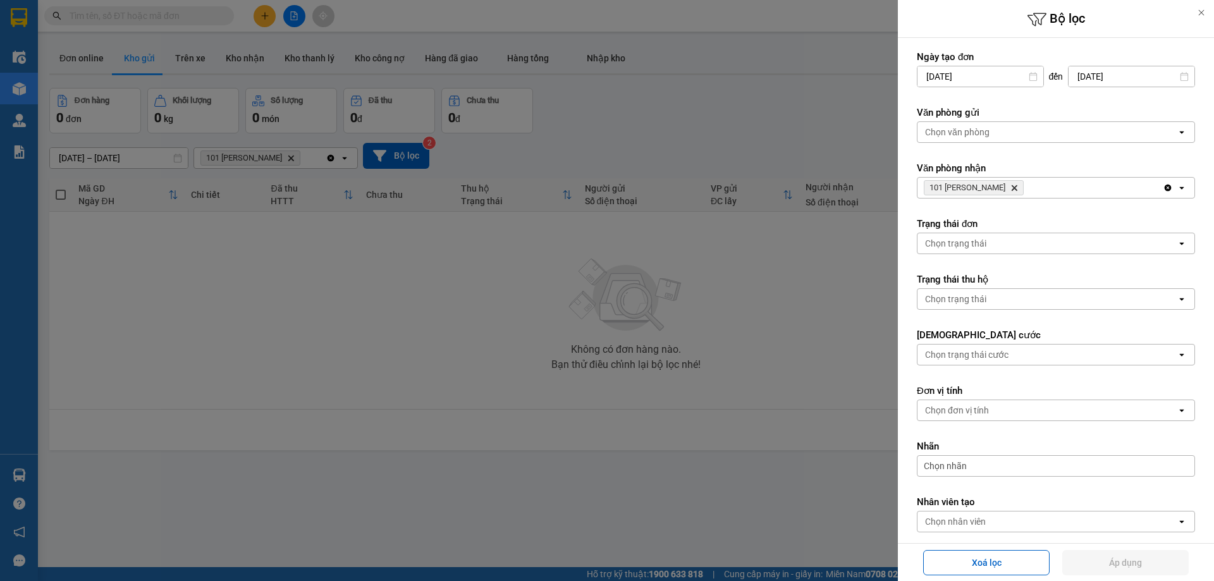
click at [1061, 134] on div "Chọn văn phòng" at bounding box center [1047, 132] width 259 height 20
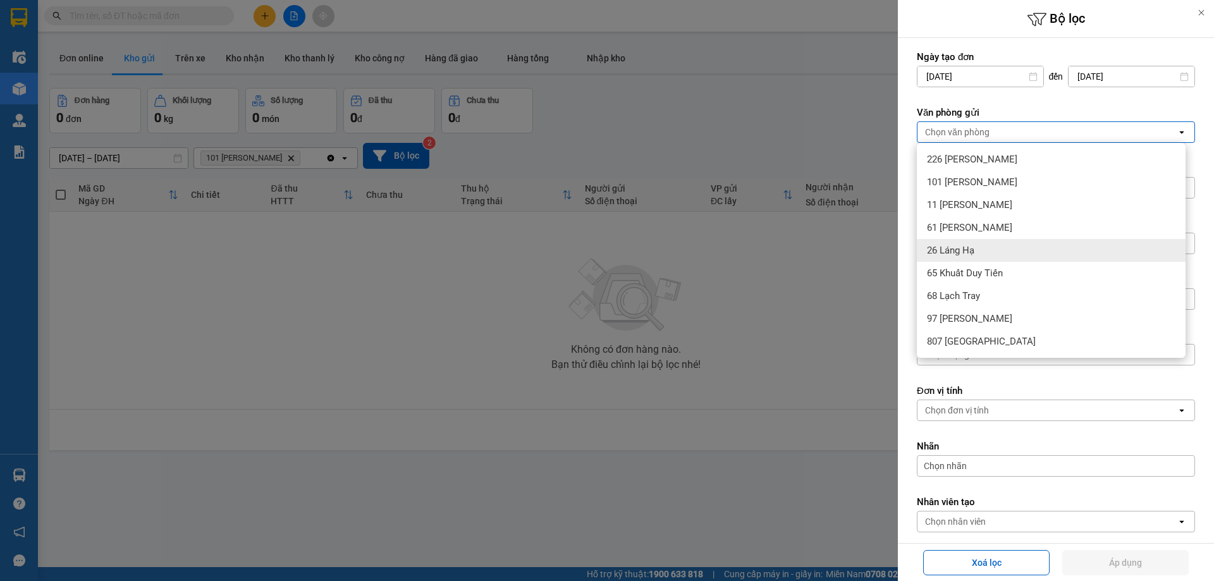
click at [955, 252] on span "26 Láng Hạ" at bounding box center [950, 250] width 47 height 13
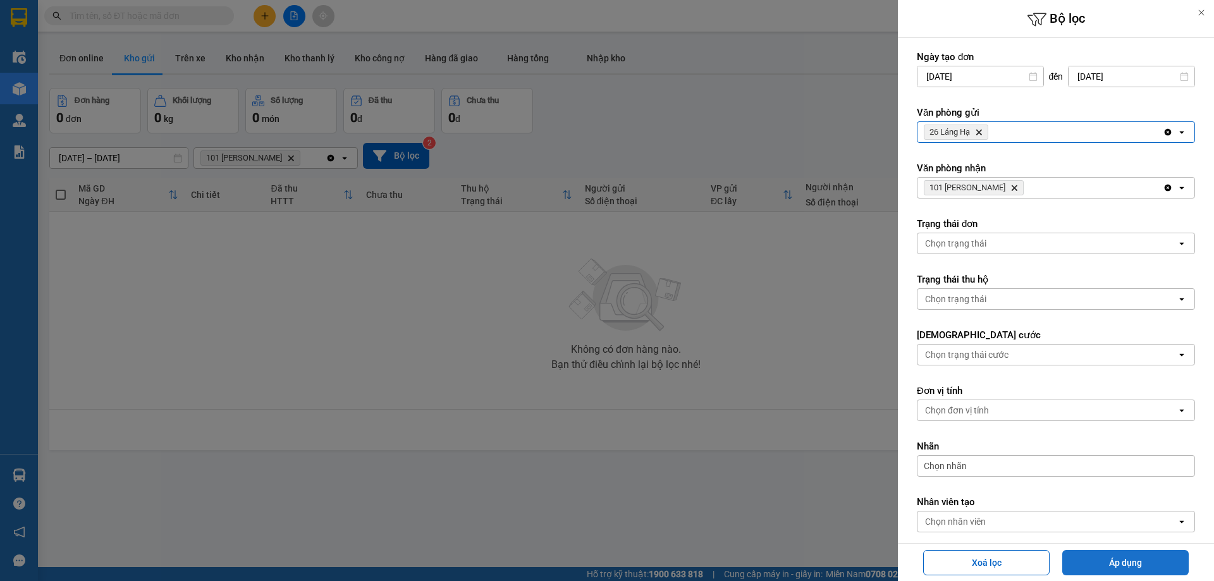
click at [1118, 564] on button "Áp dụng" at bounding box center [1126, 562] width 127 height 25
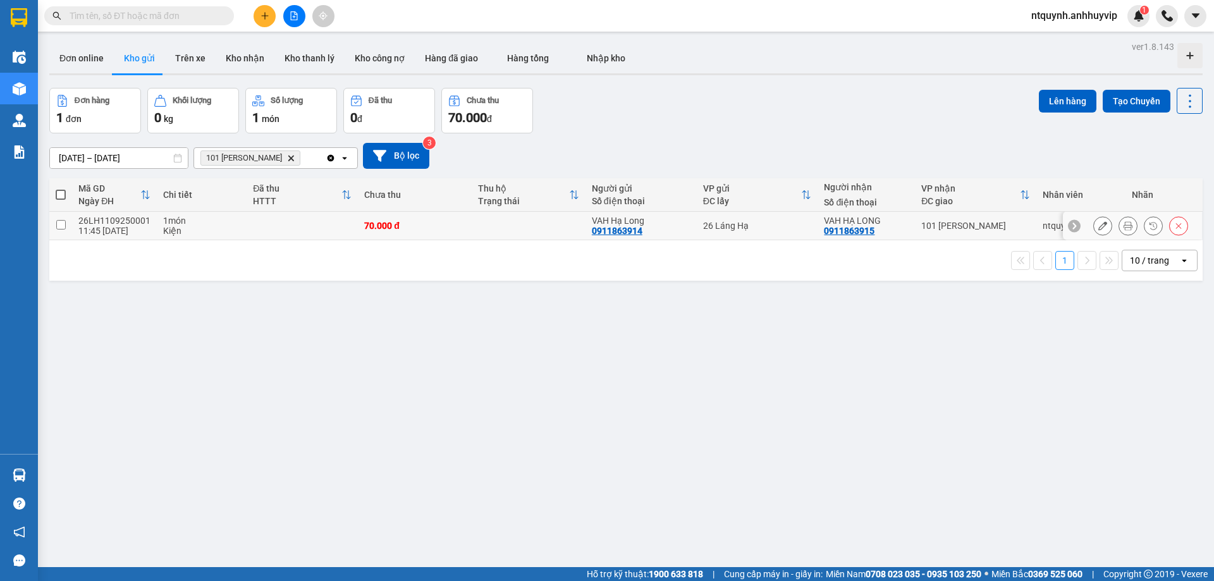
click at [61, 223] on input "checkbox" at bounding box center [60, 224] width 9 height 9
checkbox input "true"
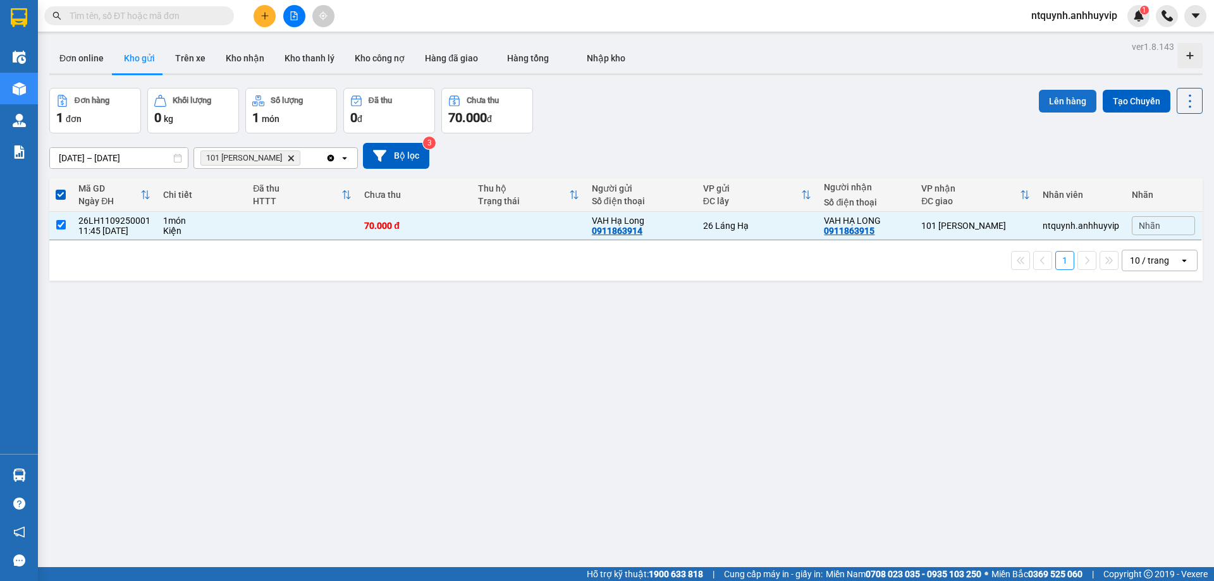
click at [1056, 100] on button "Lên hàng" at bounding box center [1068, 101] width 58 height 23
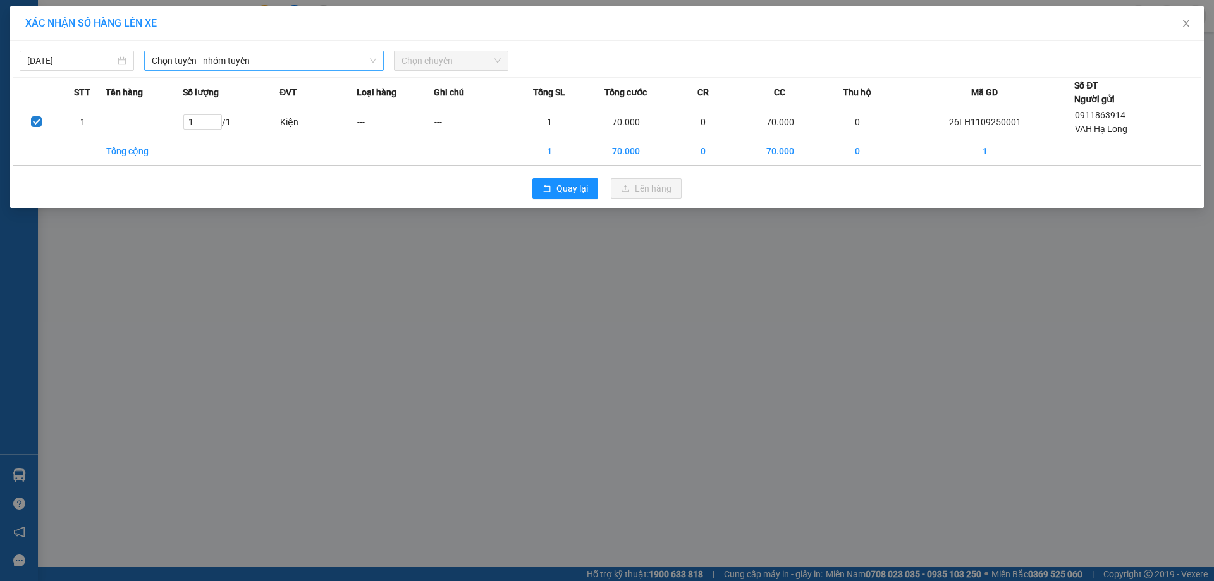
click at [201, 62] on span "Chọn tuyến - nhóm tuyến" at bounding box center [264, 60] width 225 height 19
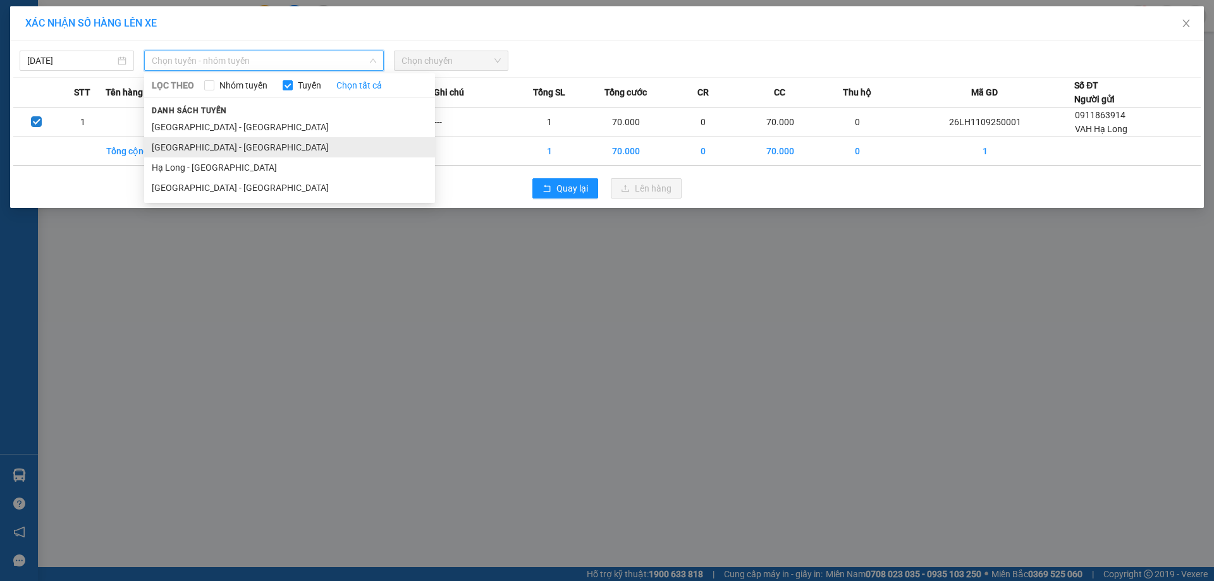
click at [201, 152] on li "[GEOGRAPHIC_DATA] - [GEOGRAPHIC_DATA]" at bounding box center [289, 147] width 291 height 20
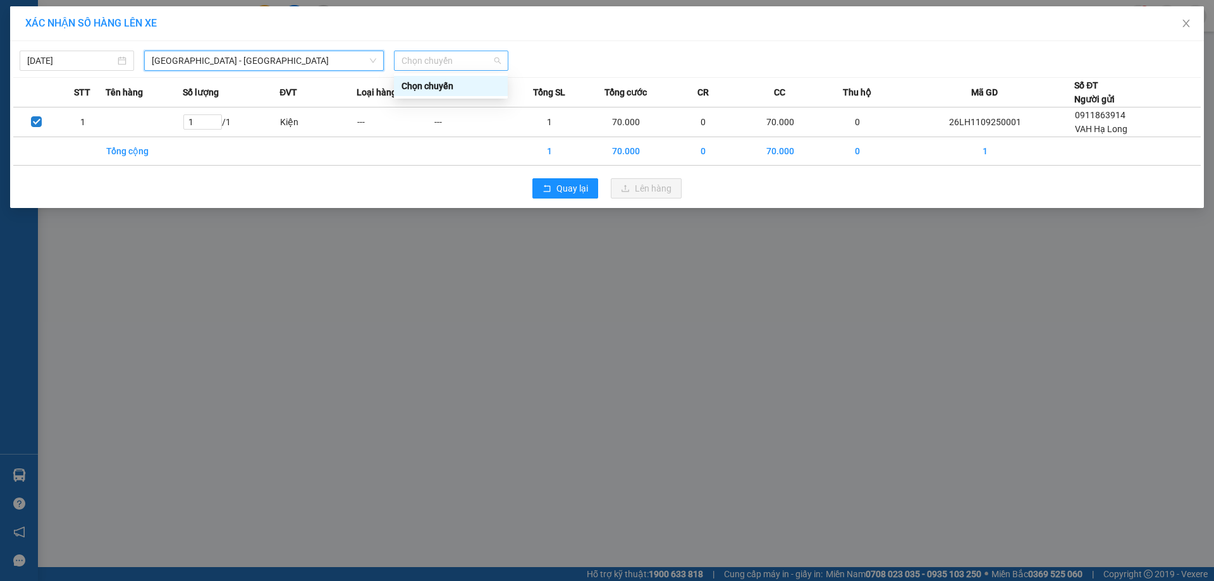
click at [443, 61] on span "Chọn chuyến" at bounding box center [451, 60] width 99 height 19
click at [466, 87] on div "Chọn chuyến" at bounding box center [451, 86] width 99 height 14
click at [244, 58] on span "[GEOGRAPHIC_DATA] - [GEOGRAPHIC_DATA]" at bounding box center [264, 60] width 225 height 19
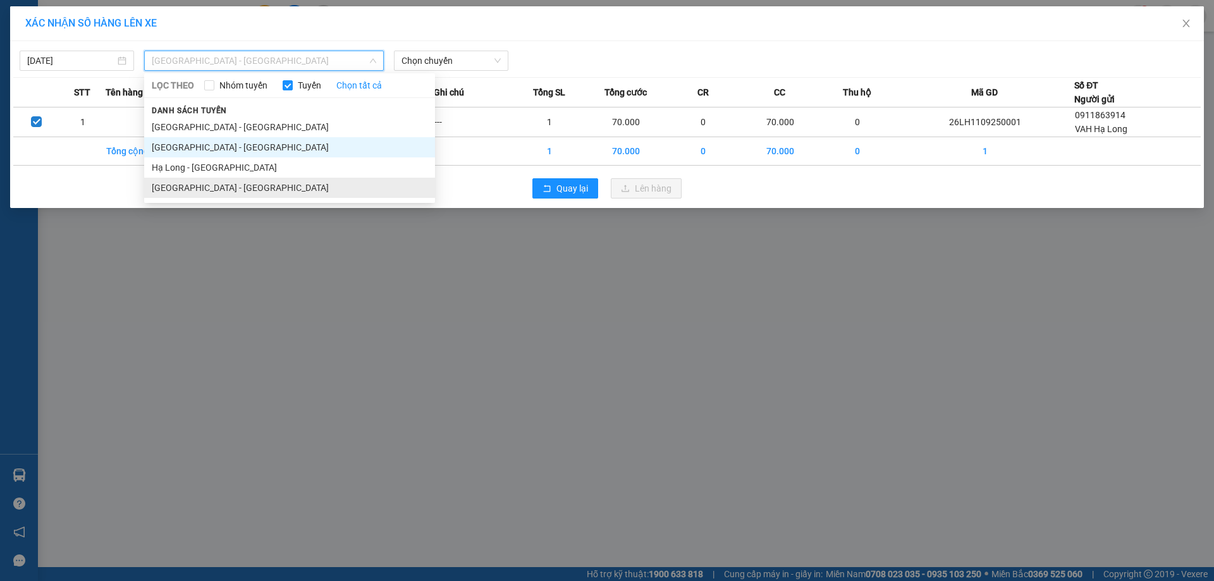
click at [223, 185] on li "[GEOGRAPHIC_DATA] - [GEOGRAPHIC_DATA]" at bounding box center [289, 188] width 291 height 20
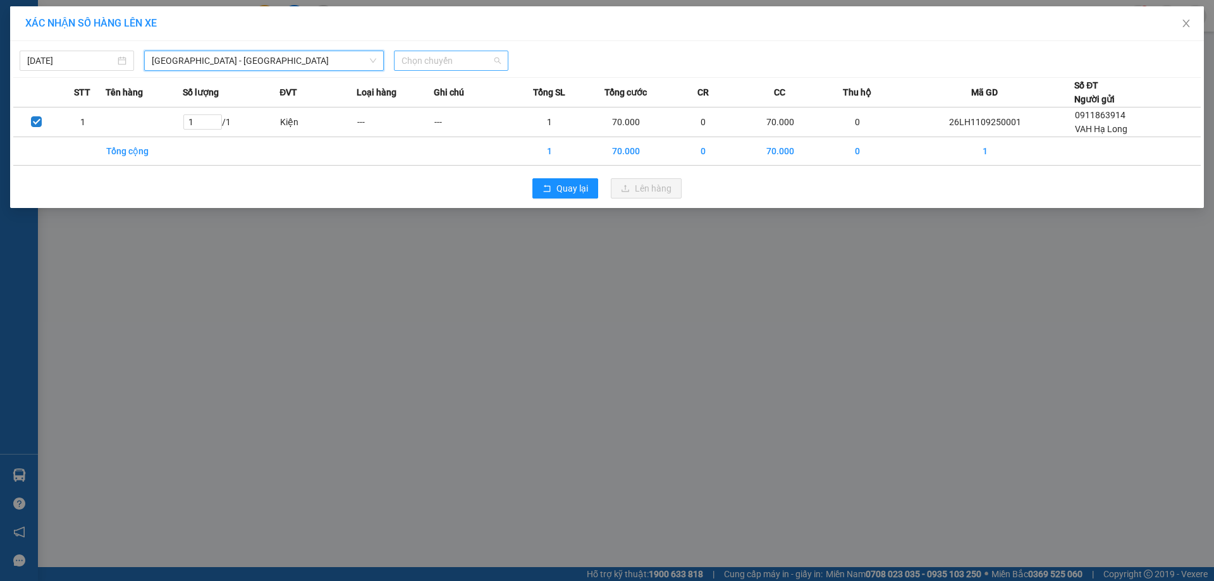
click at [457, 66] on span "Chọn chuyến" at bounding box center [451, 60] width 99 height 19
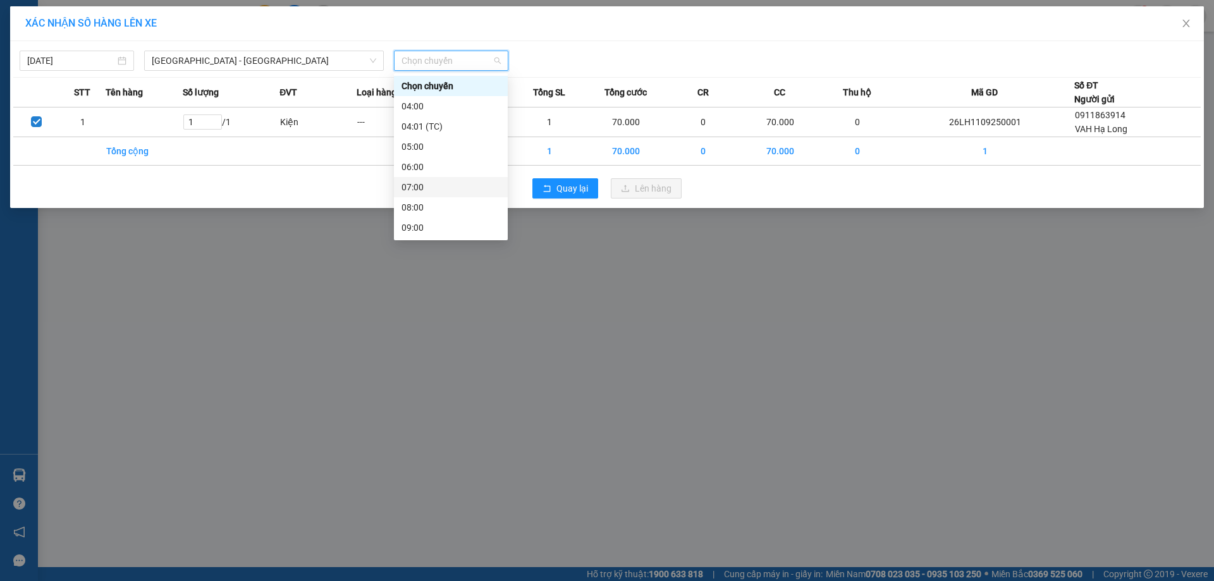
scroll to position [127, 0]
click at [440, 228] on div "13:30 (TC) - 30K-420.00" at bounding box center [451, 223] width 99 height 14
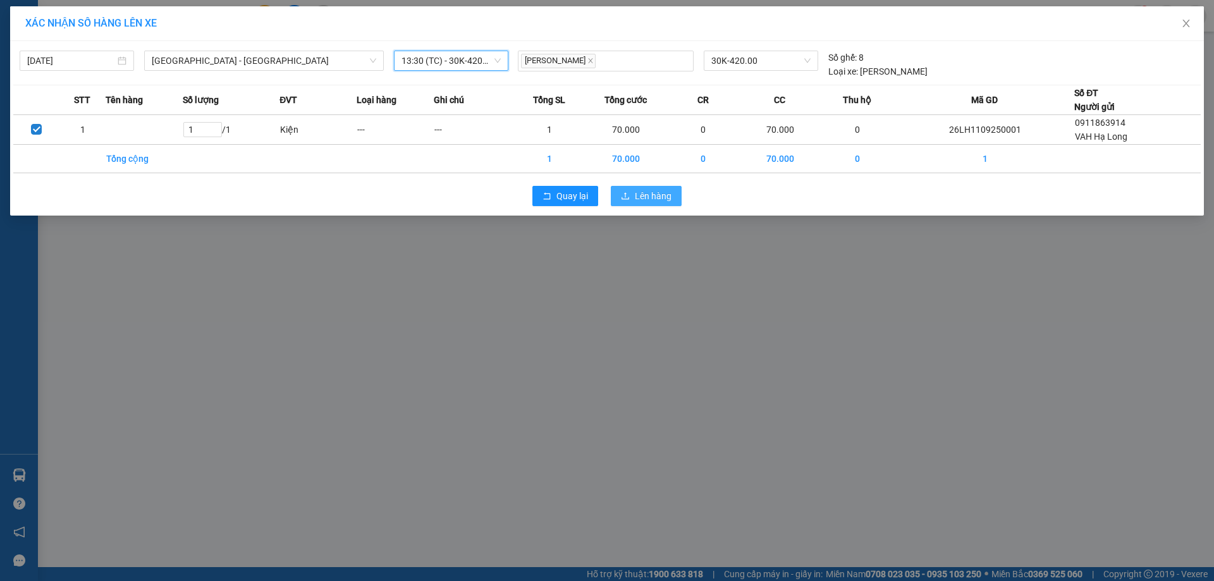
click at [636, 195] on span "Lên hàng" at bounding box center [653, 196] width 37 height 14
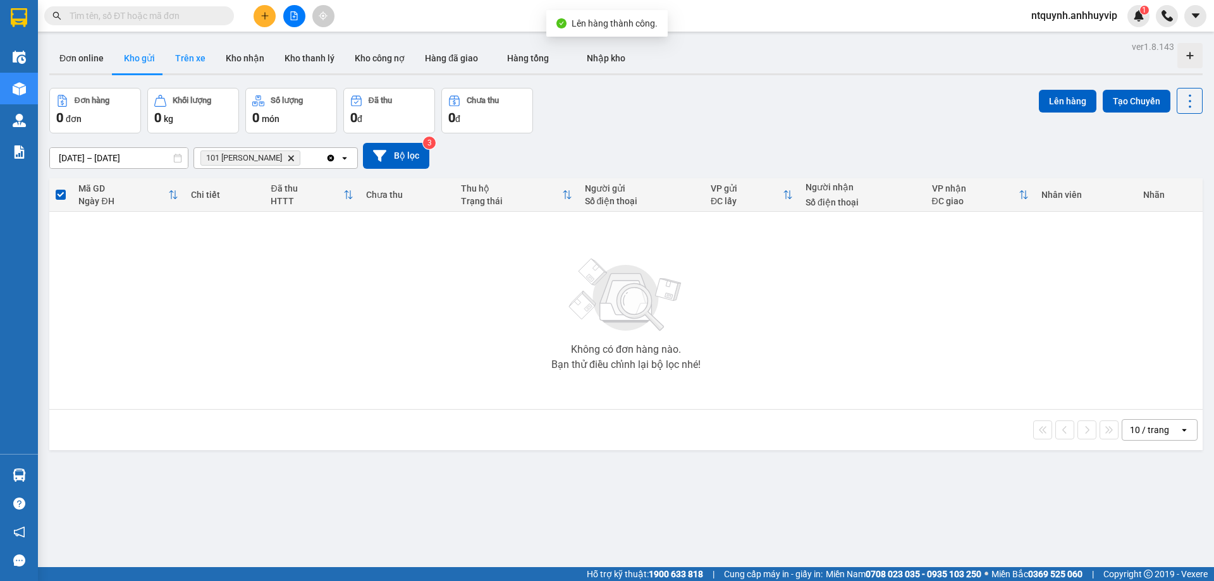
click at [185, 61] on button "Trên xe" at bounding box center [190, 58] width 51 height 30
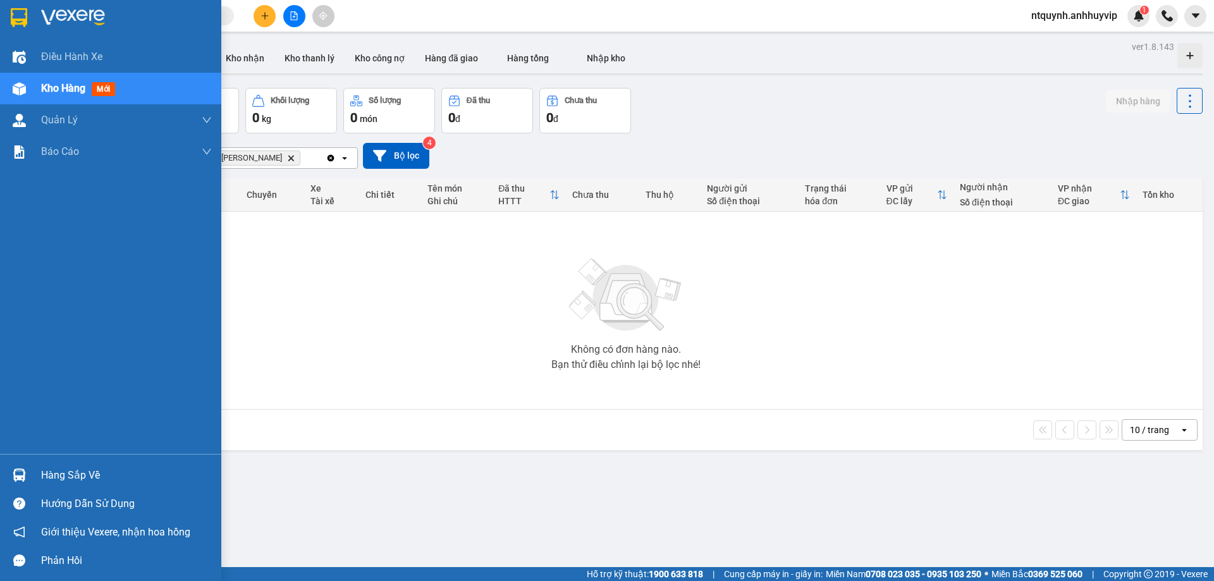
click at [45, 87] on span "Kho hàng" at bounding box center [63, 88] width 44 height 12
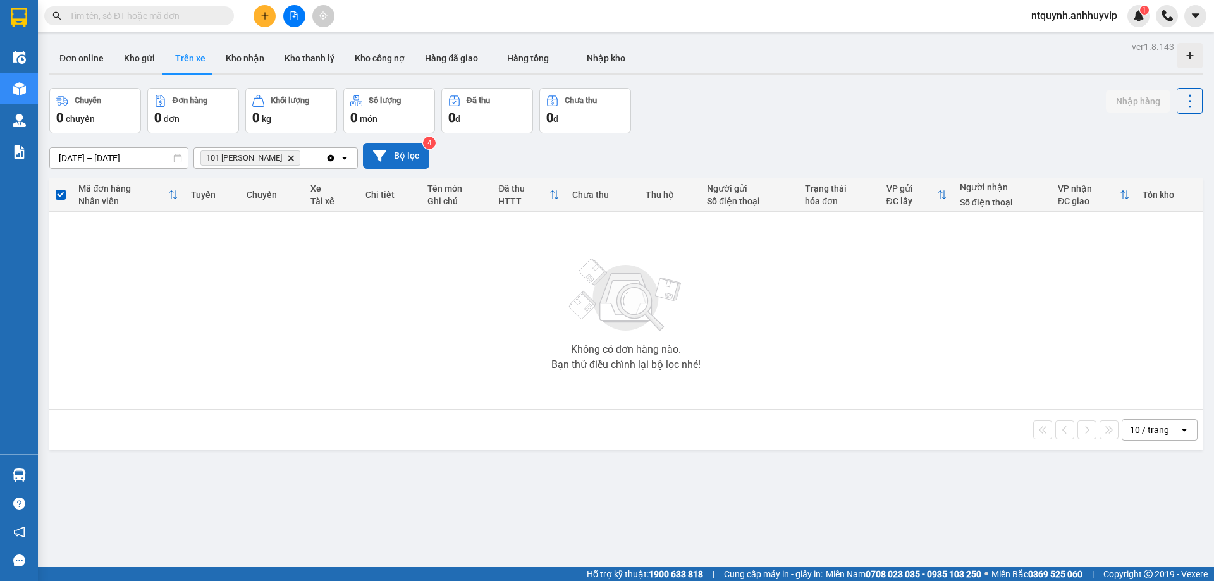
click at [410, 155] on button "Bộ lọc" at bounding box center [396, 156] width 66 height 26
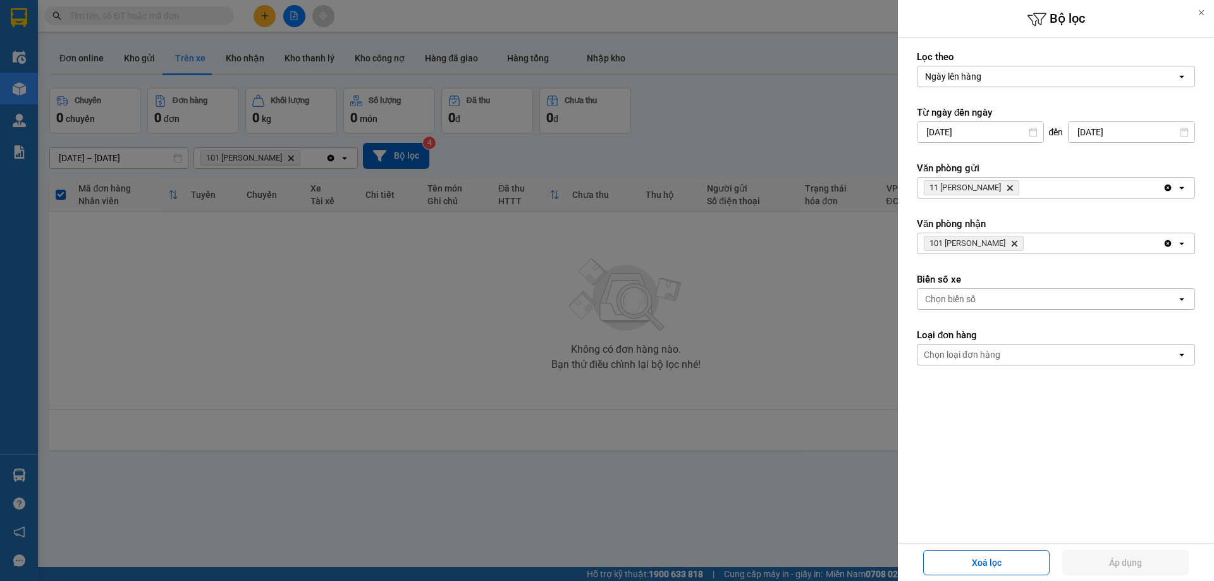
click at [1010, 186] on icon "Delete" at bounding box center [1010, 188] width 8 height 8
click at [1011, 245] on icon "Delete" at bounding box center [1015, 244] width 8 height 8
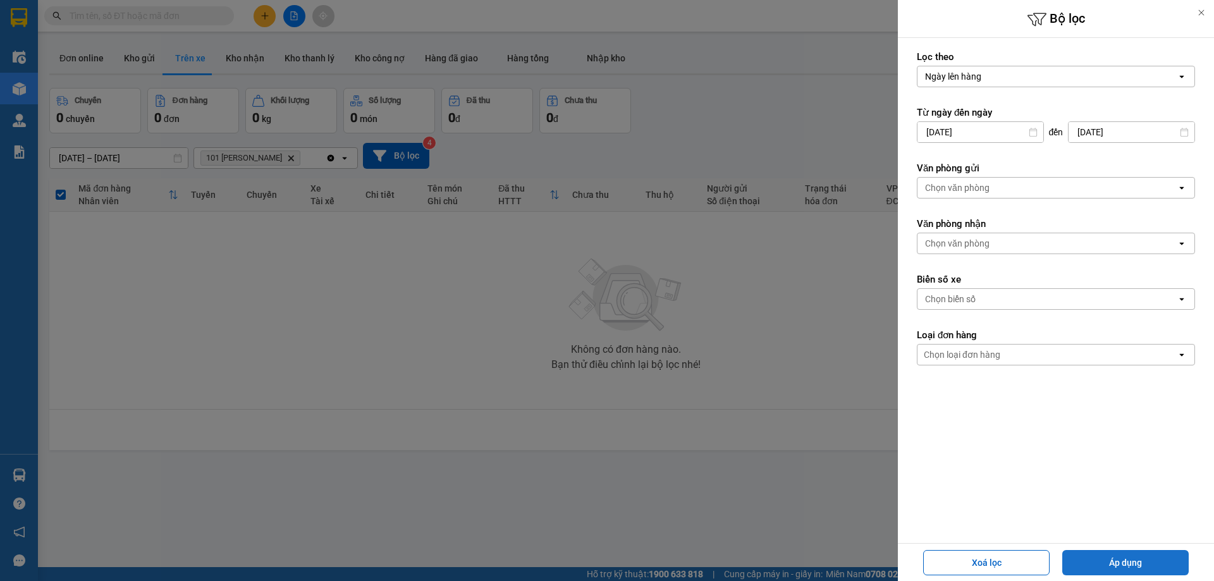
click at [1137, 553] on button "Áp dụng" at bounding box center [1126, 562] width 127 height 25
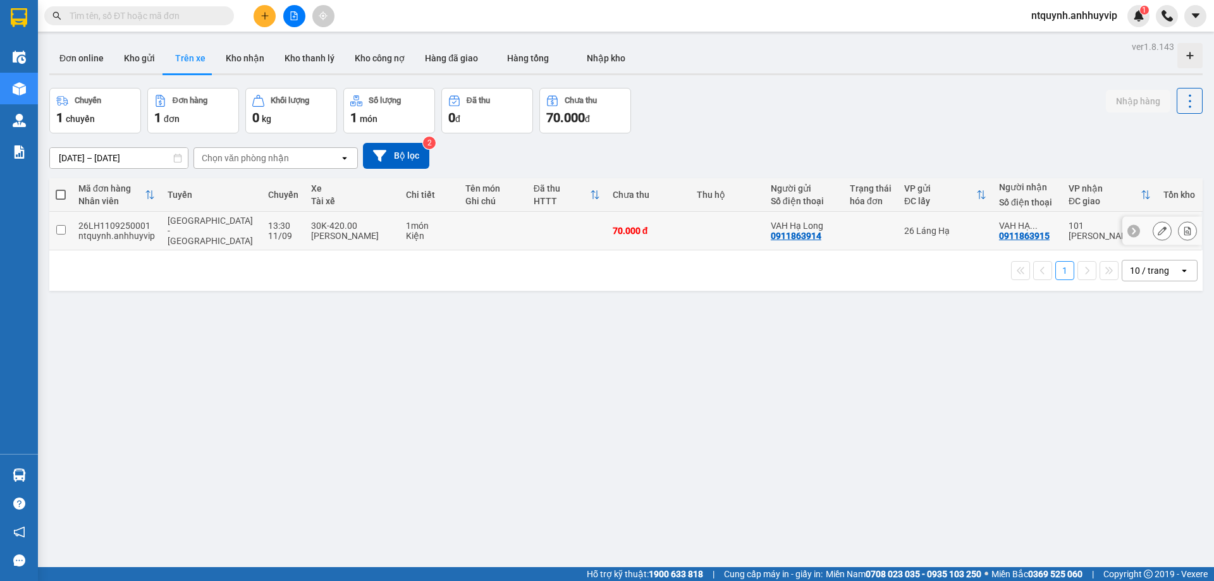
click at [269, 216] on td "13:30 [DATE]" at bounding box center [283, 231] width 43 height 39
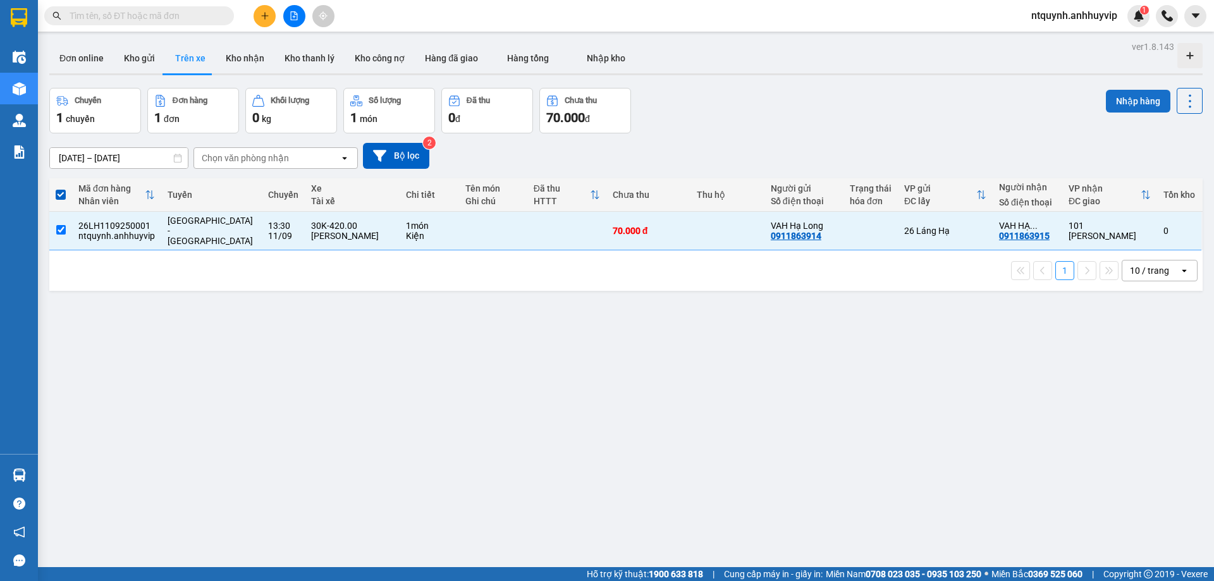
click at [1134, 97] on button "Nhập hàng" at bounding box center [1138, 101] width 65 height 23
checkbox input "false"
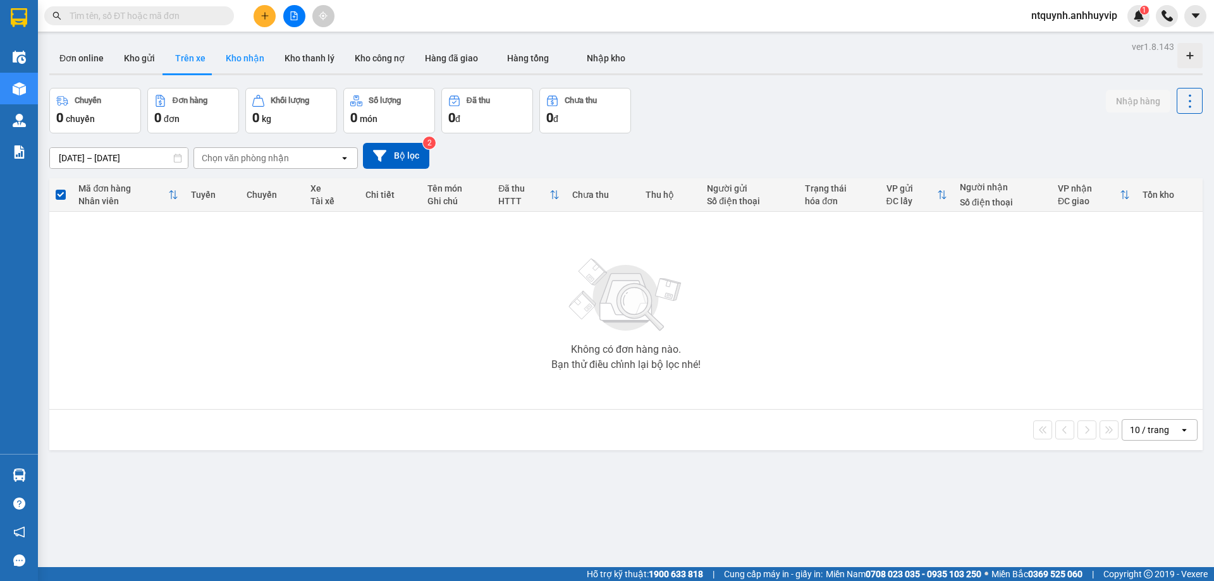
click at [249, 61] on button "Kho nhận" at bounding box center [245, 58] width 59 height 30
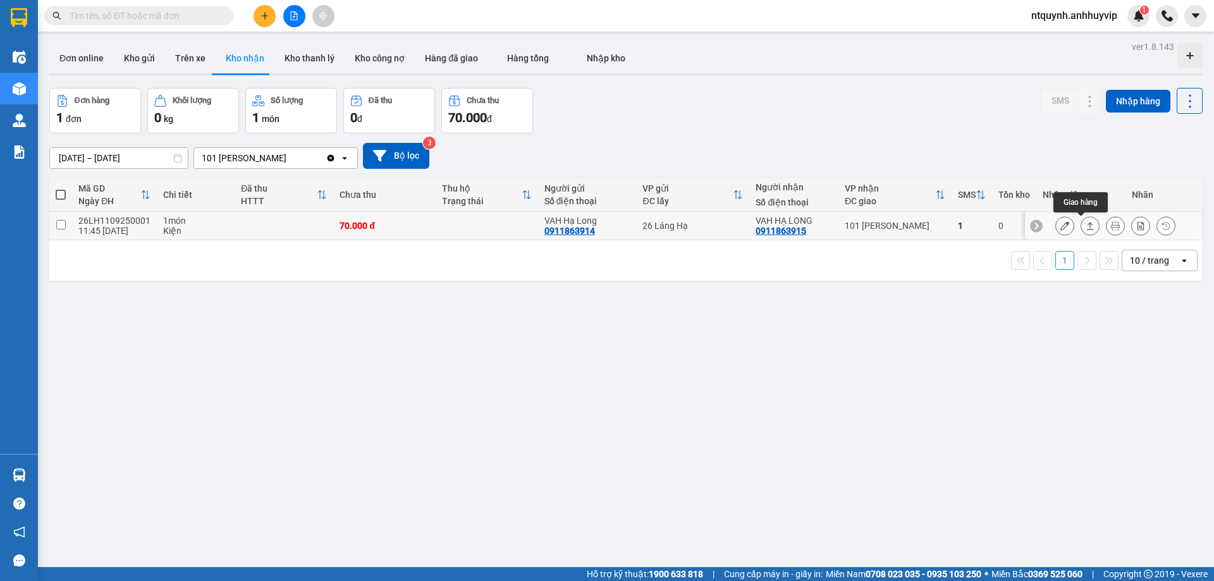
click at [1082, 224] on button at bounding box center [1091, 226] width 18 height 22
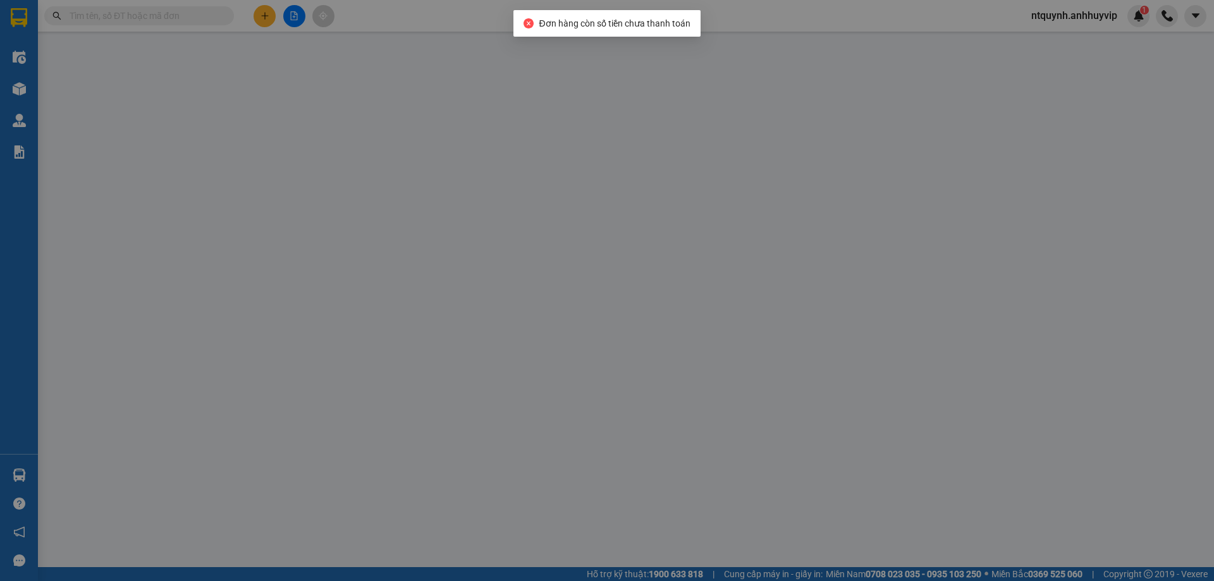
type input "0911863914"
type input "VAH Hạ Long"
type input "0911863915"
type input "VAH HẠ LONG"
type input "70.000"
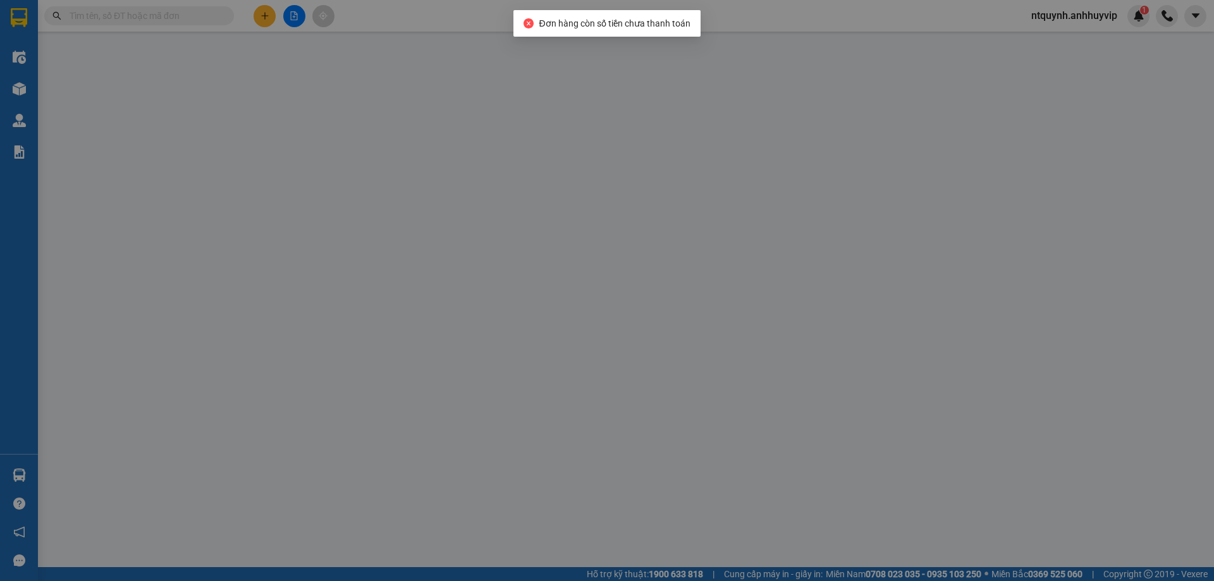
type input "70.000"
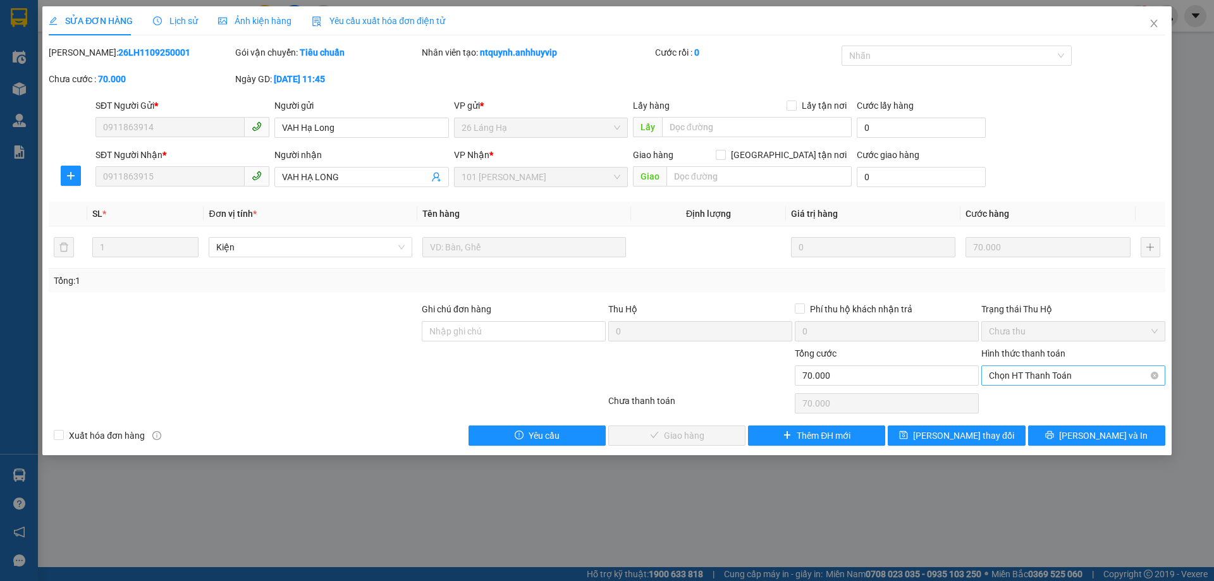
click at [1073, 379] on span "Chọn HT Thanh Toán" at bounding box center [1073, 375] width 169 height 19
click at [374, 345] on div at bounding box center [233, 324] width 373 height 44
click at [1154, 24] on icon "close" at bounding box center [1154, 24] width 7 height 8
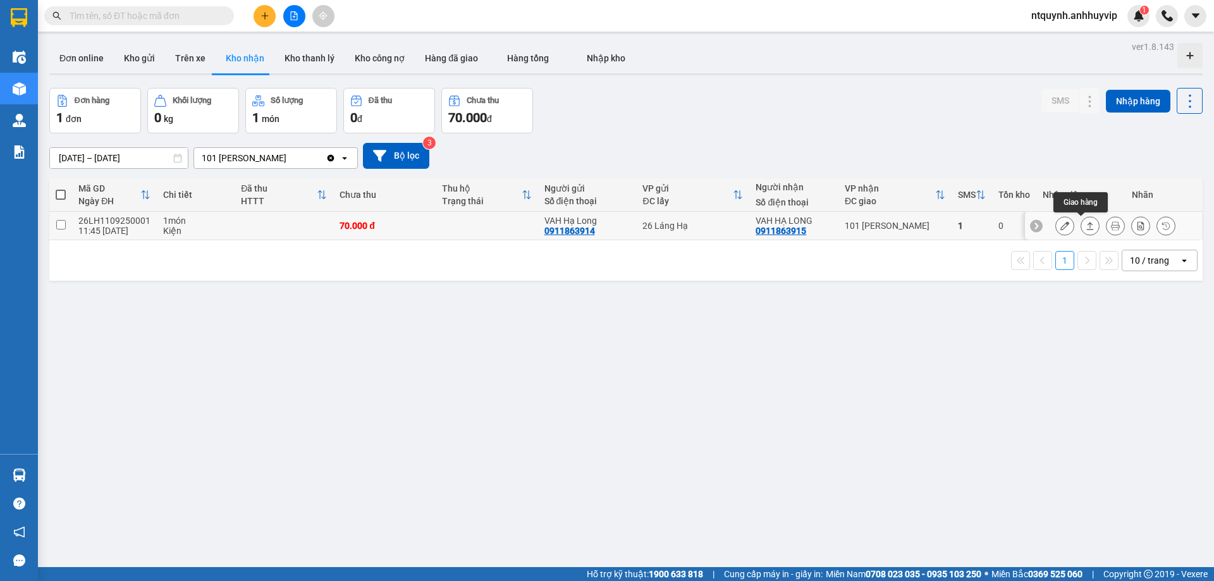
click at [1086, 229] on icon at bounding box center [1090, 225] width 9 height 9
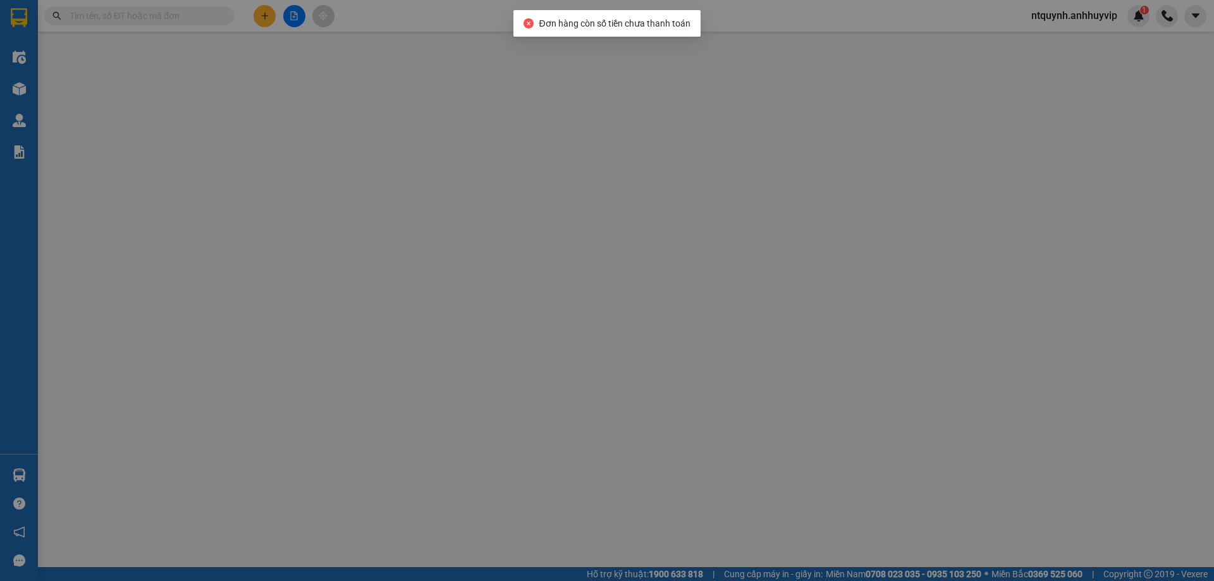
type input "0911863914"
type input "VAH Hạ Long"
type input "0911863915"
type input "VAH HẠ LONG"
type input "70.000"
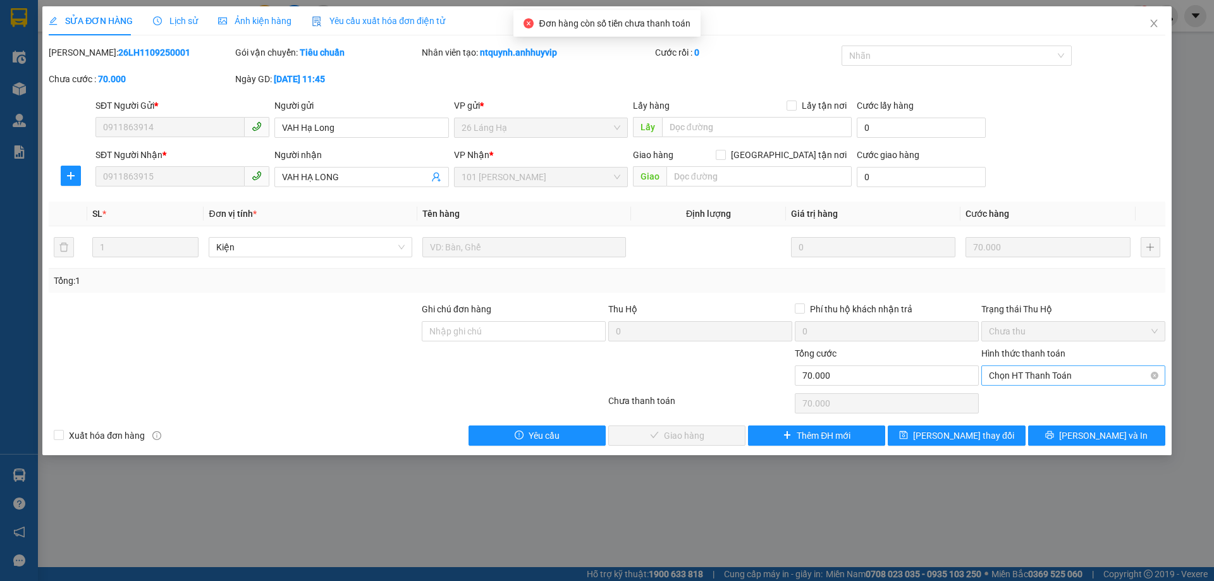
click at [1022, 373] on span "Chọn HT Thanh Toán" at bounding box center [1073, 375] width 169 height 19
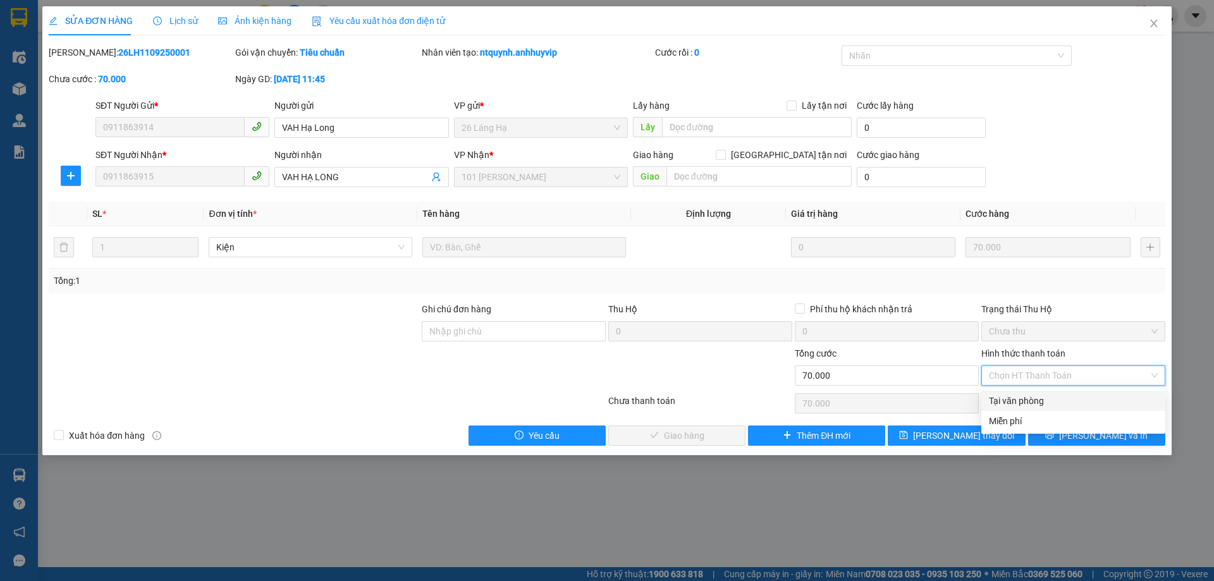
click at [1033, 399] on div "Tại văn phòng" at bounding box center [1073, 401] width 169 height 14
type input "0"
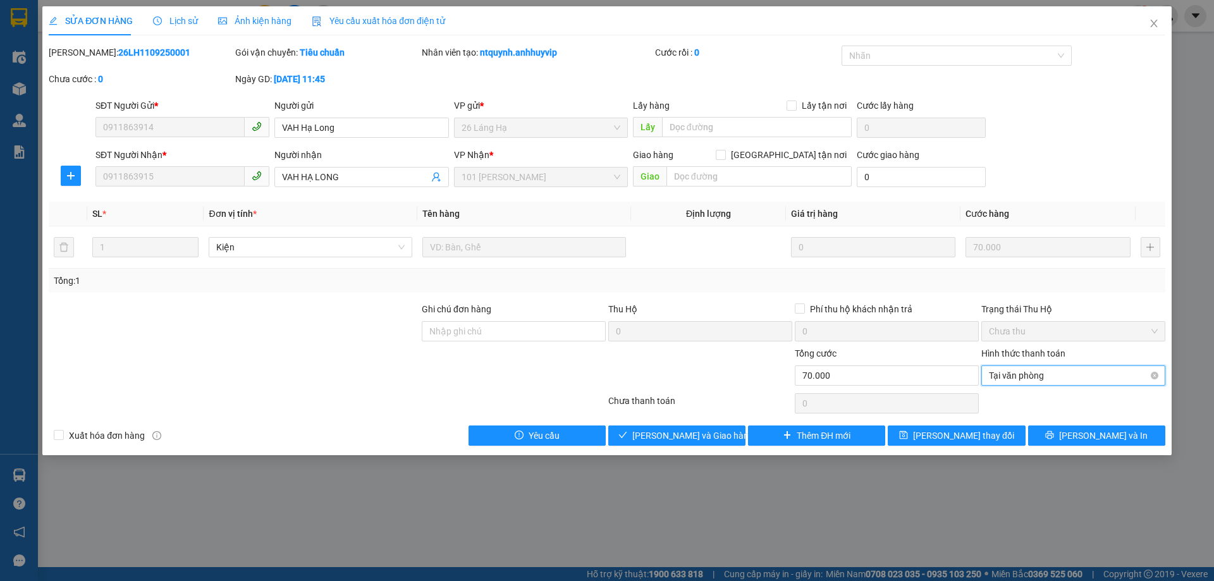
click at [1016, 381] on span "Tại văn phòng" at bounding box center [1073, 375] width 169 height 19
click at [677, 371] on div at bounding box center [700, 369] width 187 height 44
click at [1015, 372] on span "Tại văn phòng" at bounding box center [1073, 375] width 169 height 19
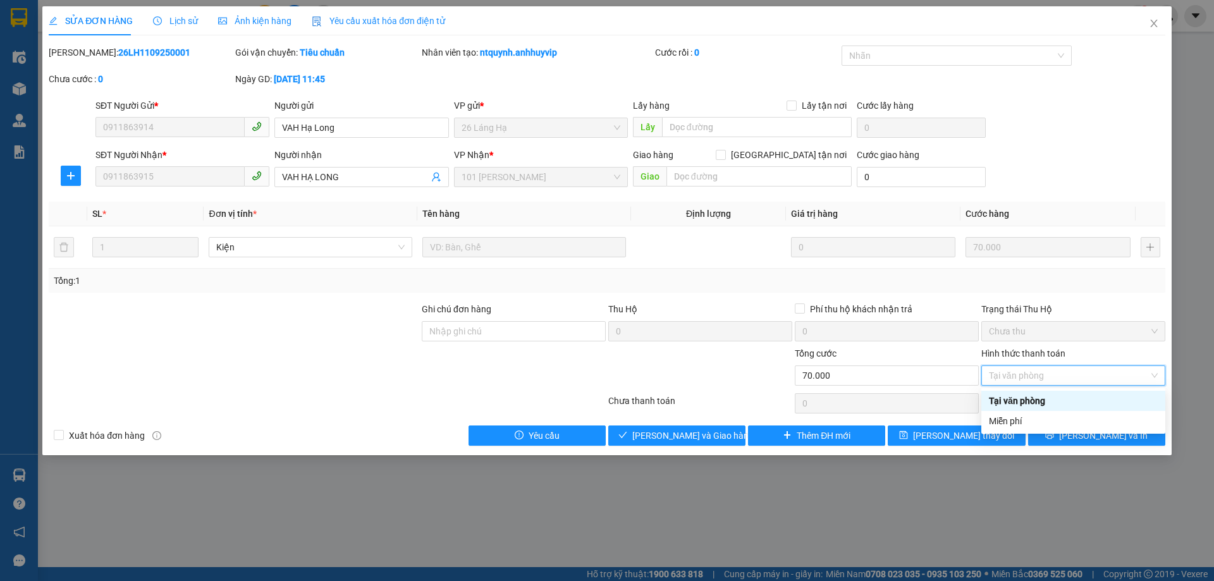
click at [1030, 402] on div "Tại văn phòng" at bounding box center [1073, 401] width 169 height 14
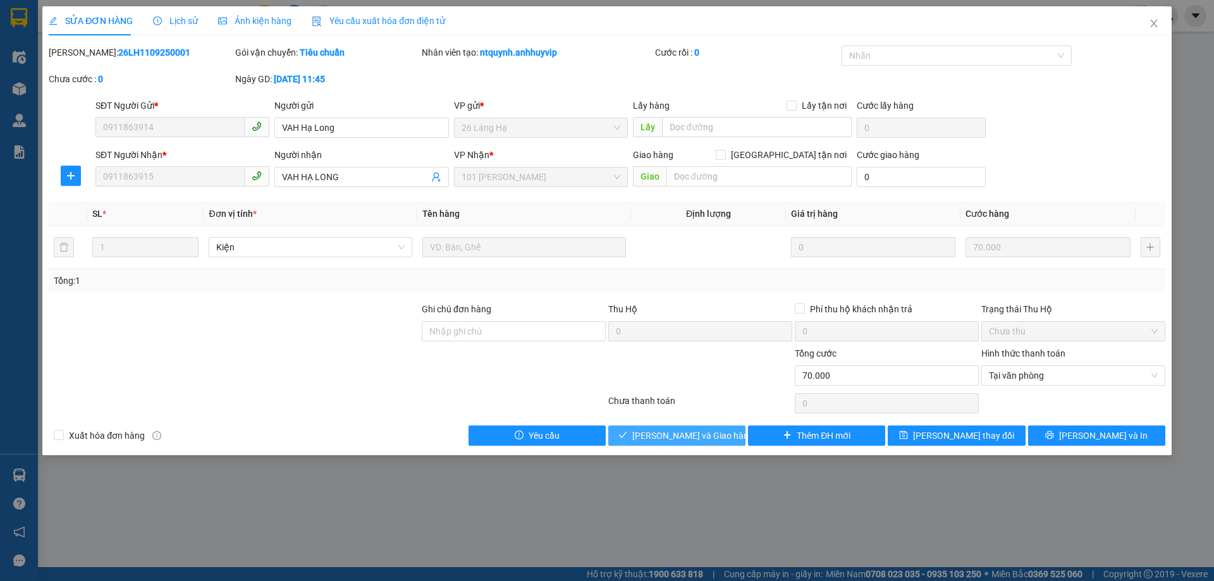
click at [695, 438] on span "[PERSON_NAME] và Giao hàng" at bounding box center [693, 436] width 121 height 14
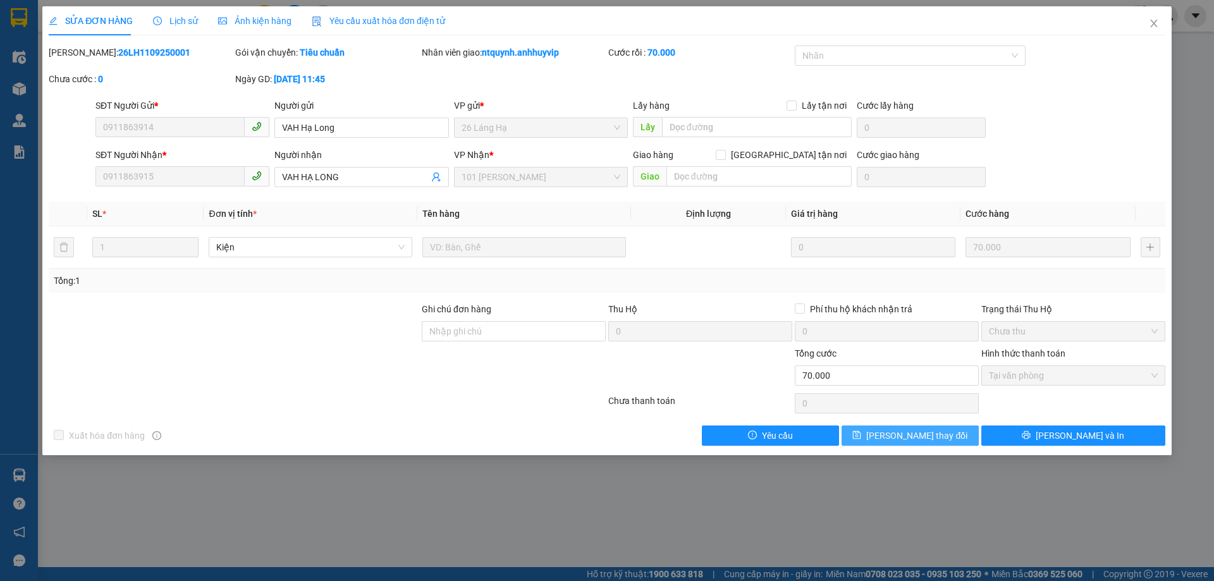
click at [927, 435] on span "[PERSON_NAME] thay đổi" at bounding box center [917, 436] width 101 height 14
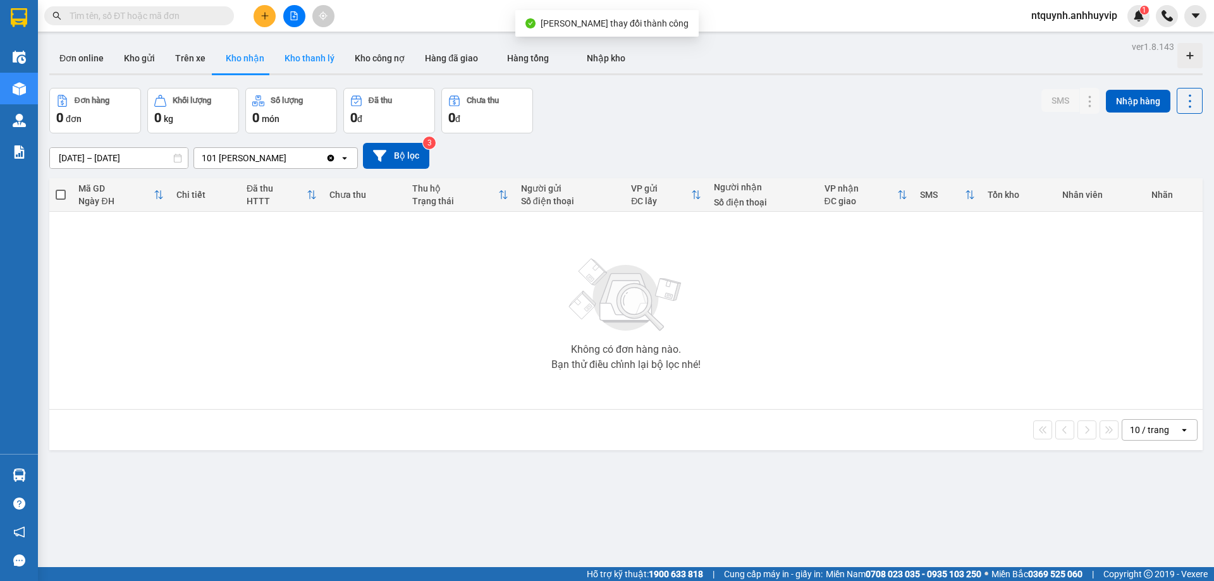
click at [294, 68] on button "Kho thanh lý" at bounding box center [310, 58] width 70 height 30
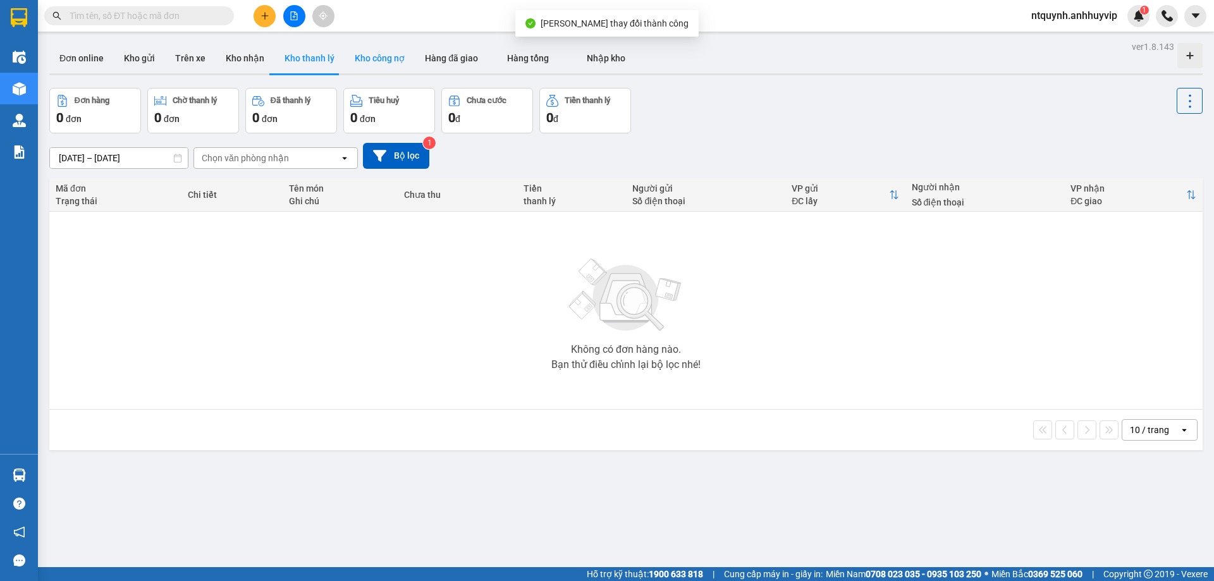
click at [389, 63] on button "Kho công nợ" at bounding box center [380, 58] width 70 height 30
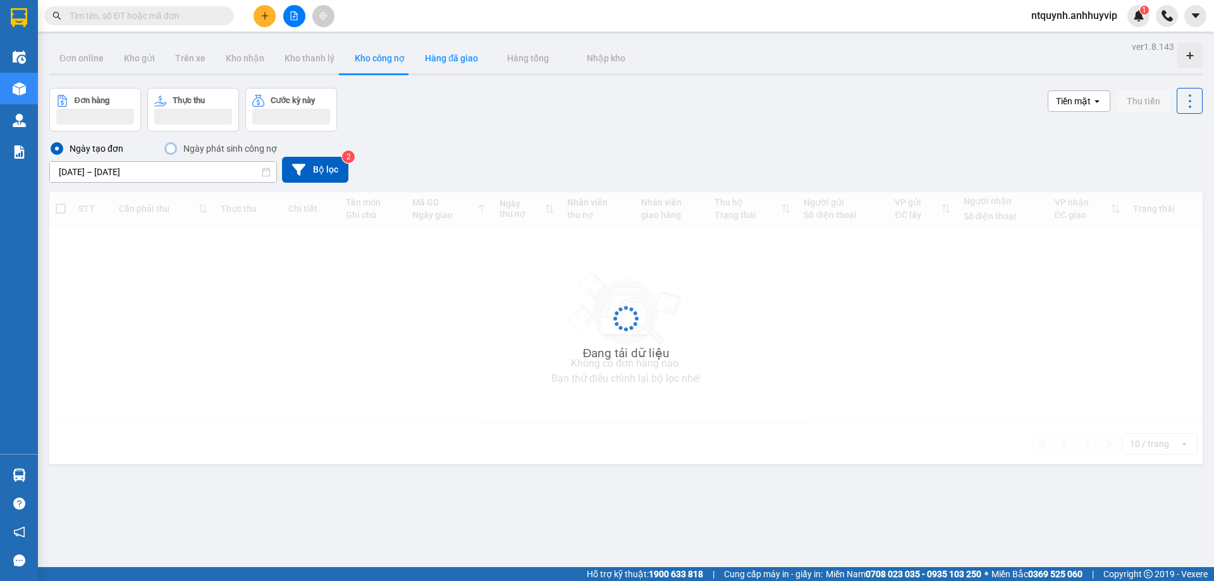
click at [460, 59] on button "Hàng đã giao" at bounding box center [451, 58] width 73 height 30
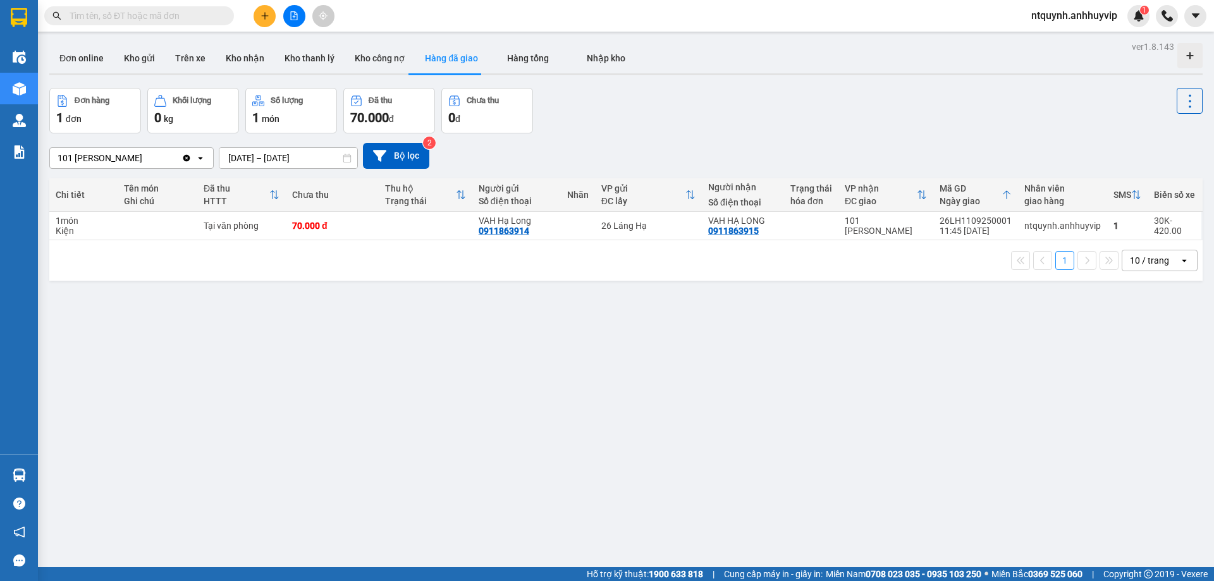
click at [368, 117] on span "70.000" at bounding box center [369, 117] width 39 height 15
click at [392, 107] on button "Đã thu 70.000 đ" at bounding box center [389, 111] width 92 height 46
click at [383, 106] on div "Đã thu" at bounding box center [389, 101] width 78 height 12
drag, startPoint x: 383, startPoint y: 106, endPoint x: 361, endPoint y: 137, distance: 39.0
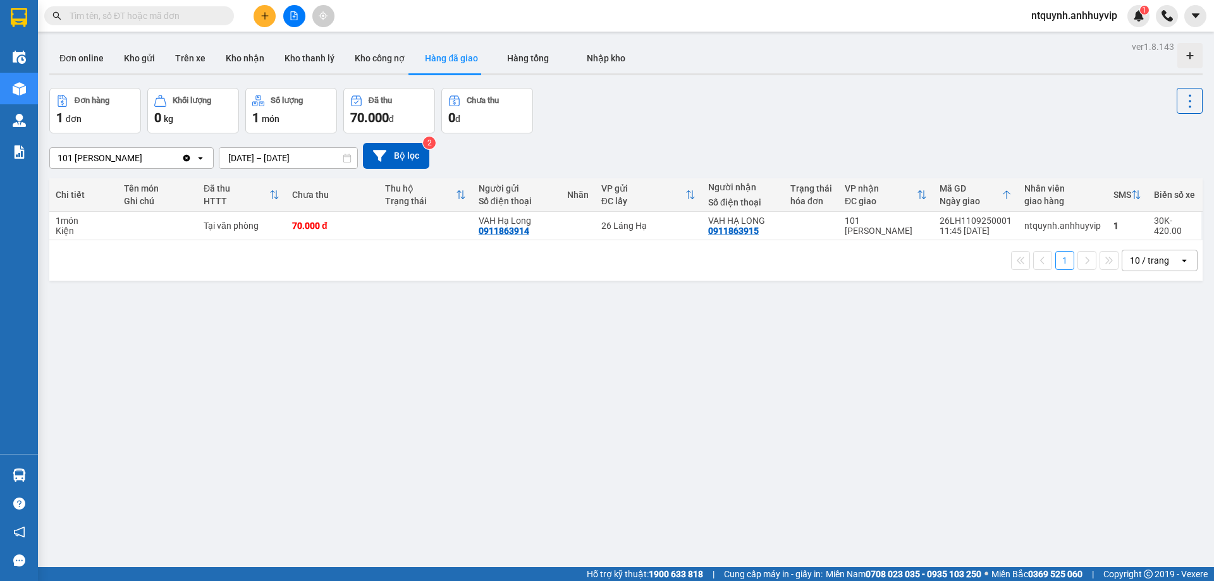
click at [383, 107] on button "Đã thu 70.000 đ" at bounding box center [389, 111] width 92 height 46
click at [312, 286] on div "ver 1.8.143 Đơn online Kho gửi Trên xe Kho nhận Kho thanh lý Kho công nợ Hàng đ…" at bounding box center [626, 328] width 1164 height 581
click at [375, 113] on span "70.000" at bounding box center [369, 117] width 39 height 15
drag, startPoint x: 378, startPoint y: 307, endPoint x: 378, endPoint y: 273, distance: 34.2
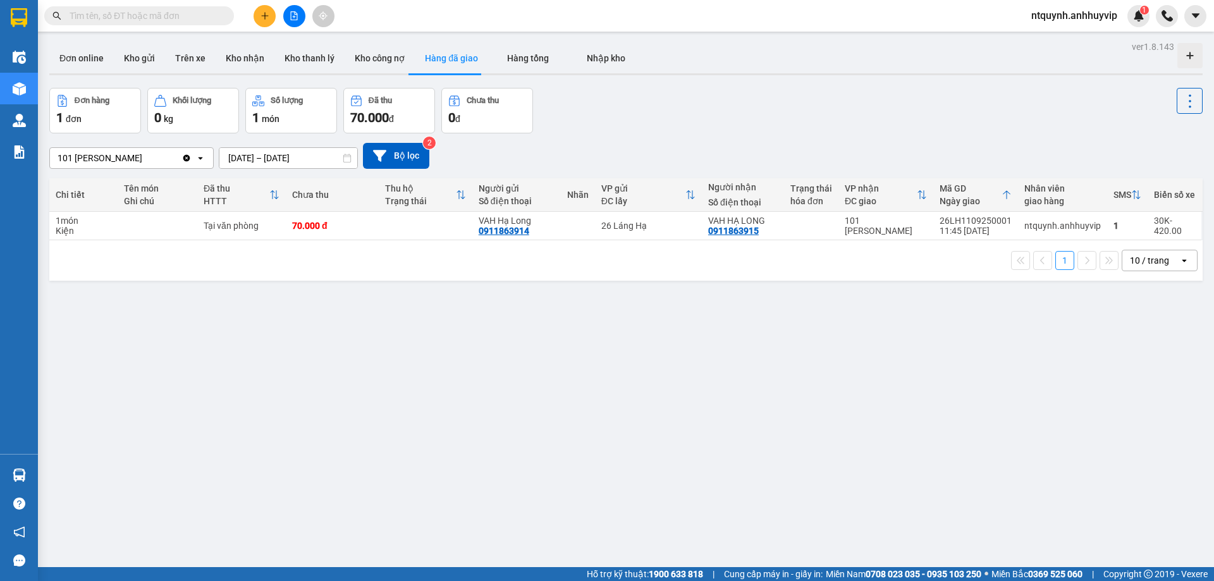
click at [378, 306] on div "ver 1.8.143 Đơn online Kho gửi Trên xe Kho nhận Kho thanh lý Kho công nợ Hàng đ…" at bounding box center [626, 328] width 1164 height 581
click at [376, 106] on div "Đã thu" at bounding box center [389, 101] width 78 height 12
click at [376, 108] on button "Đã thu 70.000 đ" at bounding box center [389, 111] width 92 height 46
click at [348, 284] on div "ver 1.8.143 Đơn online Kho gửi Trên xe Kho nhận Kho thanh lý Kho công nợ Hàng đ…" at bounding box center [626, 328] width 1164 height 581
click at [363, 113] on span "70.000" at bounding box center [369, 117] width 39 height 15
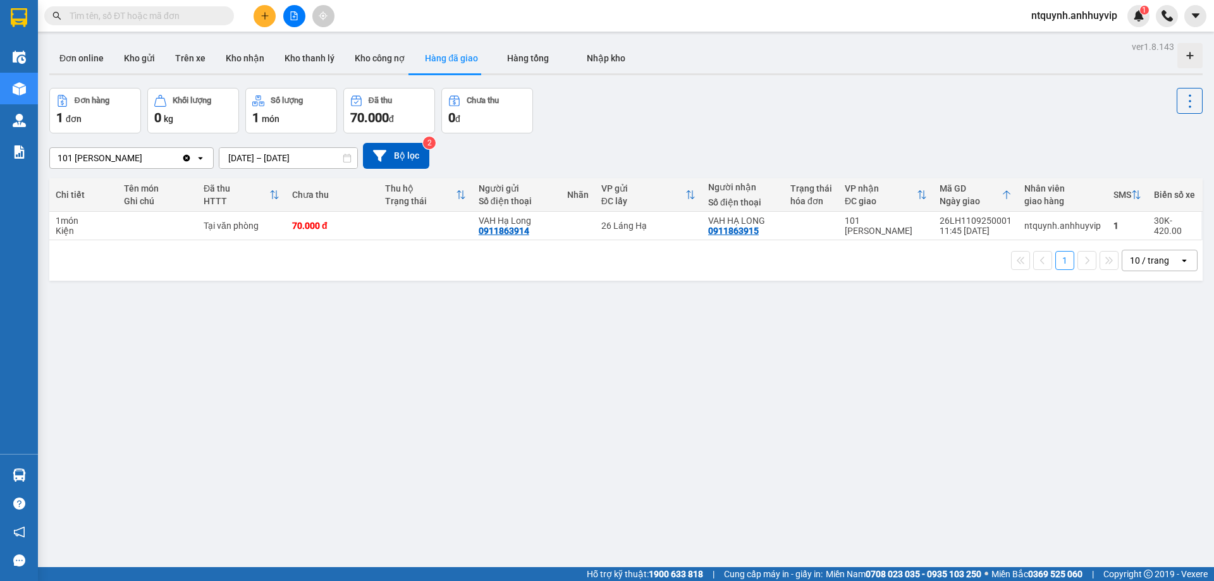
click at [363, 113] on span "70.000" at bounding box center [369, 117] width 39 height 15
click at [426, 298] on div "ver 1.8.143 Đơn online Kho gửi Trên xe Kho nhận Kho thanh lý Kho công nợ Hàng đ…" at bounding box center [626, 328] width 1164 height 581
click at [261, 9] on button at bounding box center [265, 16] width 22 height 22
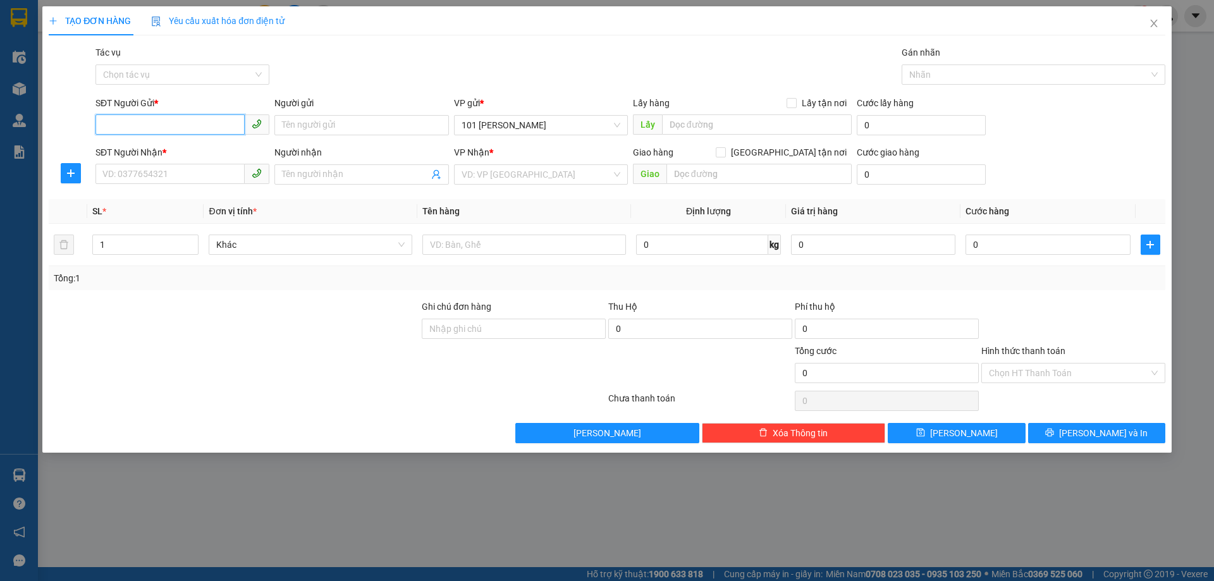
click at [158, 119] on input "SĐT Người Gửi *" at bounding box center [170, 124] width 149 height 20
type input "0911863000"
click at [214, 158] on div "0911863000 - vphl" at bounding box center [183, 150] width 174 height 20
type input "vphl"
type input "0911863000"
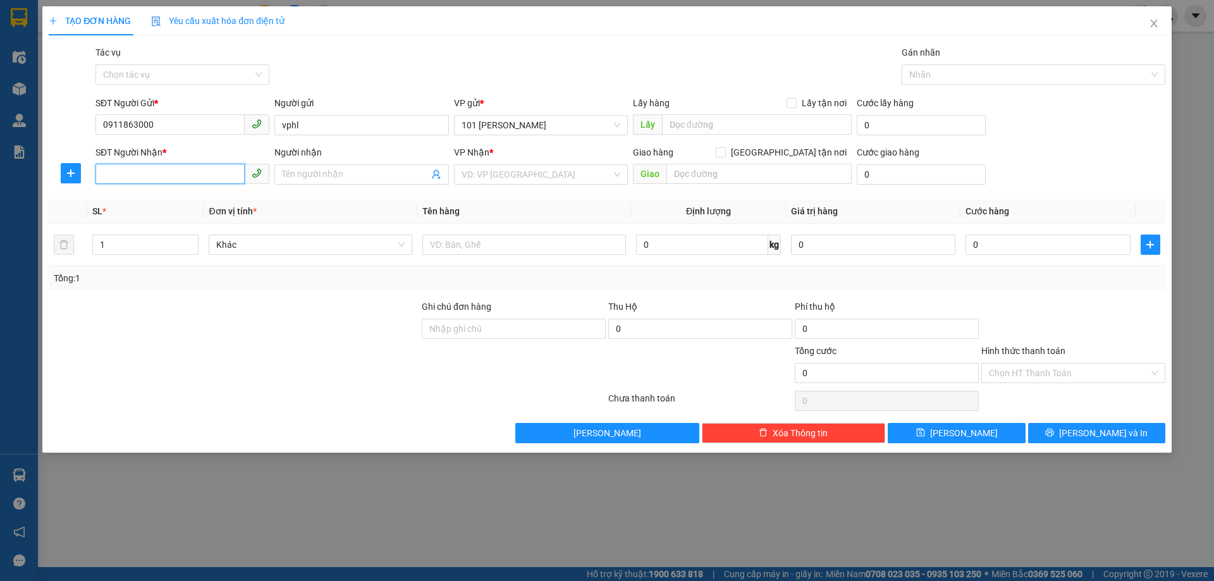
click at [148, 175] on input "SĐT Người Nhận *" at bounding box center [170, 174] width 149 height 20
type input "0911863000"
click at [333, 180] on input "Người nhận" at bounding box center [355, 175] width 146 height 14
click at [157, 177] on input "0911863000" at bounding box center [170, 174] width 149 height 20
click at [152, 198] on div "0911863000 - vphl" at bounding box center [182, 200] width 159 height 14
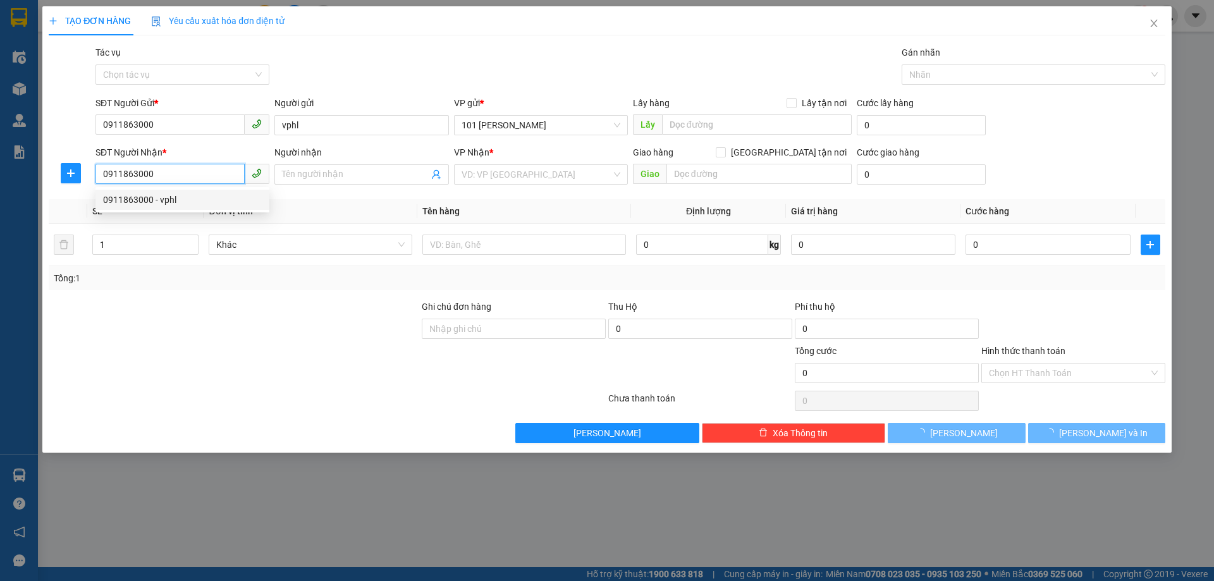
type input "vphl"
type input "56 P. [GEOGRAPHIC_DATA], [GEOGRAPHIC_DATA], [GEOGRAPHIC_DATA], [GEOGRAPHIC_DATA…"
type input "70.000"
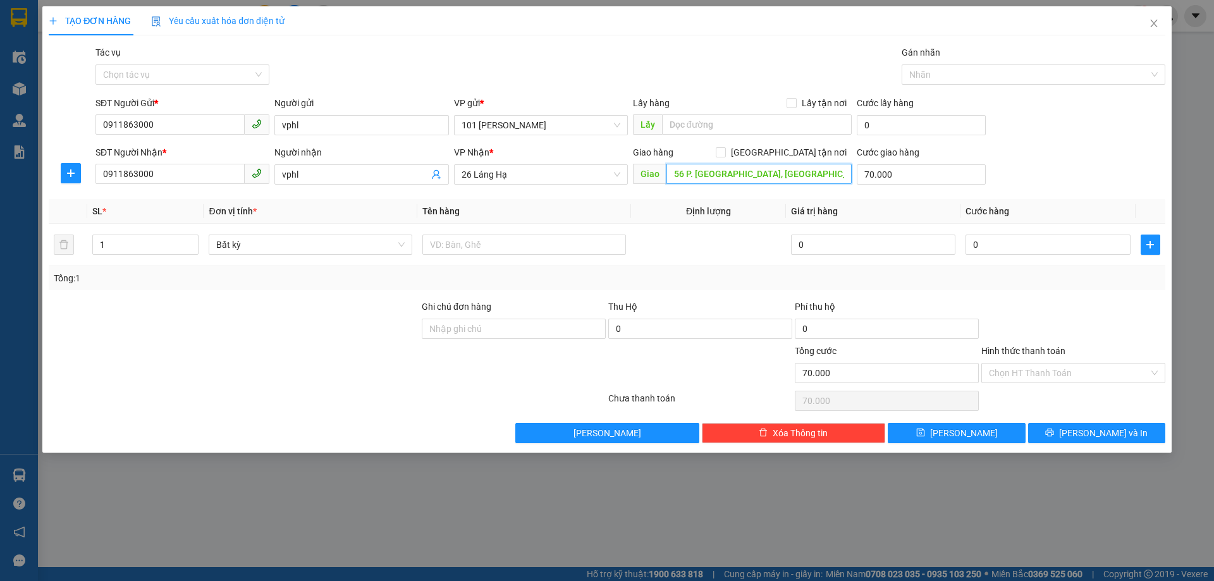
click at [713, 173] on input "56 P. [GEOGRAPHIC_DATA], [GEOGRAPHIC_DATA], [GEOGRAPHIC_DATA], [GEOGRAPHIC_DATA…" at bounding box center [759, 174] width 185 height 20
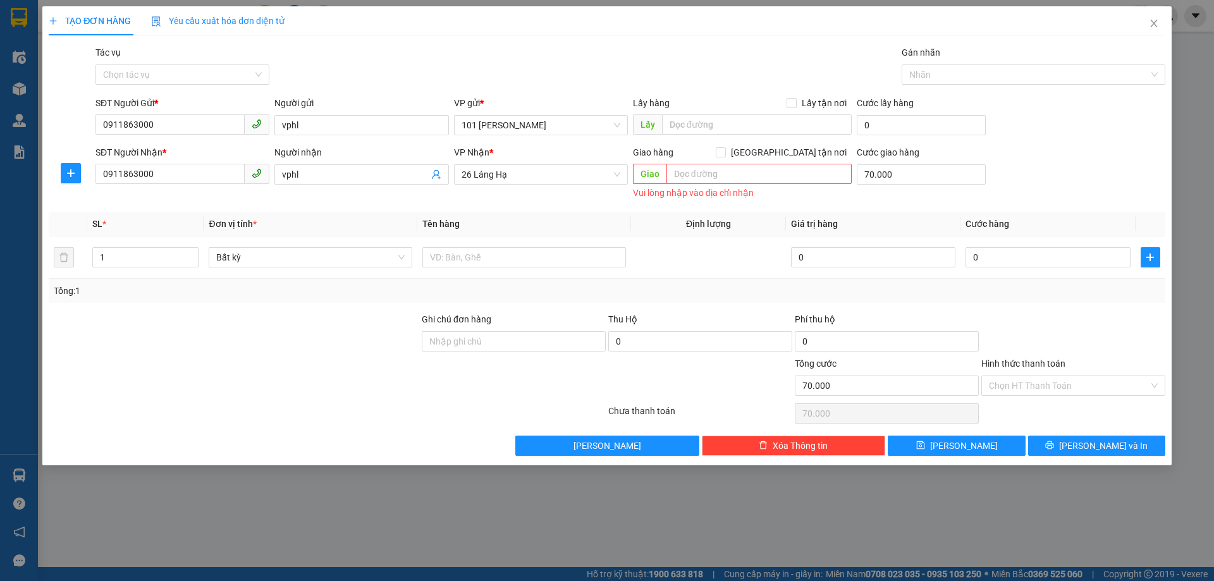
click at [612, 206] on div "Transit Pickup Surcharge Ids Transit Deliver Surcharge Ids Transit Deliver Surc…" at bounding box center [607, 251] width 1117 height 411
click at [571, 172] on span "26 Láng Hạ" at bounding box center [541, 174] width 159 height 19
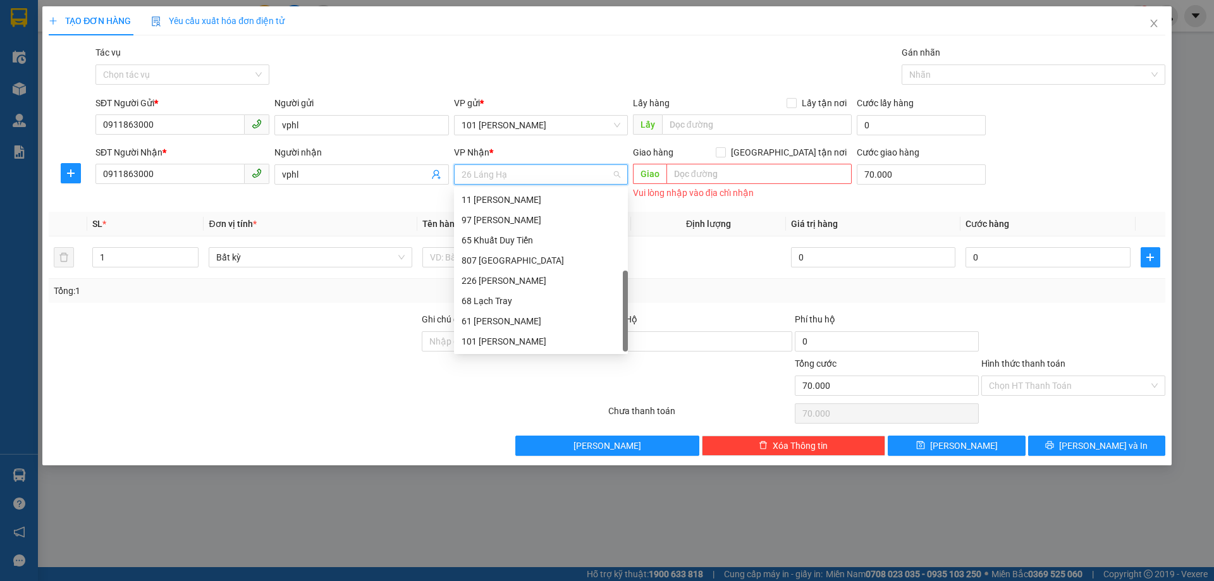
scroll to position [20, 0]
click at [498, 342] on div "26 Láng Hạ" at bounding box center [541, 342] width 159 height 14
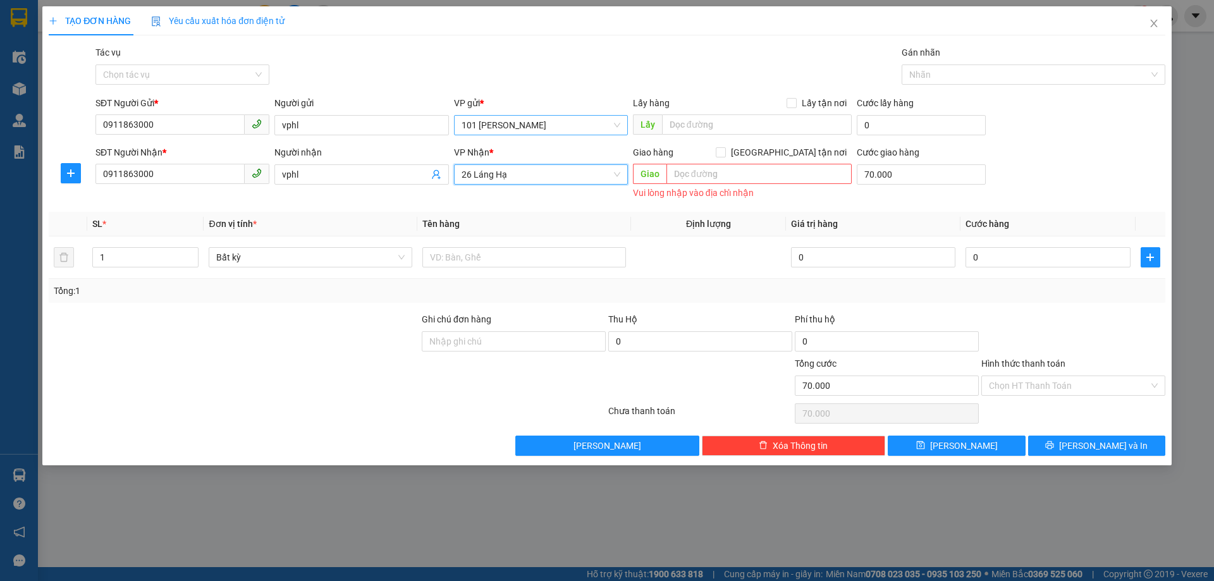
click at [556, 125] on span "101 [PERSON_NAME]" at bounding box center [541, 125] width 159 height 19
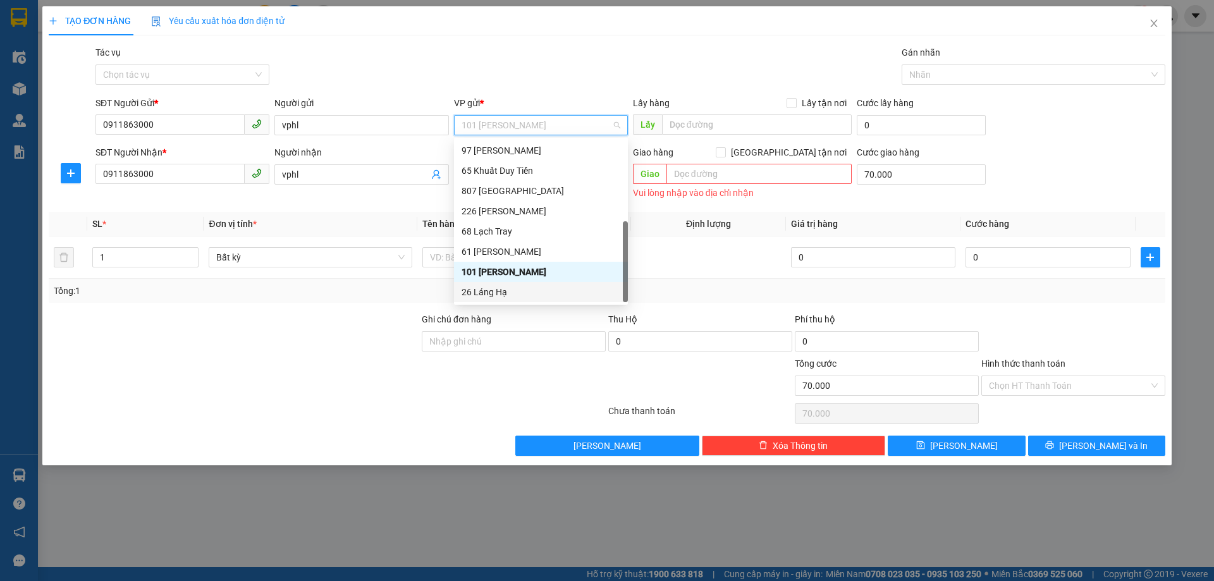
click at [481, 288] on div "26 Láng Hạ" at bounding box center [541, 292] width 159 height 14
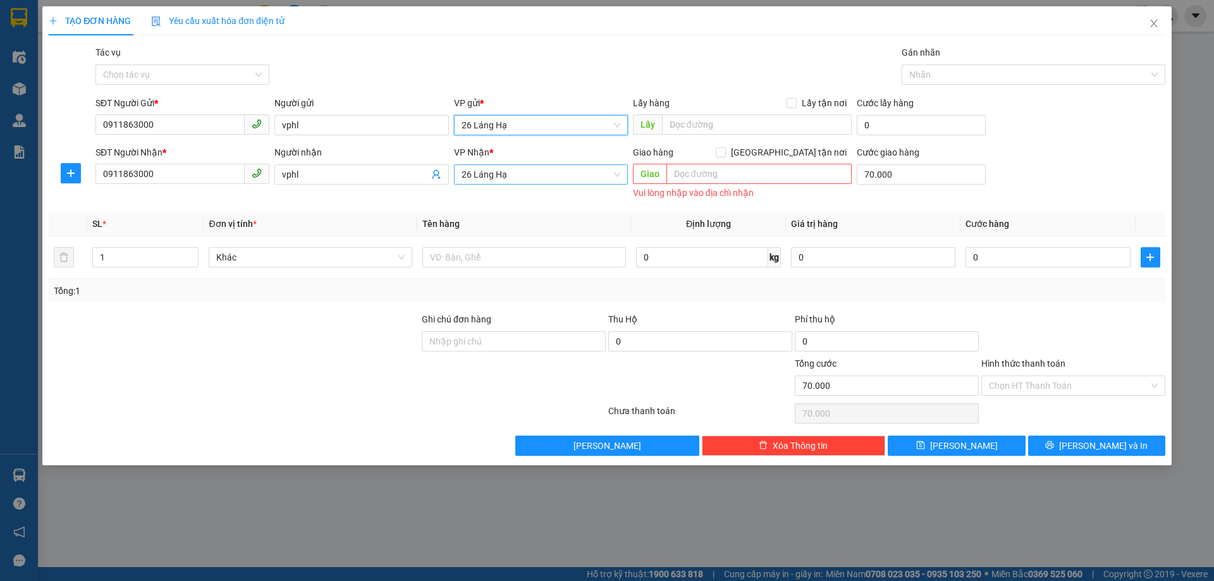
click at [546, 178] on span "26 Láng Hạ" at bounding box center [541, 174] width 159 height 19
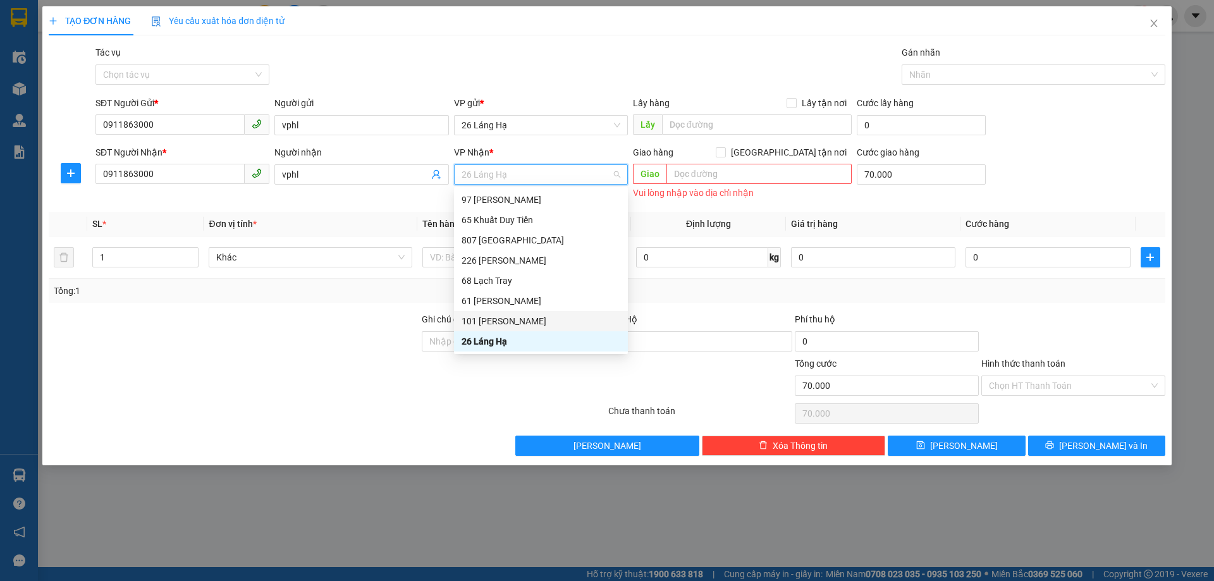
click at [491, 317] on div "101 [PERSON_NAME]" at bounding box center [541, 321] width 159 height 14
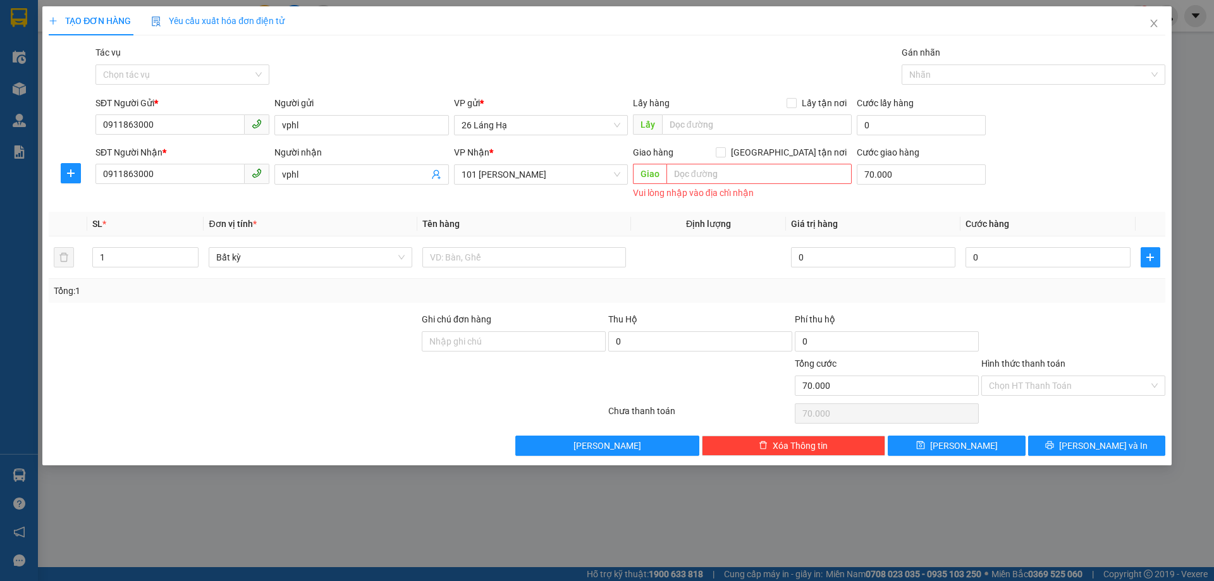
click at [883, 195] on div "Cước giao hàng 70.000" at bounding box center [922, 173] width 134 height 57
type input "0"
type input "70.000"
type input "0"
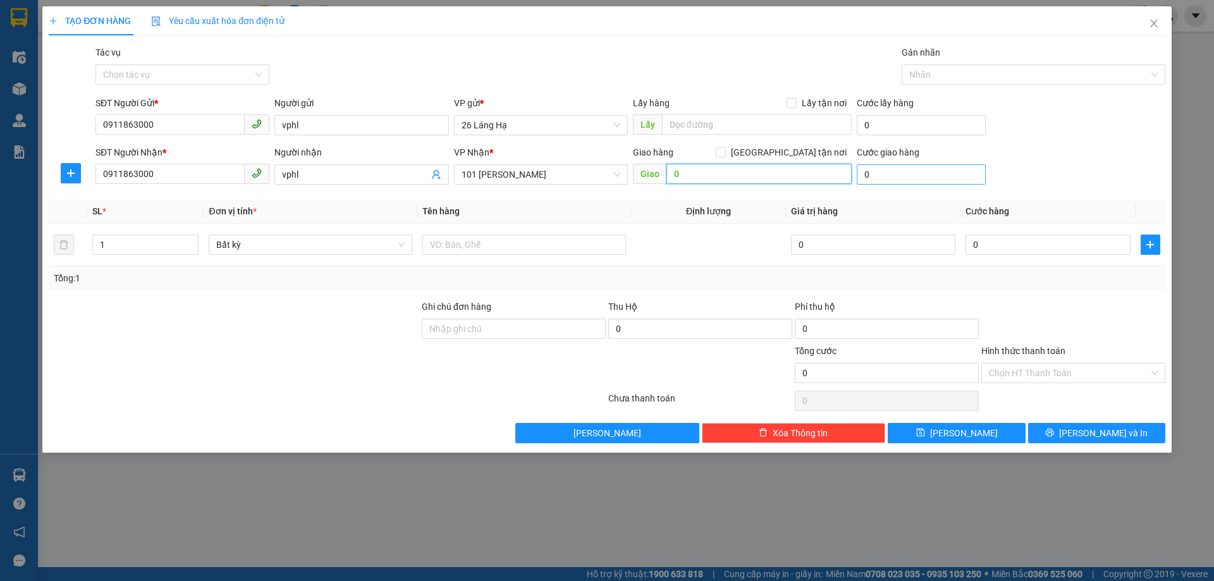
type input "0"
click at [877, 176] on input "0" at bounding box center [921, 174] width 129 height 20
click at [765, 182] on input "0" at bounding box center [759, 174] width 185 height 20
click at [304, 245] on span "Bất kỳ" at bounding box center [310, 244] width 188 height 19
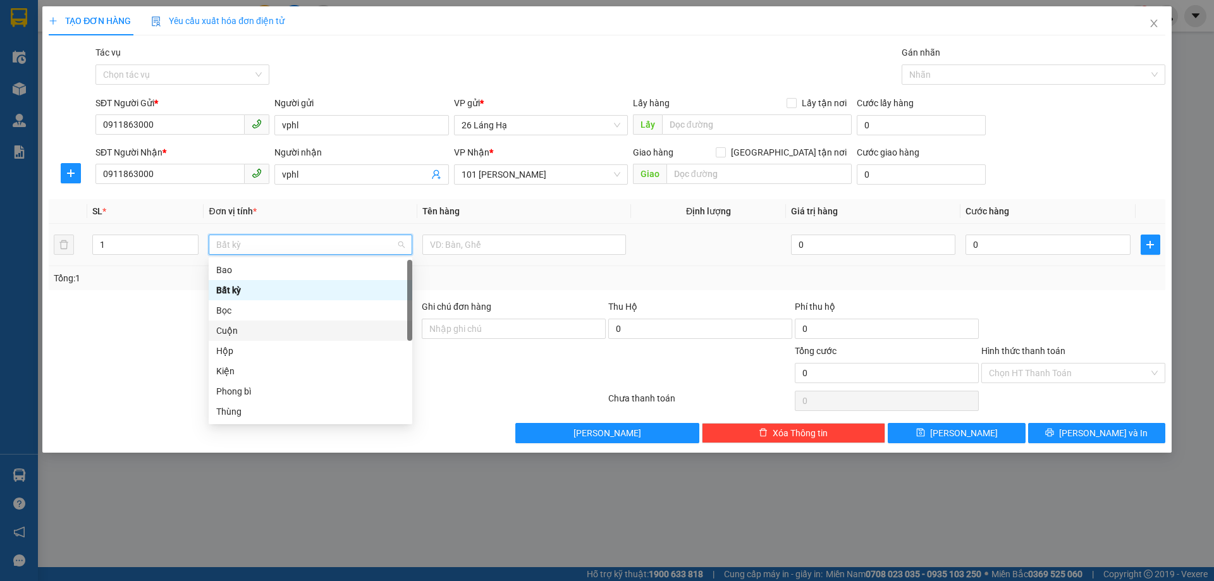
click at [257, 331] on div "Cuộn" at bounding box center [310, 331] width 188 height 14
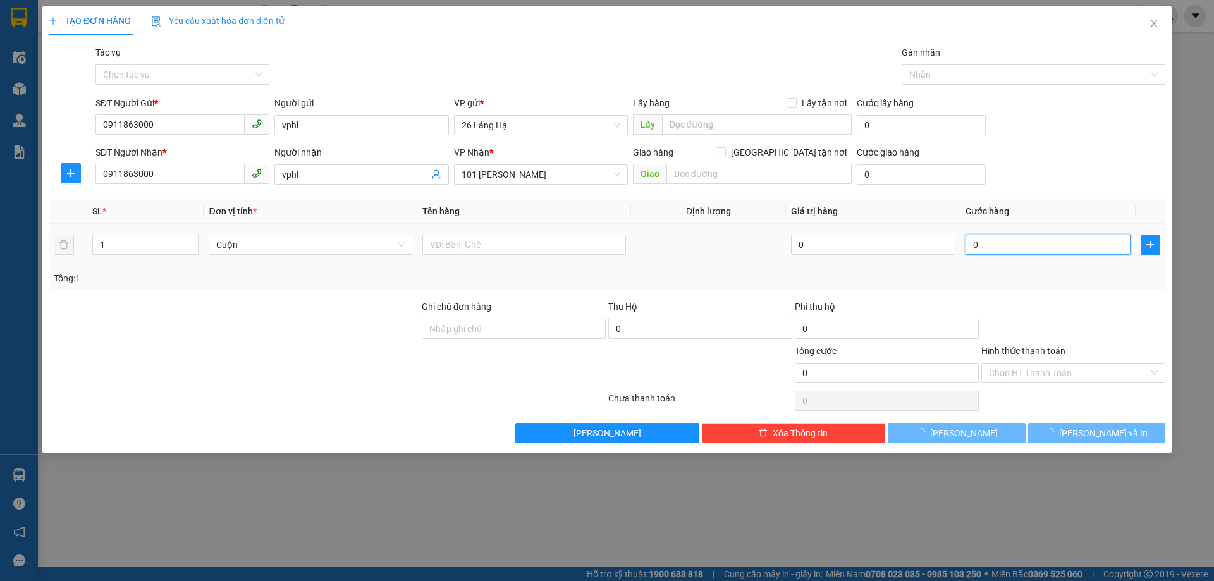
click at [1008, 245] on input "0" at bounding box center [1048, 245] width 164 height 20
type input "40.000"
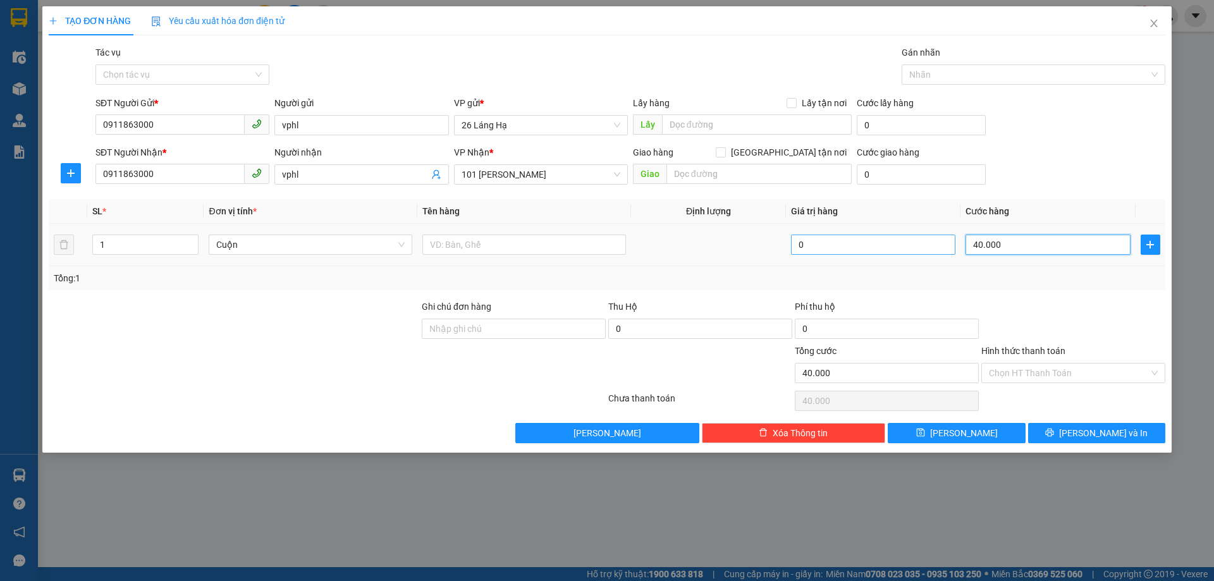
drag, startPoint x: 1013, startPoint y: 244, endPoint x: 954, endPoint y: 248, distance: 58.9
click at [954, 248] on tr "1 Cuộn 0 40.000" at bounding box center [607, 245] width 1117 height 42
type input "5"
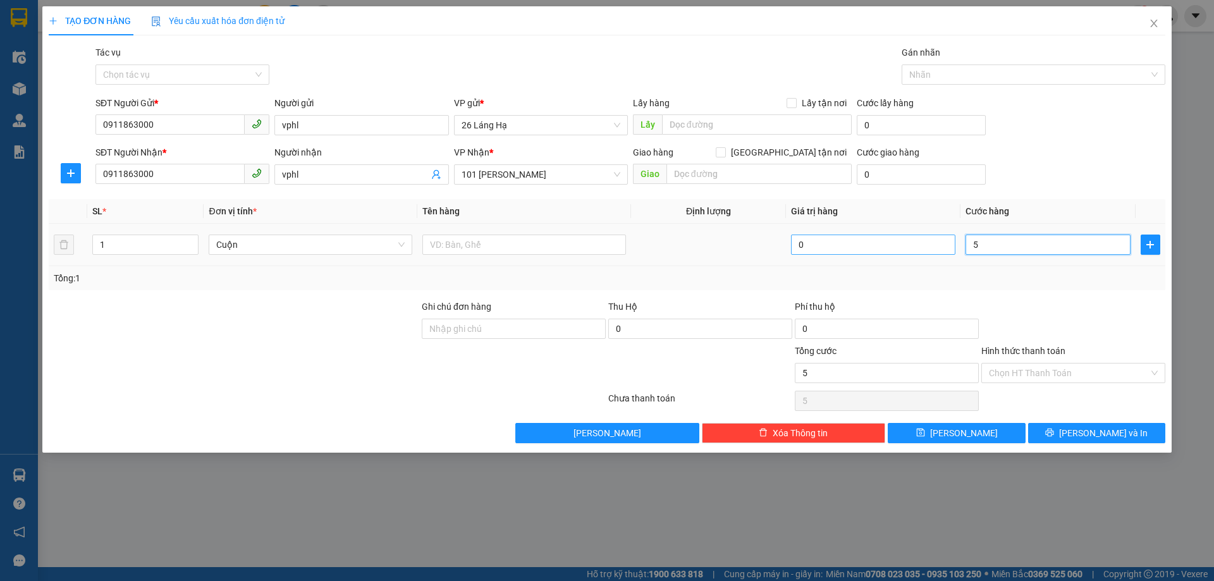
type input "50"
type input "500"
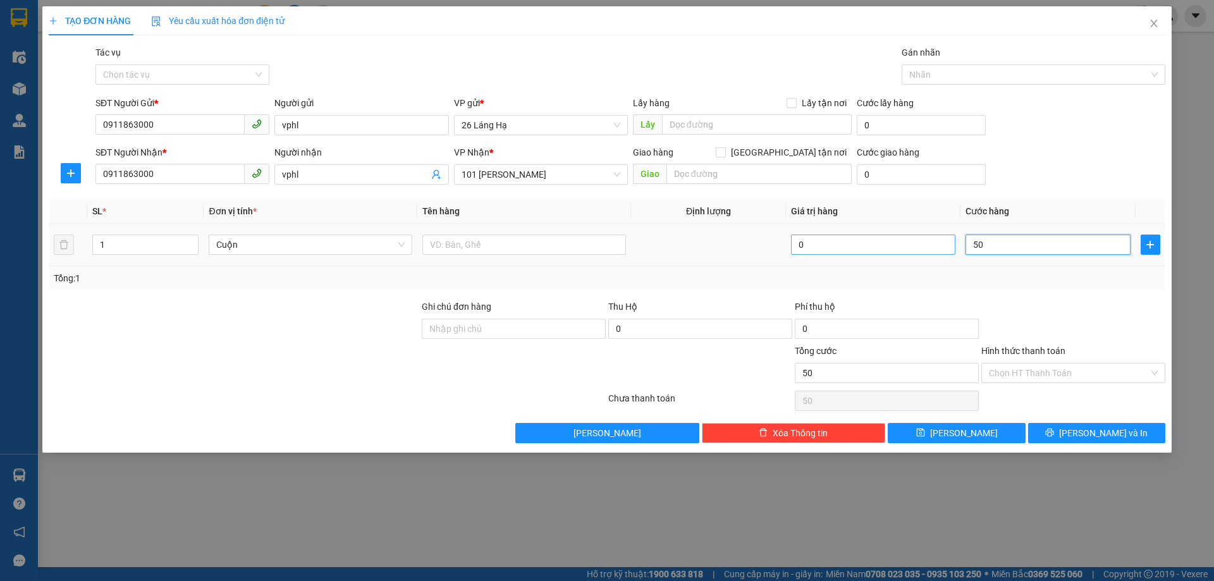
type input "500"
type input "5.000"
type input "50.000"
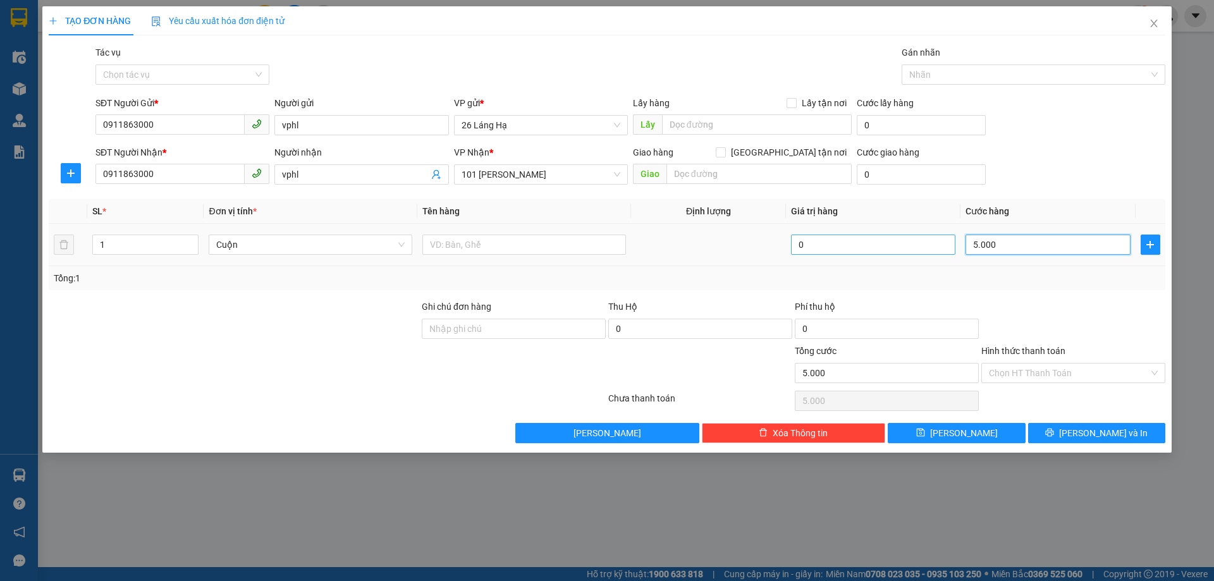
type input "50.000"
click at [1061, 376] on input "Hình thức thanh toán" at bounding box center [1069, 373] width 160 height 19
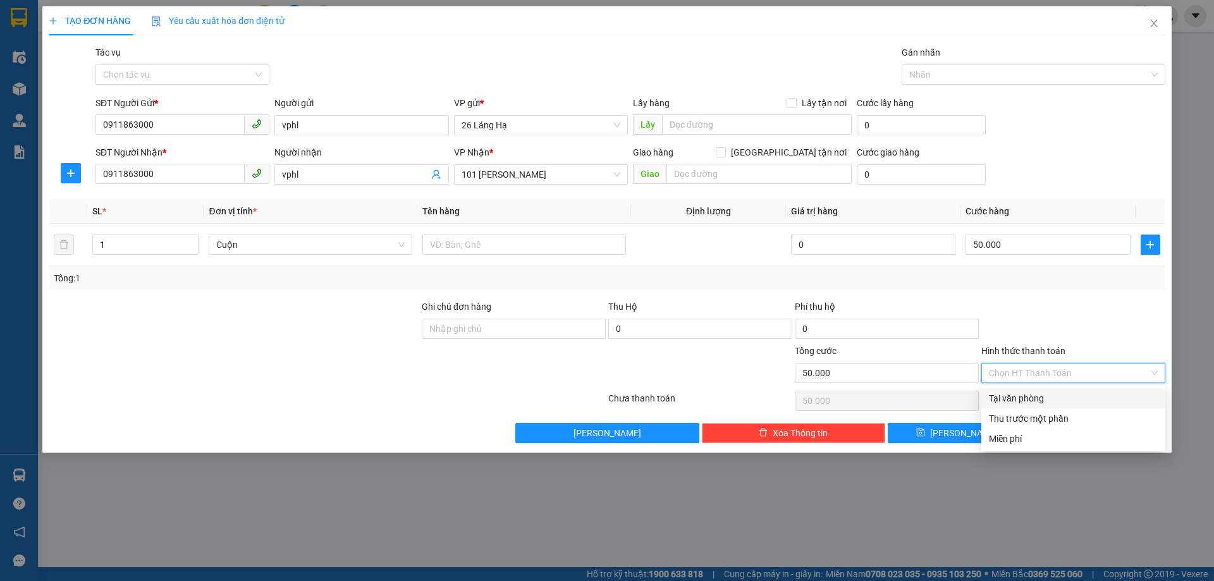
click at [1054, 400] on div "Tại văn phòng" at bounding box center [1073, 399] width 169 height 14
type input "0"
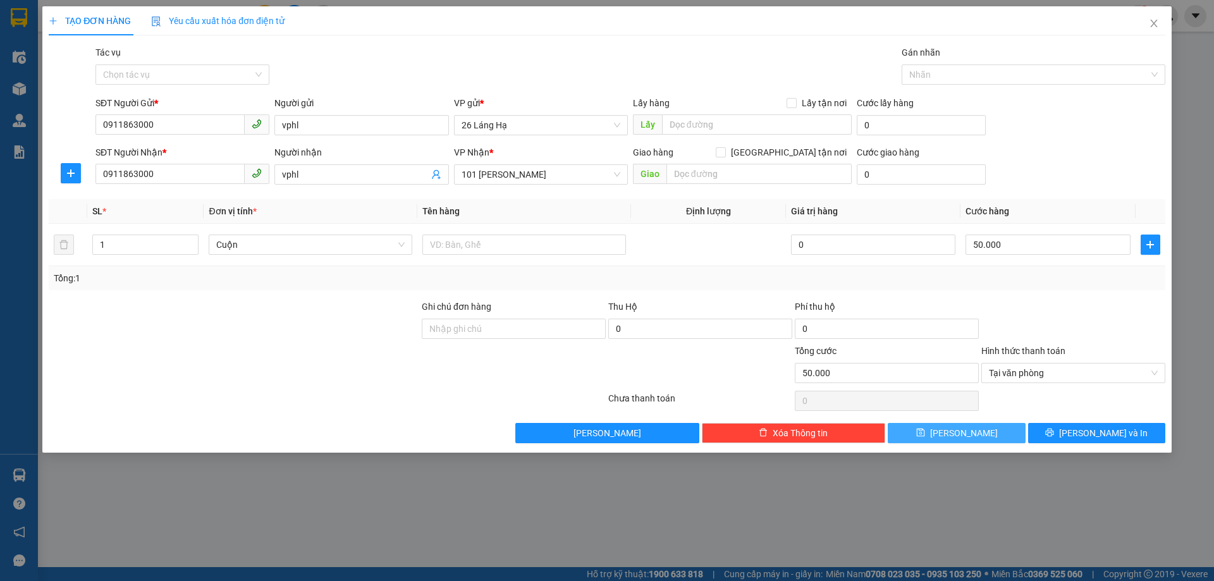
click at [952, 437] on button "[PERSON_NAME]" at bounding box center [956, 433] width 137 height 20
type input "0"
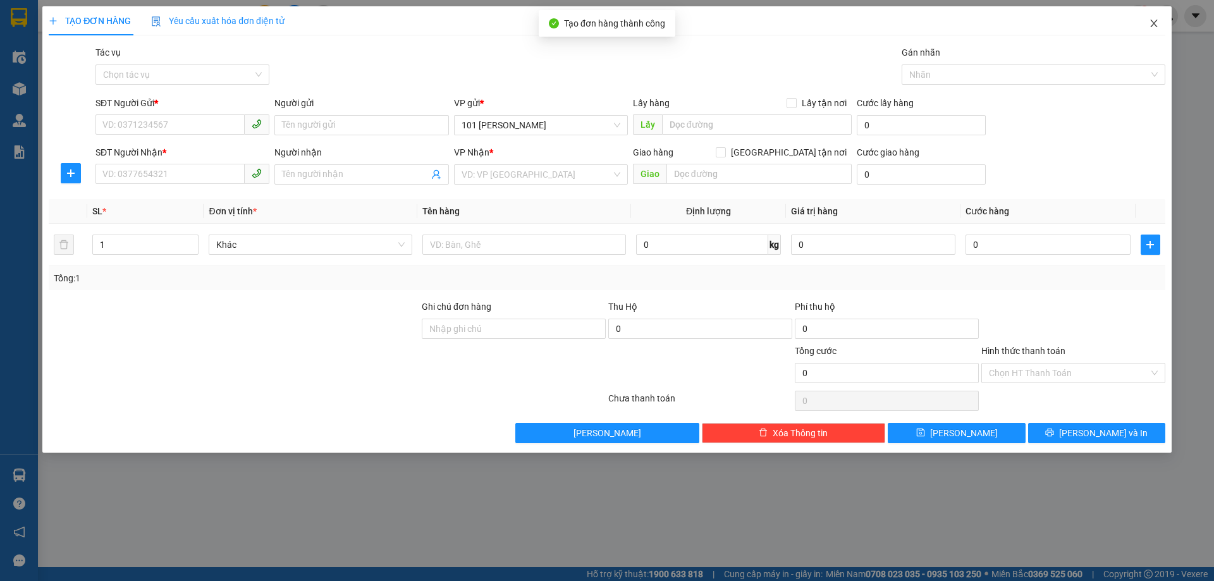
click at [1157, 23] on icon "close" at bounding box center [1154, 23] width 10 height 10
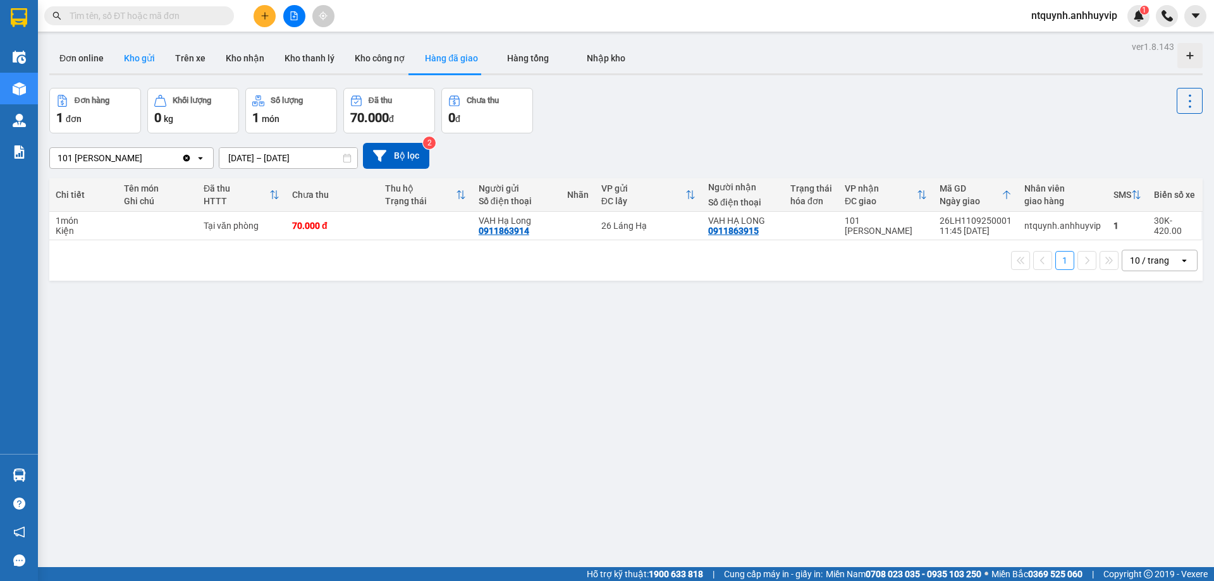
click at [140, 58] on button "Kho gửi" at bounding box center [139, 58] width 51 height 30
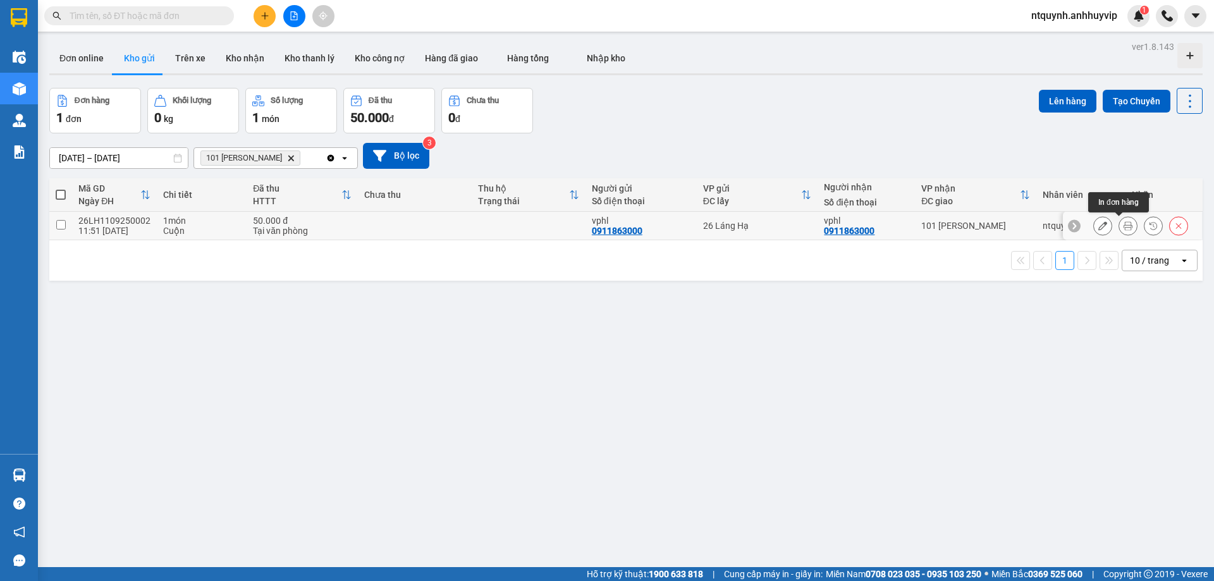
click at [1120, 223] on button at bounding box center [1129, 226] width 18 height 22
click at [1056, 105] on button "Lên hàng" at bounding box center [1068, 101] width 58 height 23
click at [62, 227] on input "checkbox" at bounding box center [60, 224] width 9 height 9
checkbox input "true"
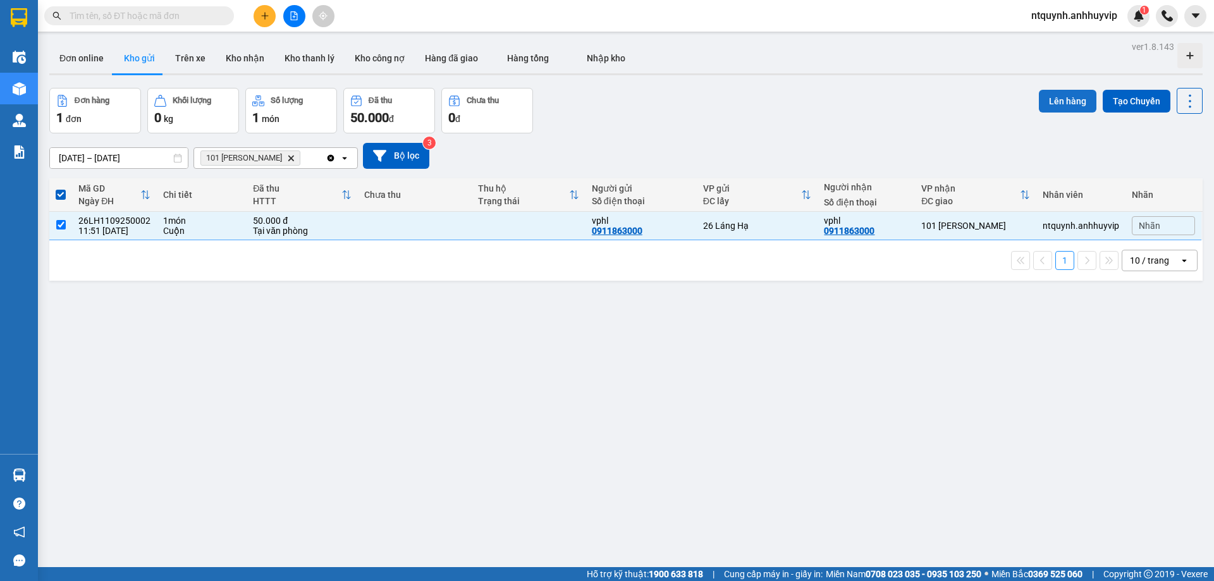
click at [1049, 105] on button "Lên hàng" at bounding box center [1068, 101] width 58 height 23
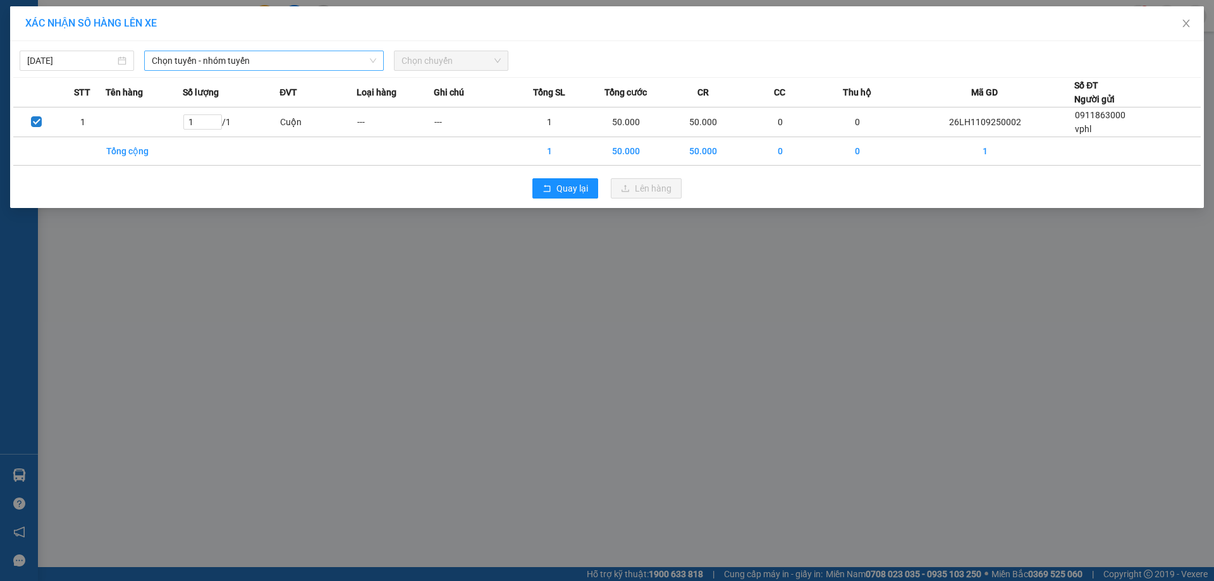
click at [307, 53] on span "Chọn tuyến - nhóm tuyến" at bounding box center [264, 60] width 225 height 19
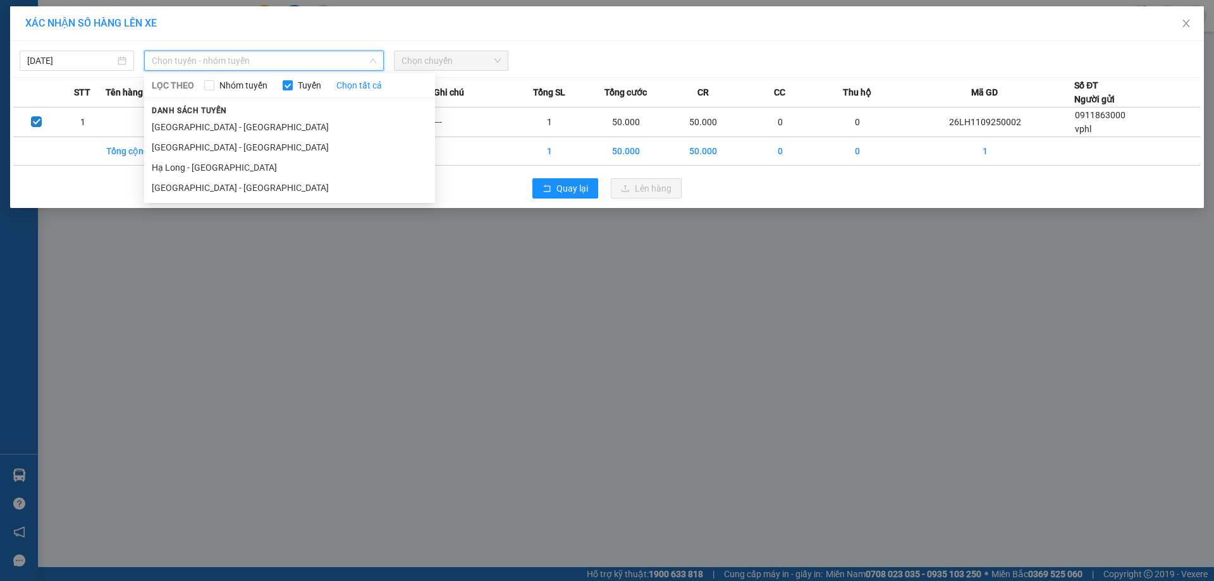
click at [229, 184] on li "[GEOGRAPHIC_DATA] - [GEOGRAPHIC_DATA]" at bounding box center [289, 188] width 291 height 20
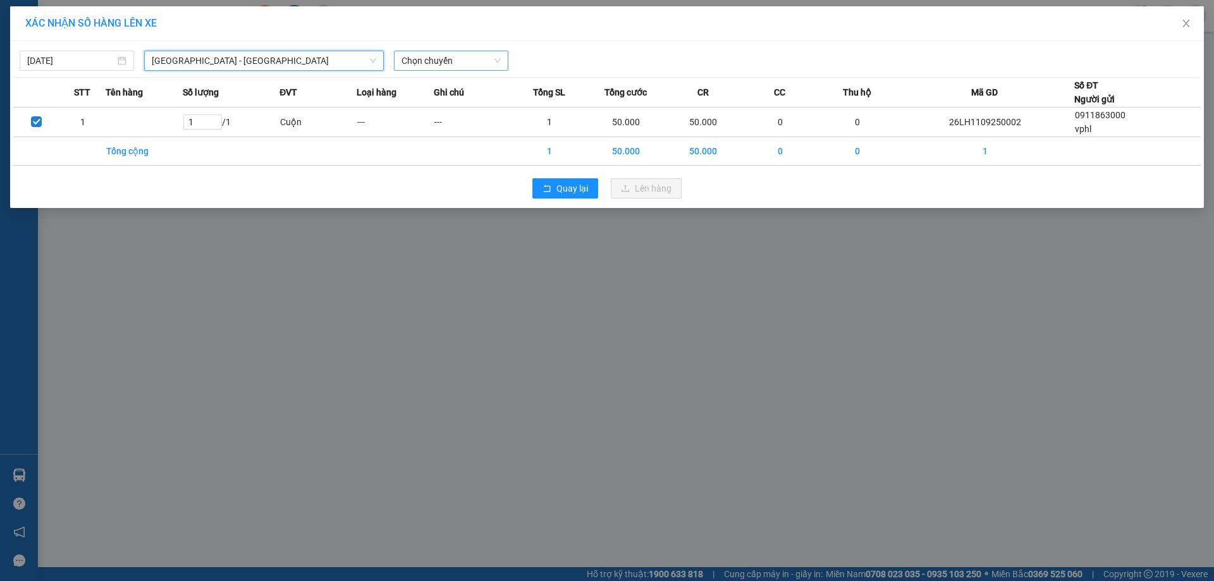
click at [475, 69] on span "Chọn chuyến" at bounding box center [451, 60] width 99 height 19
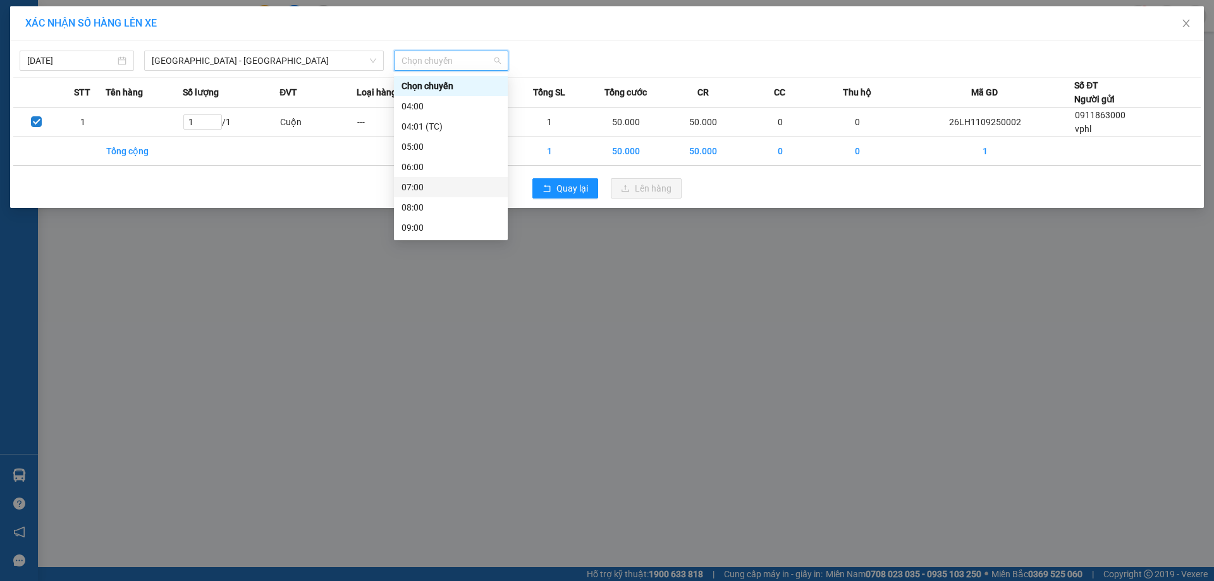
scroll to position [253, 0]
click at [452, 152] on div "15:00 - 30K-420.00" at bounding box center [451, 157] width 99 height 14
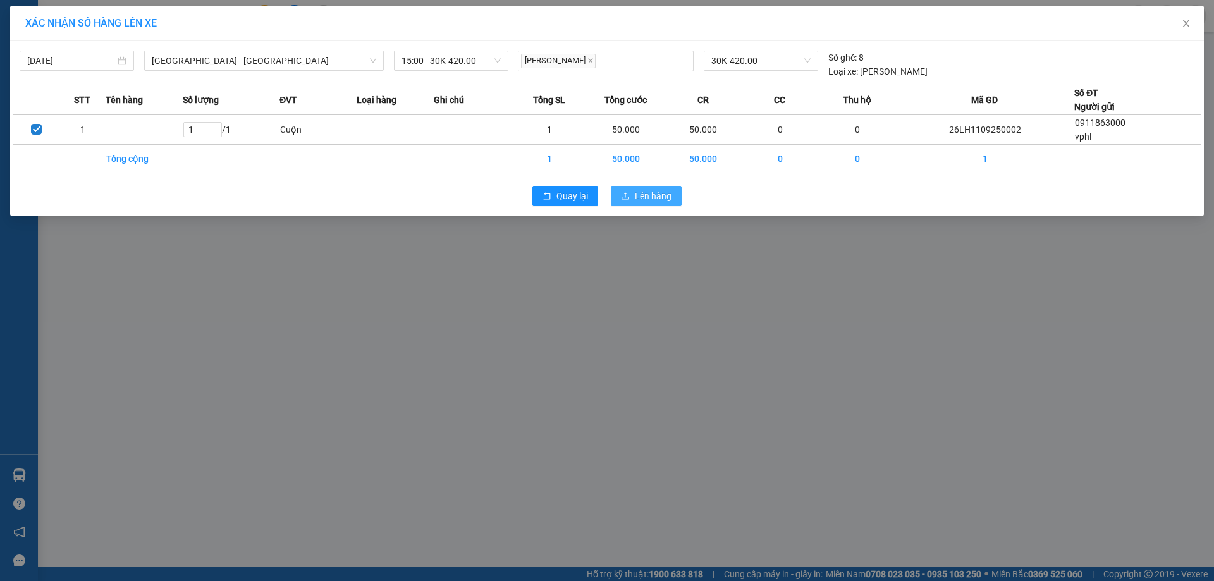
click at [637, 193] on span "Lên hàng" at bounding box center [653, 196] width 37 height 14
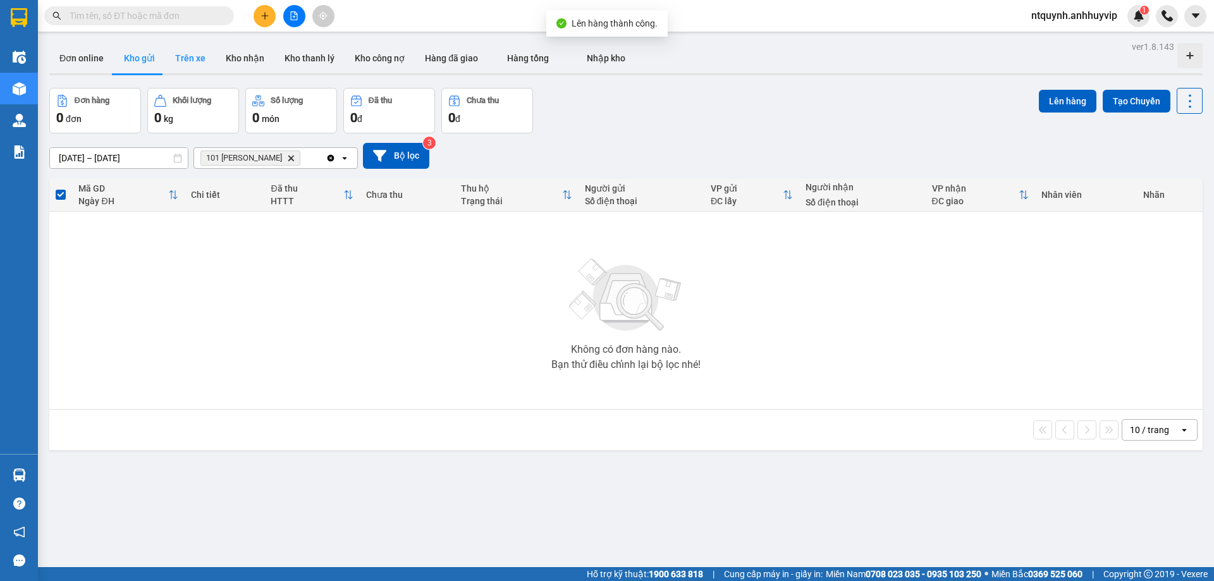
click at [178, 49] on button "Trên xe" at bounding box center [190, 58] width 51 height 30
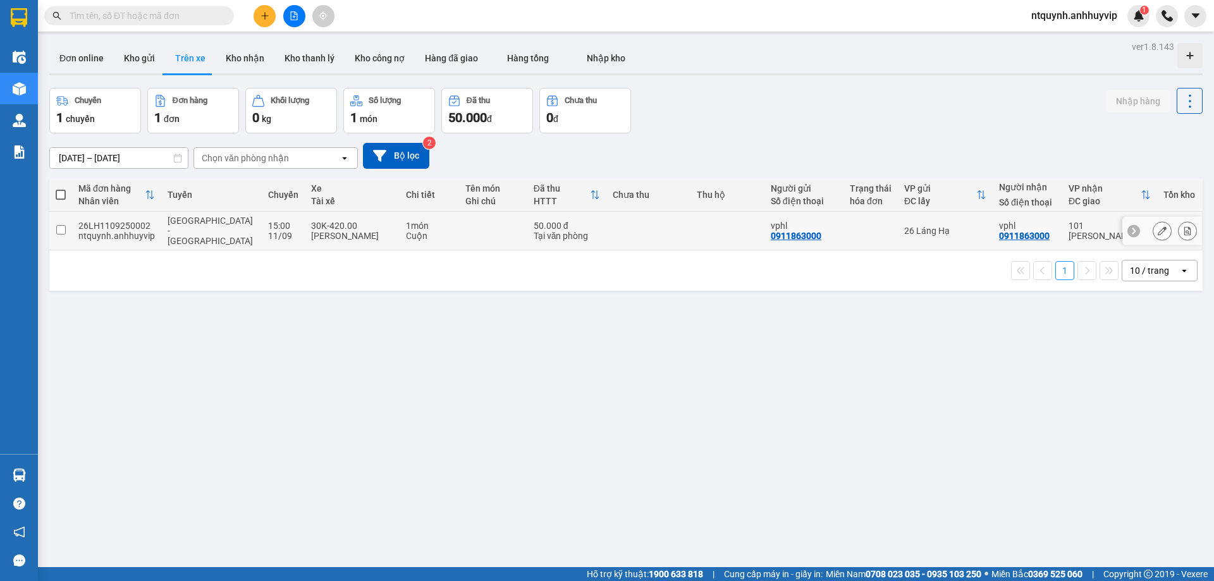
click at [60, 226] on input "checkbox" at bounding box center [60, 229] width 9 height 9
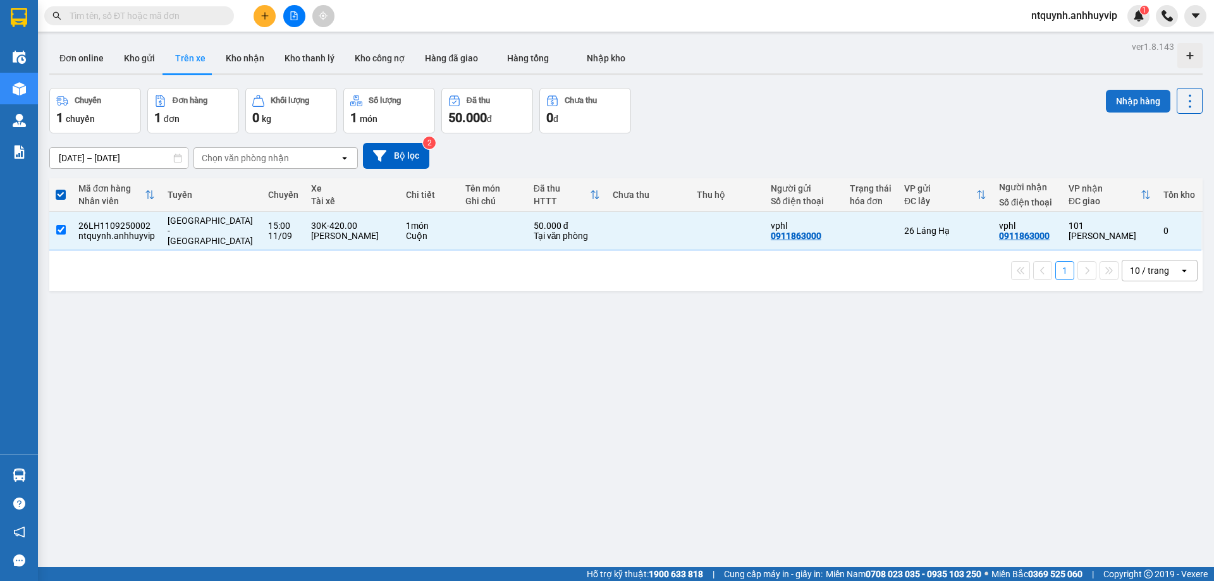
drag, startPoint x: 1138, startPoint y: 98, endPoint x: 1114, endPoint y: 90, distance: 25.4
click at [1137, 100] on button "Nhập hàng" at bounding box center [1138, 101] width 65 height 23
checkbox input "false"
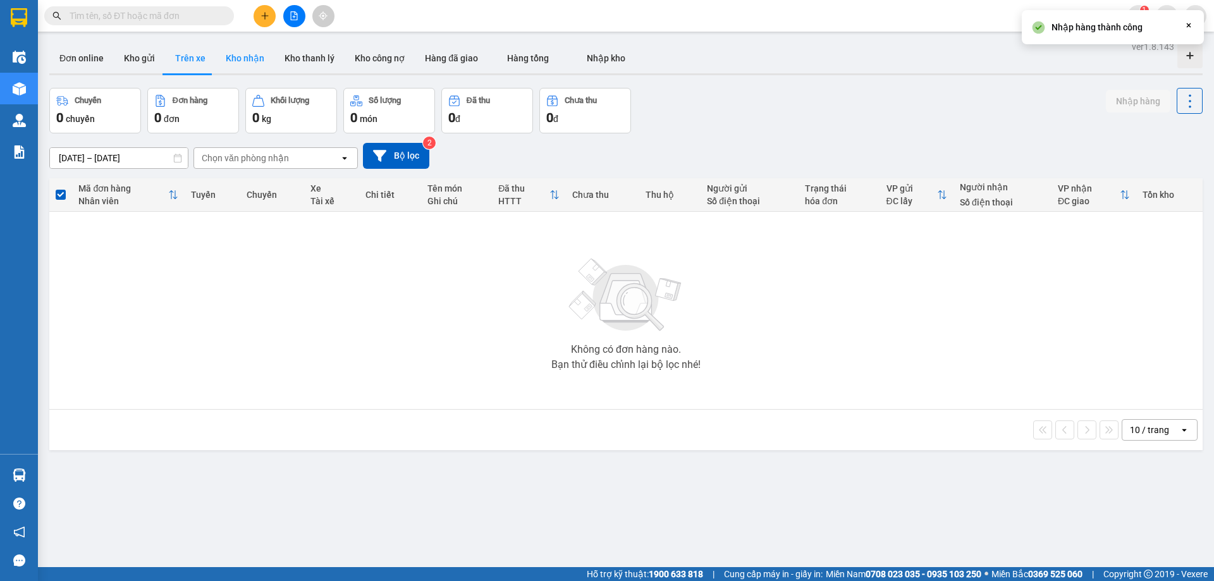
click at [247, 61] on button "Kho nhận" at bounding box center [245, 58] width 59 height 30
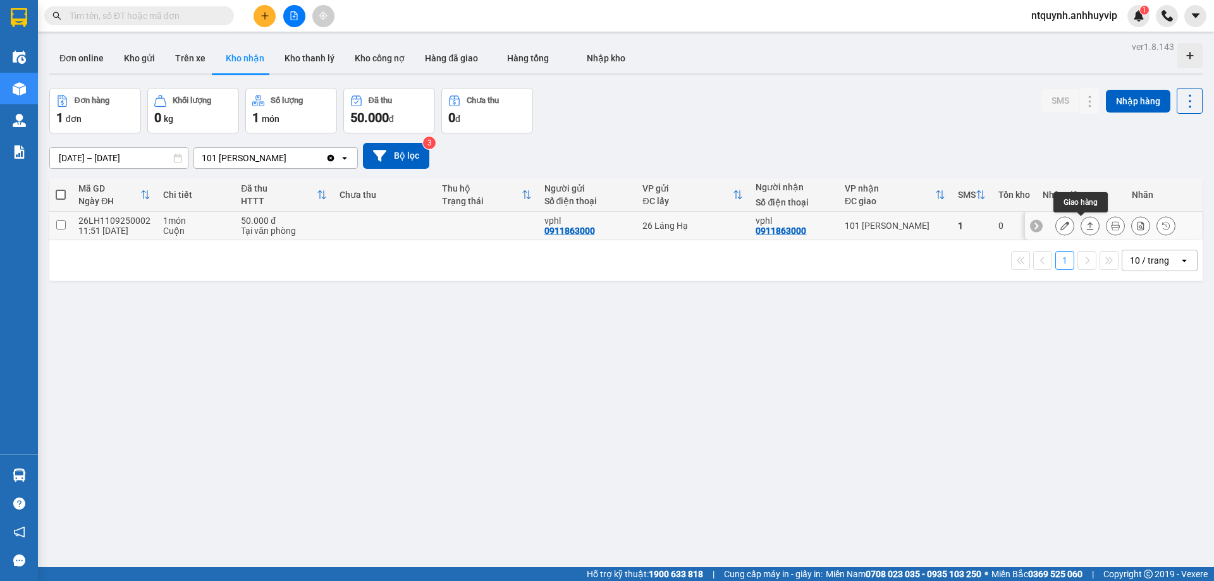
click at [1087, 224] on icon at bounding box center [1090, 226] width 7 height 8
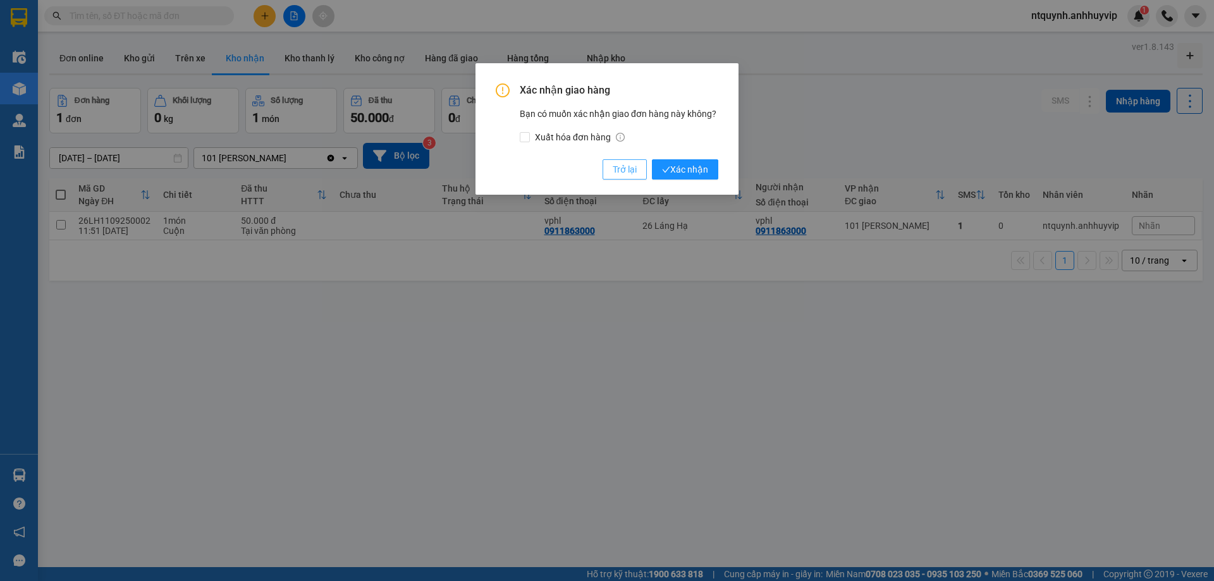
click at [625, 173] on span "Trở lại" at bounding box center [625, 170] width 24 height 14
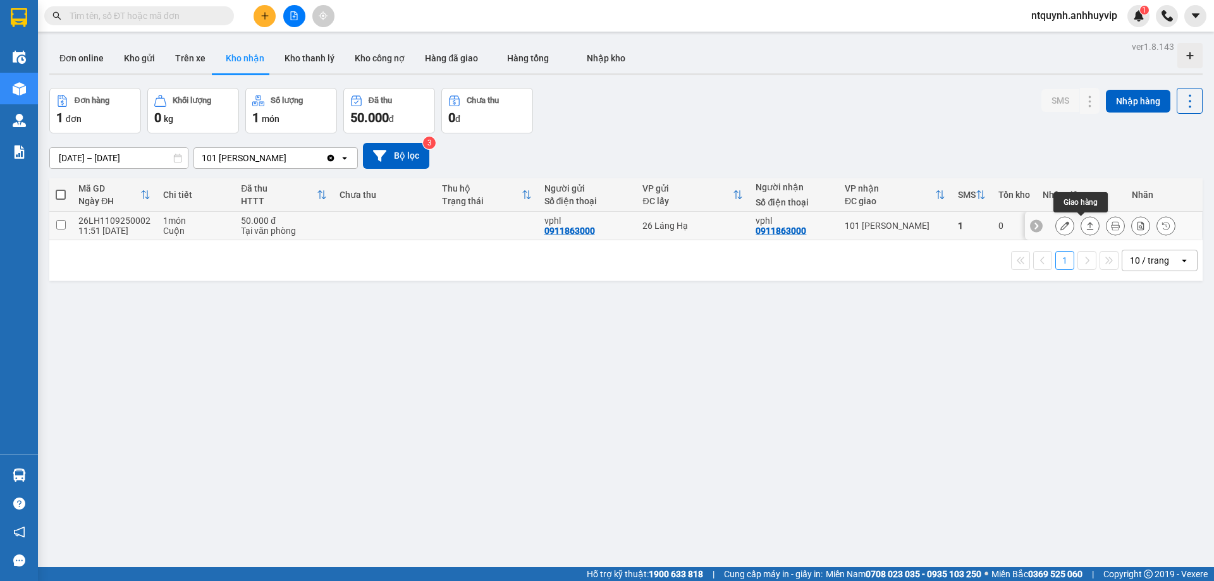
click at [1087, 230] on icon at bounding box center [1090, 226] width 7 height 8
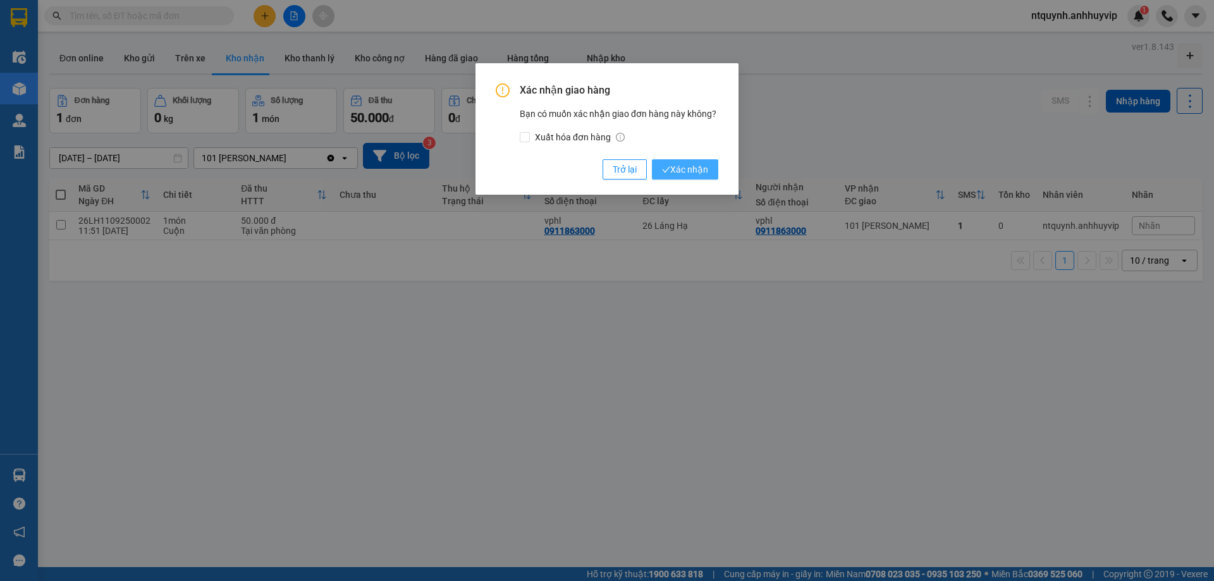
click at [672, 173] on span "Xác nhận" at bounding box center [685, 170] width 46 height 14
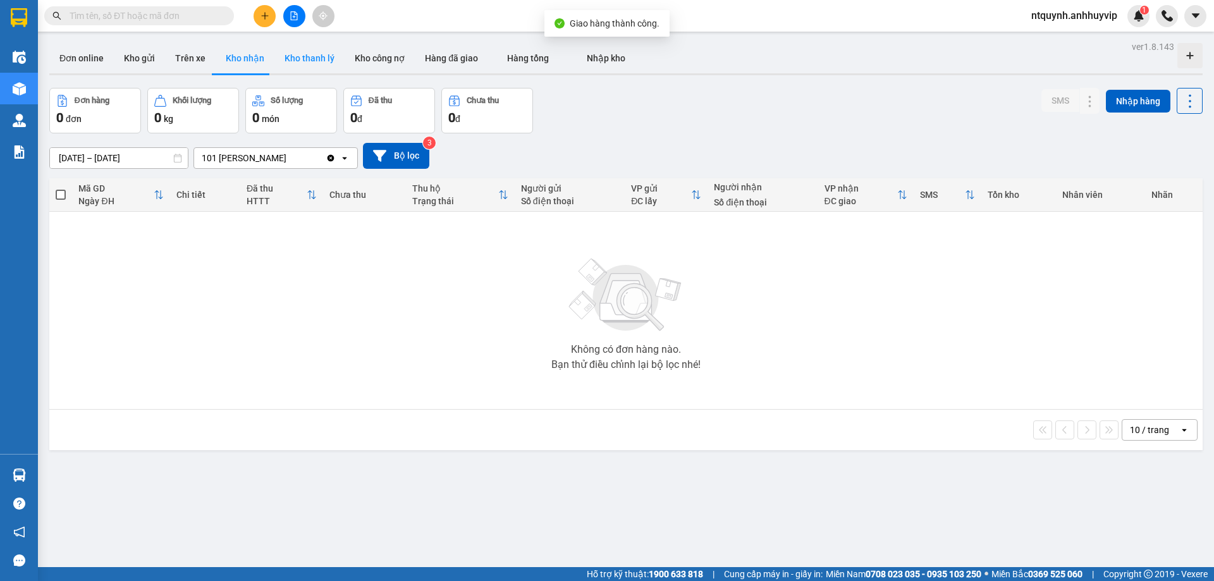
click at [310, 53] on button "Kho thanh lý" at bounding box center [310, 58] width 70 height 30
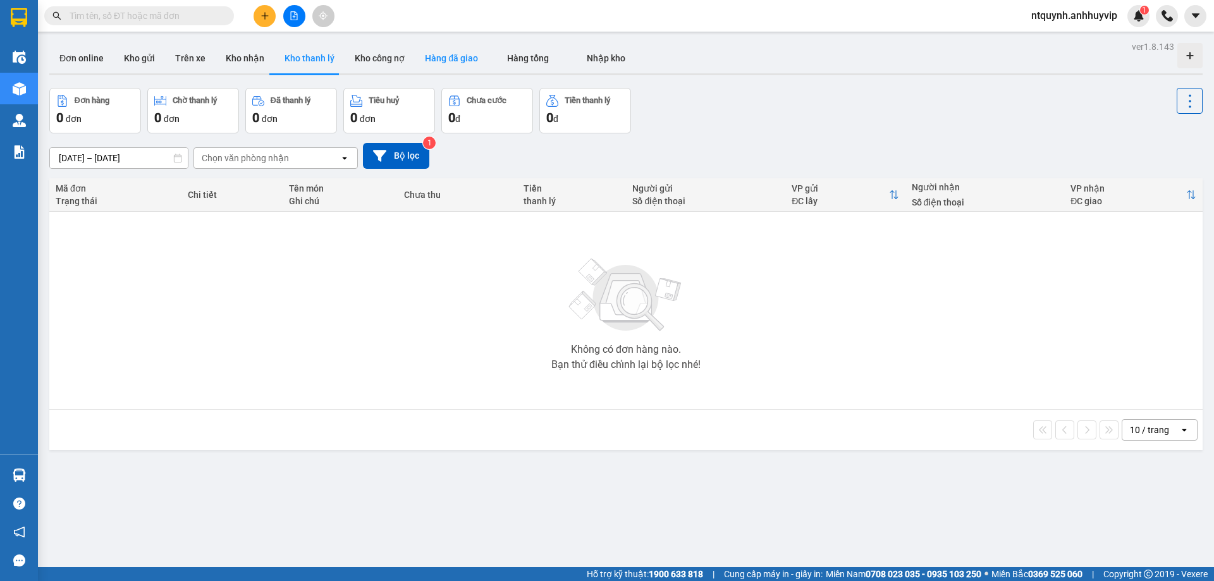
click at [450, 58] on button "Hàng đã giao" at bounding box center [451, 58] width 73 height 30
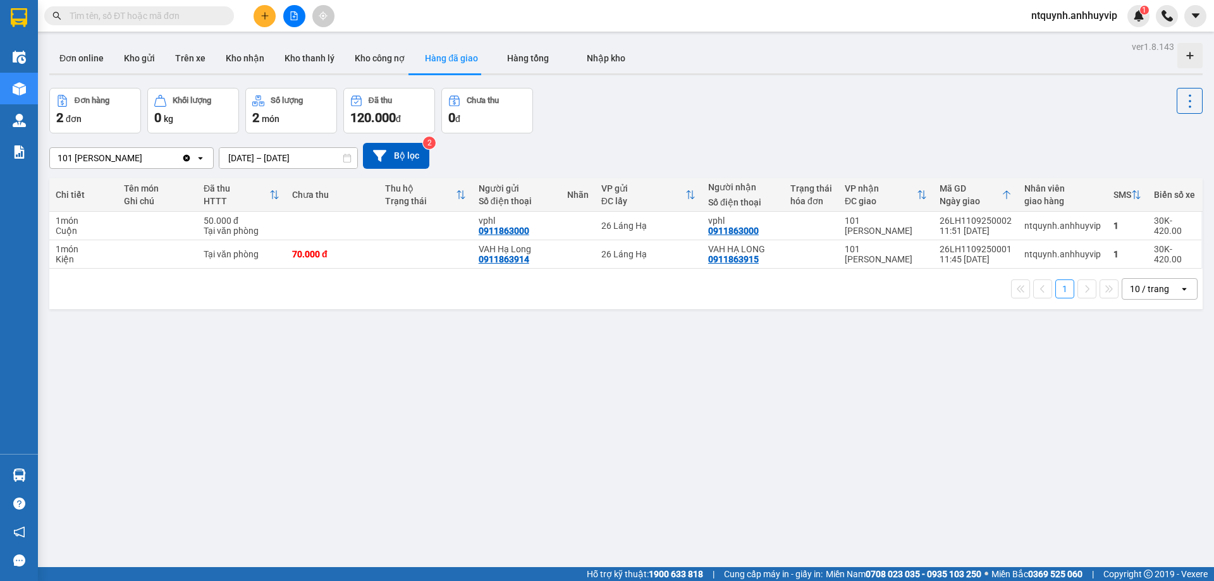
click at [1135, 298] on div "10 / trang" at bounding box center [1151, 289] width 57 height 20
drag, startPoint x: 121, startPoint y: 429, endPoint x: 127, endPoint y: 417, distance: 13.0
click at [121, 428] on div "ver 1.8.143 Đơn online Kho gửi Trên xe Kho nhận Kho thanh lý Kho công nợ Hàng đ…" at bounding box center [626, 328] width 1164 height 581
click at [520, 58] on span "Hàng tổng" at bounding box center [528, 58] width 42 height 10
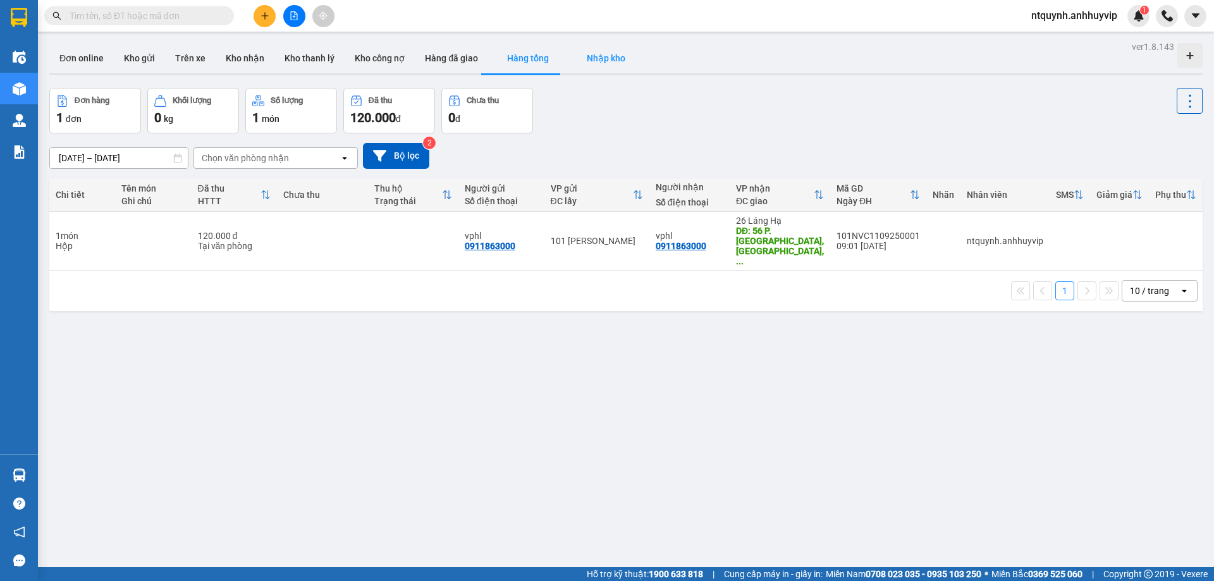
click at [588, 66] on button "Nhập kho" at bounding box center [606, 58] width 77 height 30
click at [454, 64] on button "Hàng đã giao" at bounding box center [451, 58] width 73 height 30
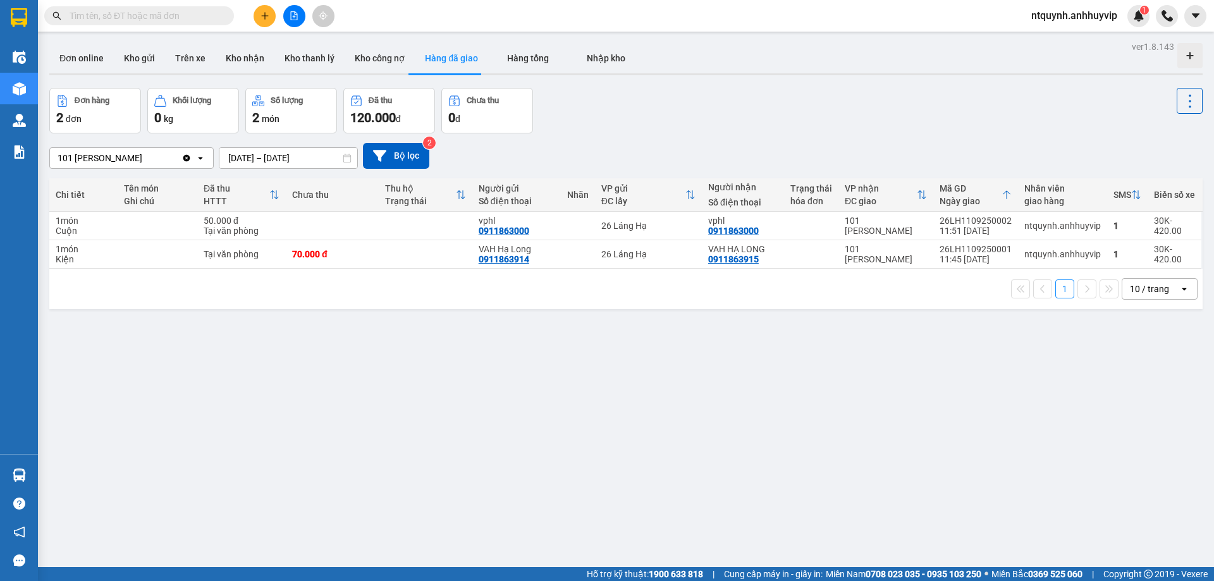
click at [140, 18] on input "text" at bounding box center [144, 16] width 149 height 14
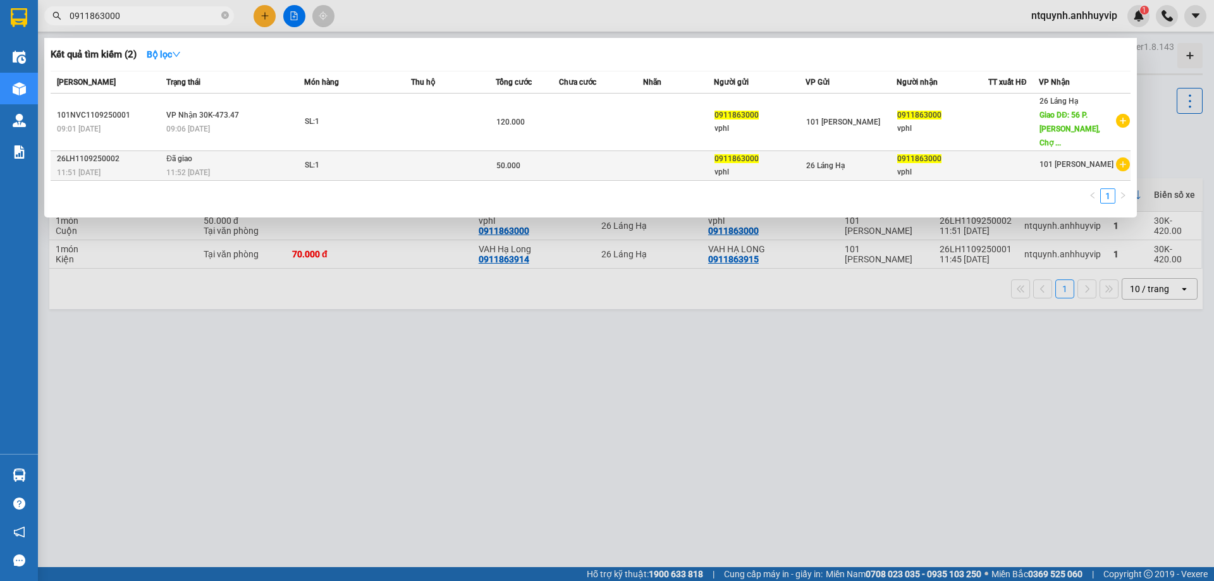
type input "0911863000"
click at [1128, 158] on icon "plus-circle" at bounding box center [1123, 165] width 14 height 14
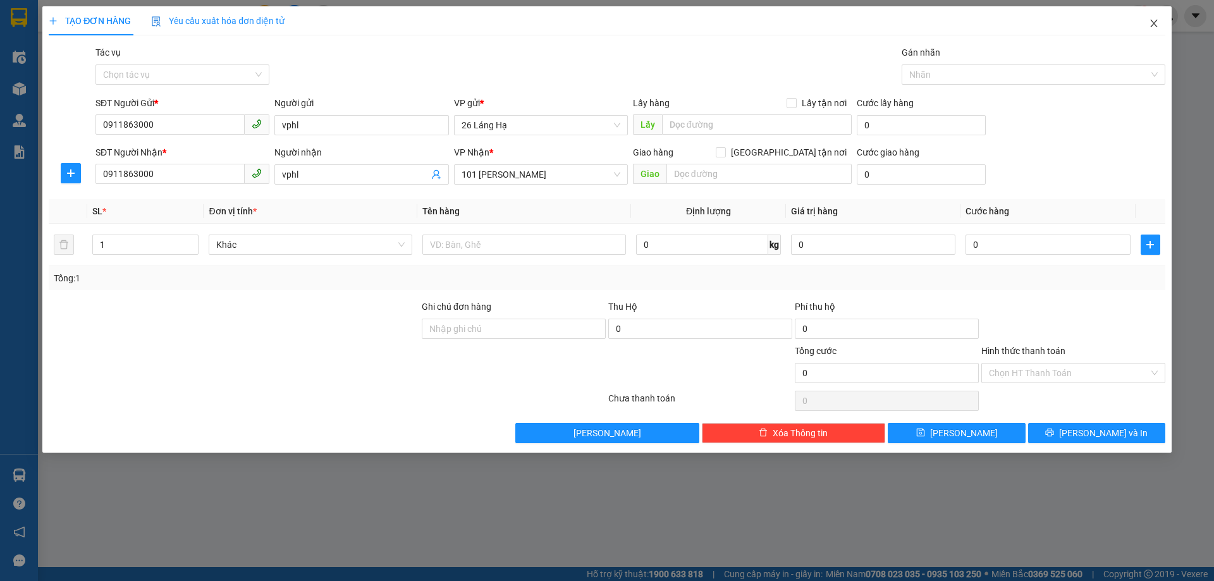
click at [1154, 21] on icon "close" at bounding box center [1154, 23] width 10 height 10
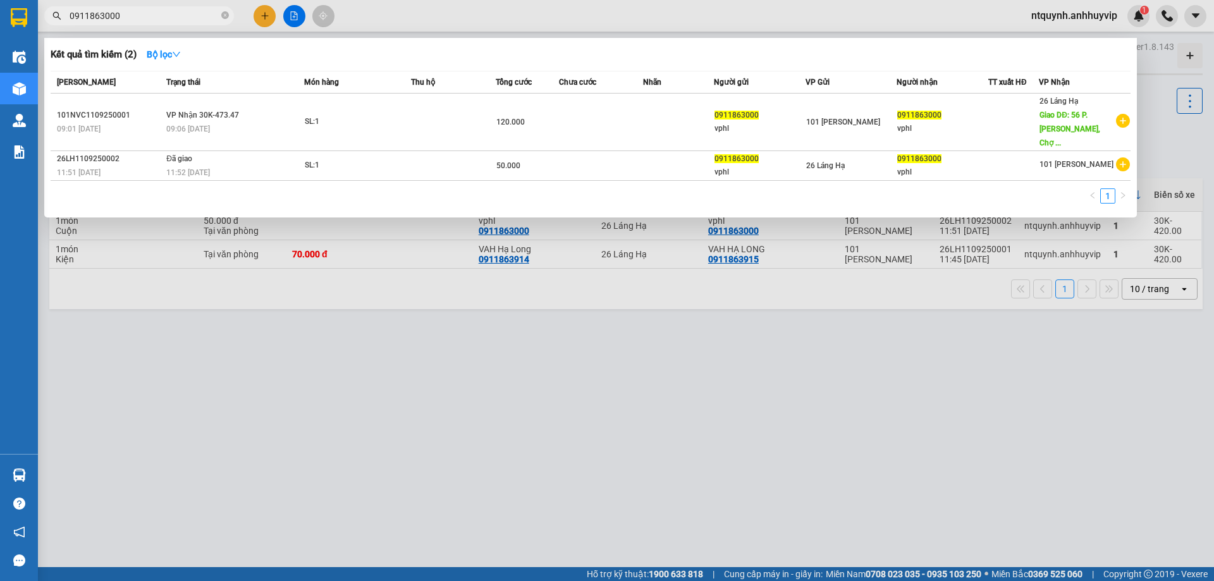
drag, startPoint x: 142, startPoint y: 16, endPoint x: 57, endPoint y: 7, distance: 85.9
click at [57, 7] on span "0911863000" at bounding box center [139, 15] width 190 height 19
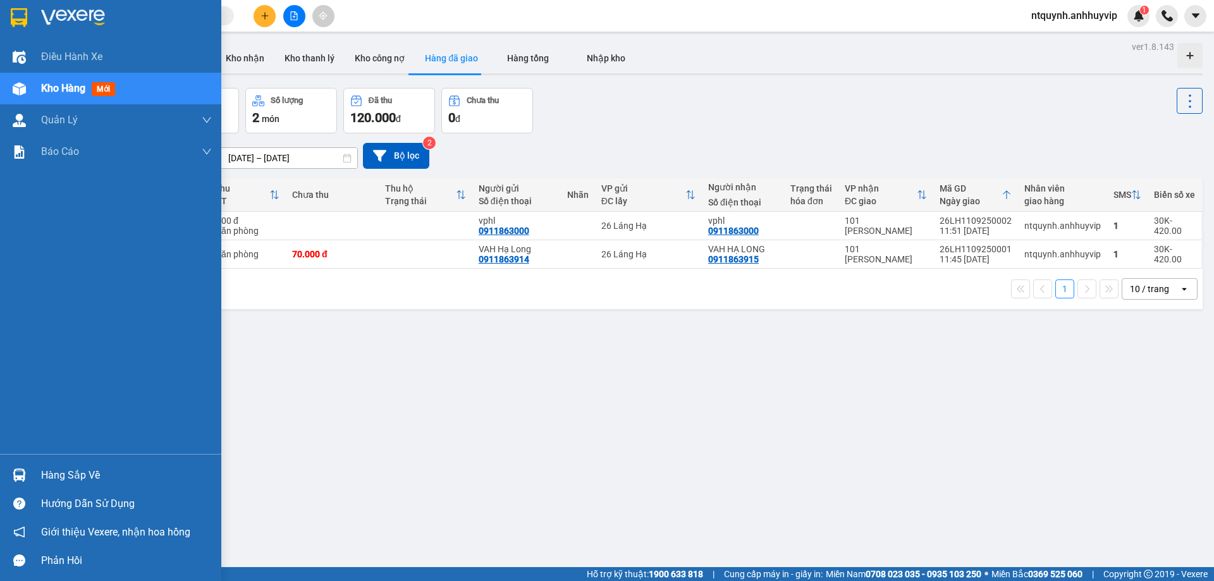
click at [86, 80] on div "Kho hàng mới" at bounding box center [80, 88] width 79 height 16
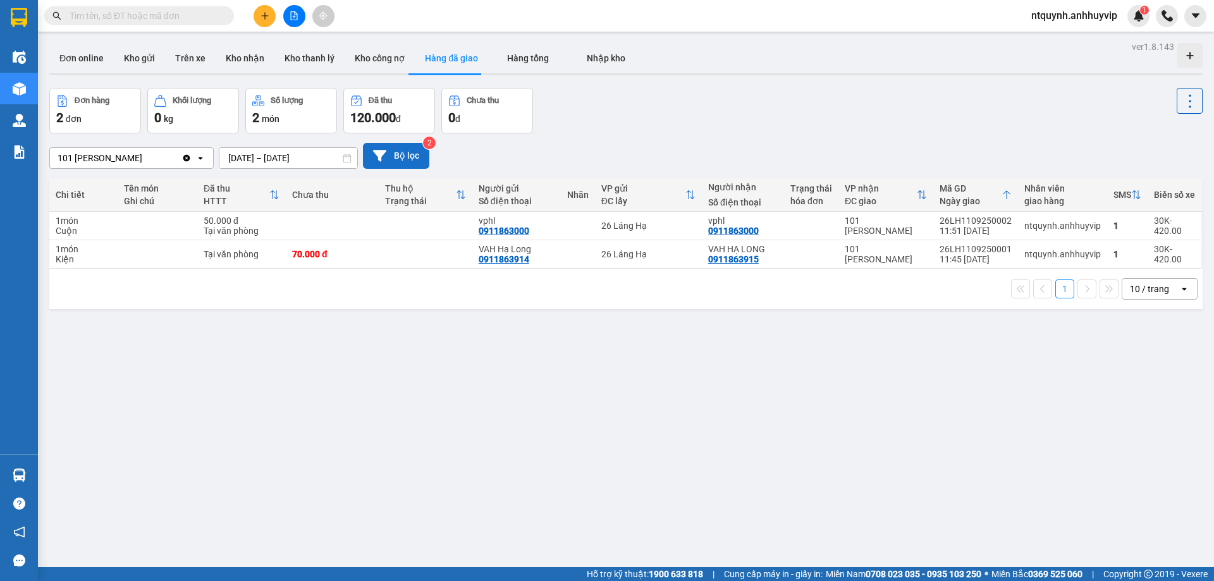
click at [397, 154] on button "Bộ lọc" at bounding box center [396, 156] width 66 height 26
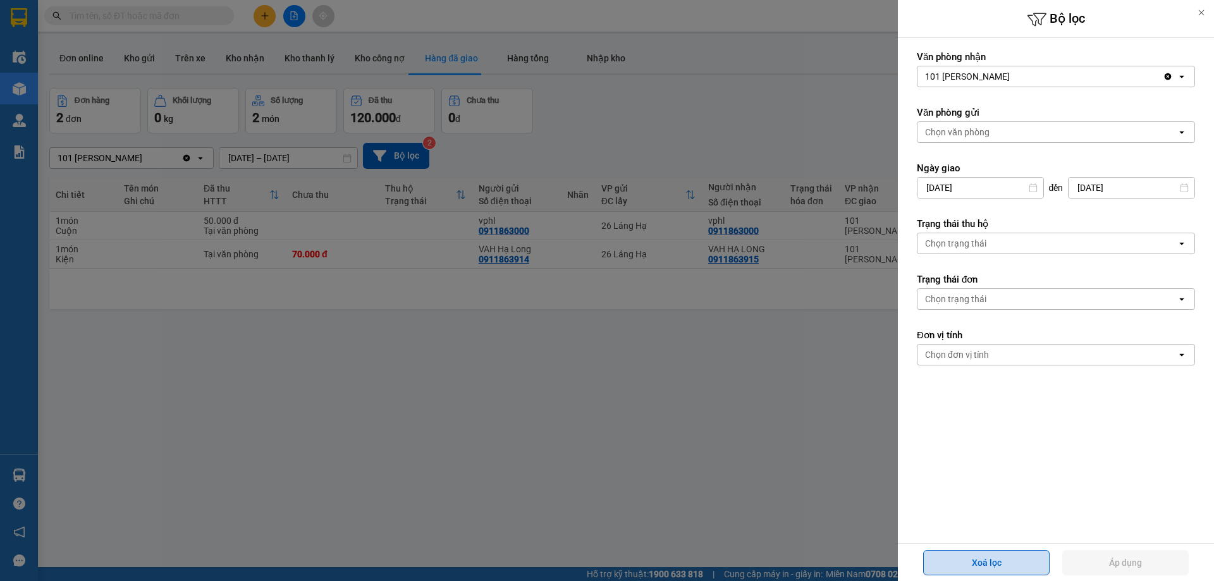
click at [1020, 568] on button "Xoá lọc" at bounding box center [987, 562] width 127 height 25
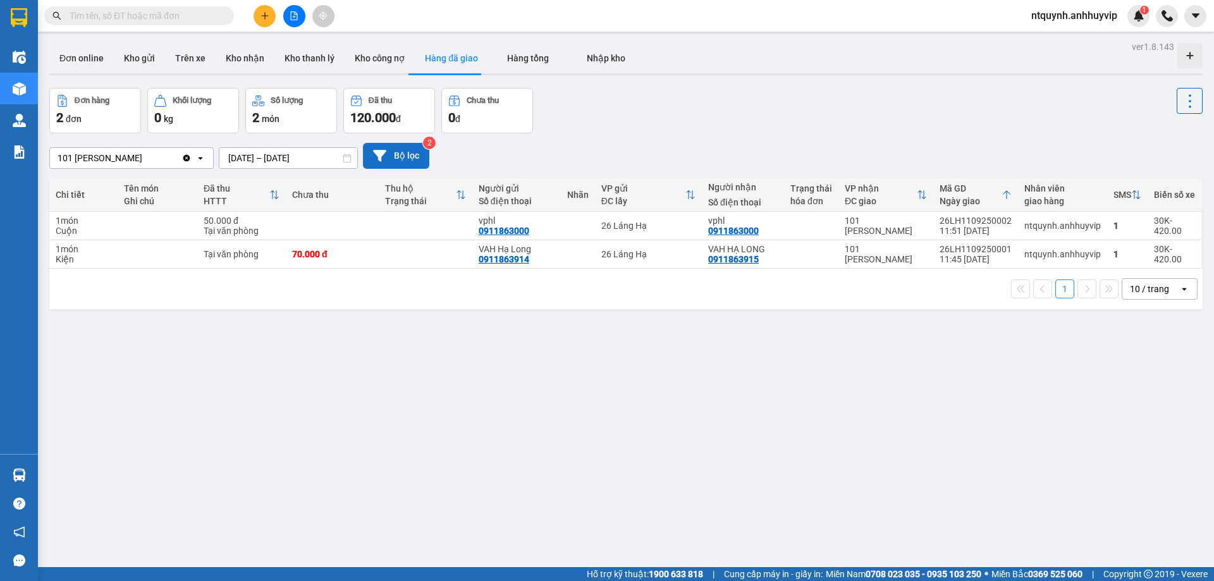
click at [414, 159] on button "Bộ lọc" at bounding box center [396, 156] width 66 height 26
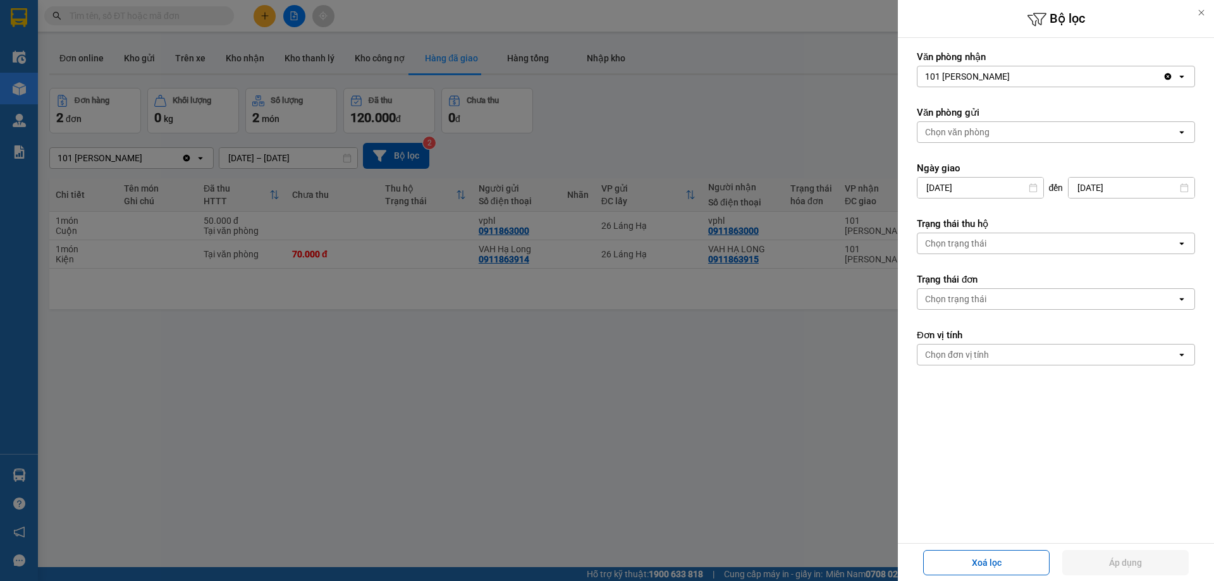
click at [744, 130] on div at bounding box center [607, 290] width 1214 height 581
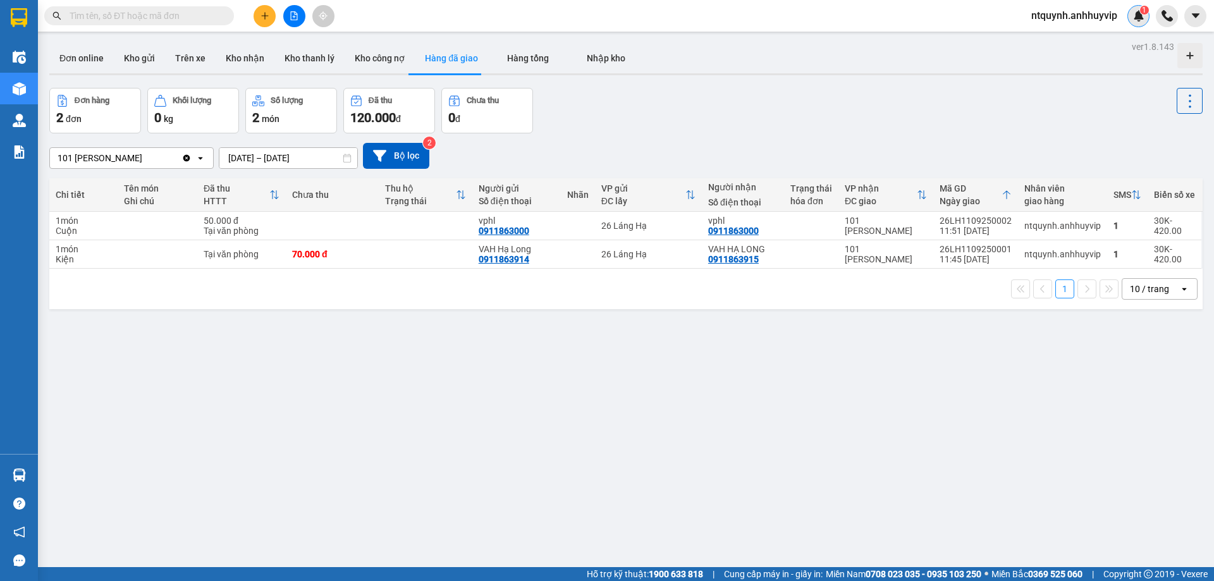
click at [1140, 13] on img at bounding box center [1139, 15] width 11 height 11
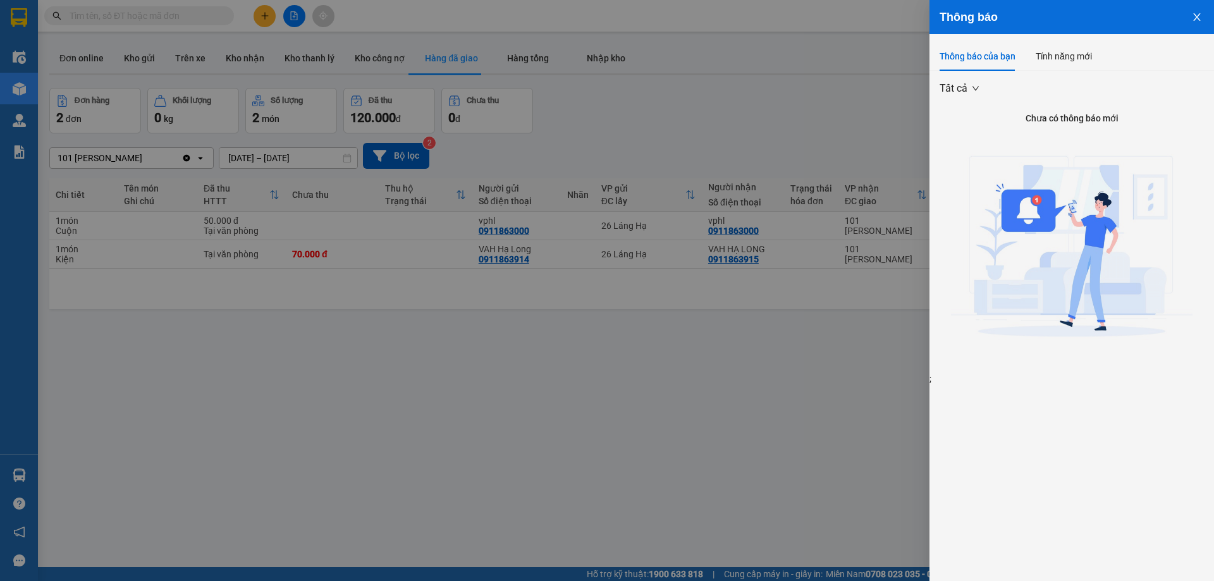
drag, startPoint x: 366, startPoint y: 307, endPoint x: 378, endPoint y: 293, distance: 17.5
click at [377, 296] on div at bounding box center [607, 290] width 1214 height 581
